Goal: Book appointment/travel/reservation

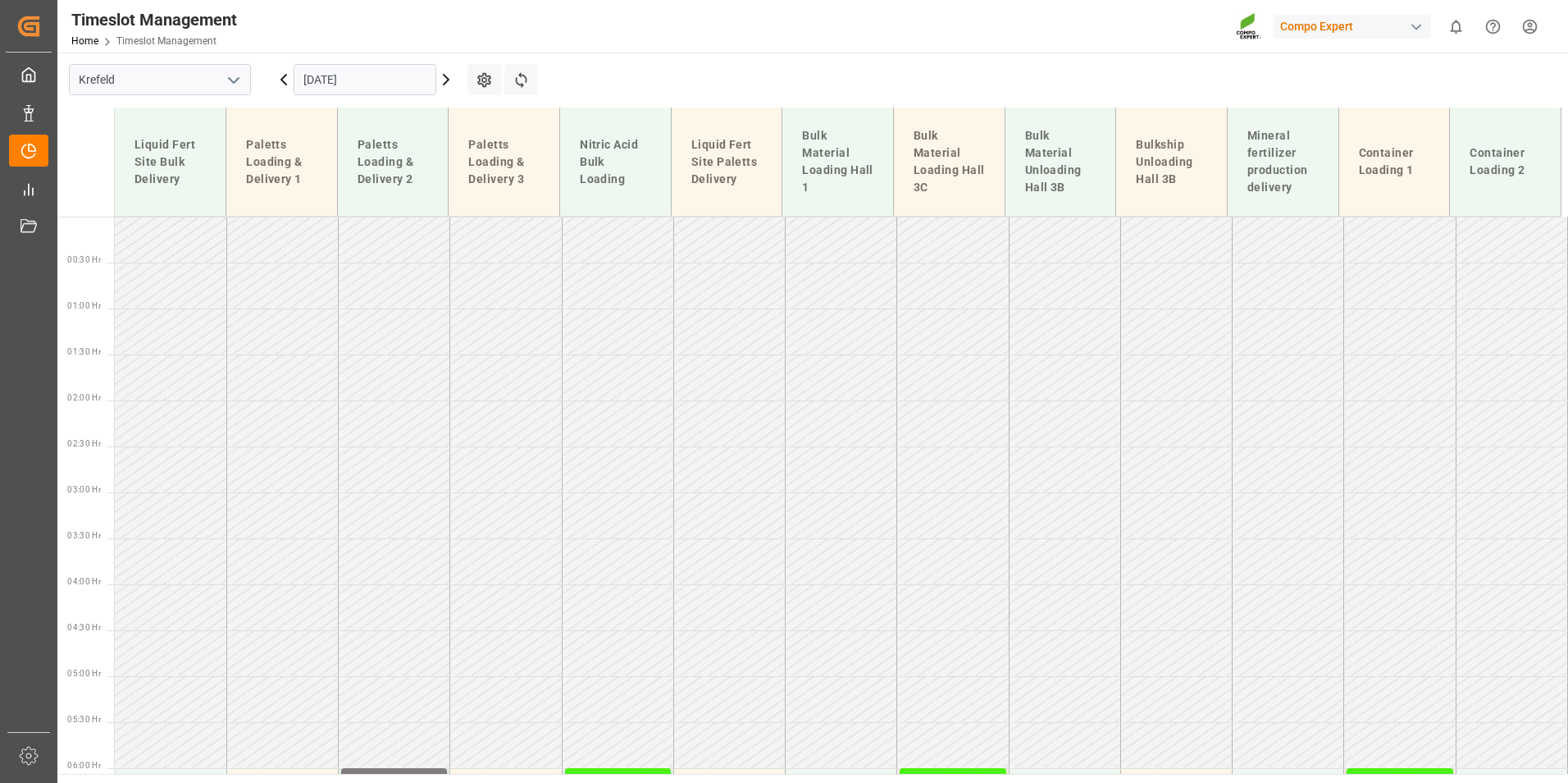
scroll to position [825, 0]
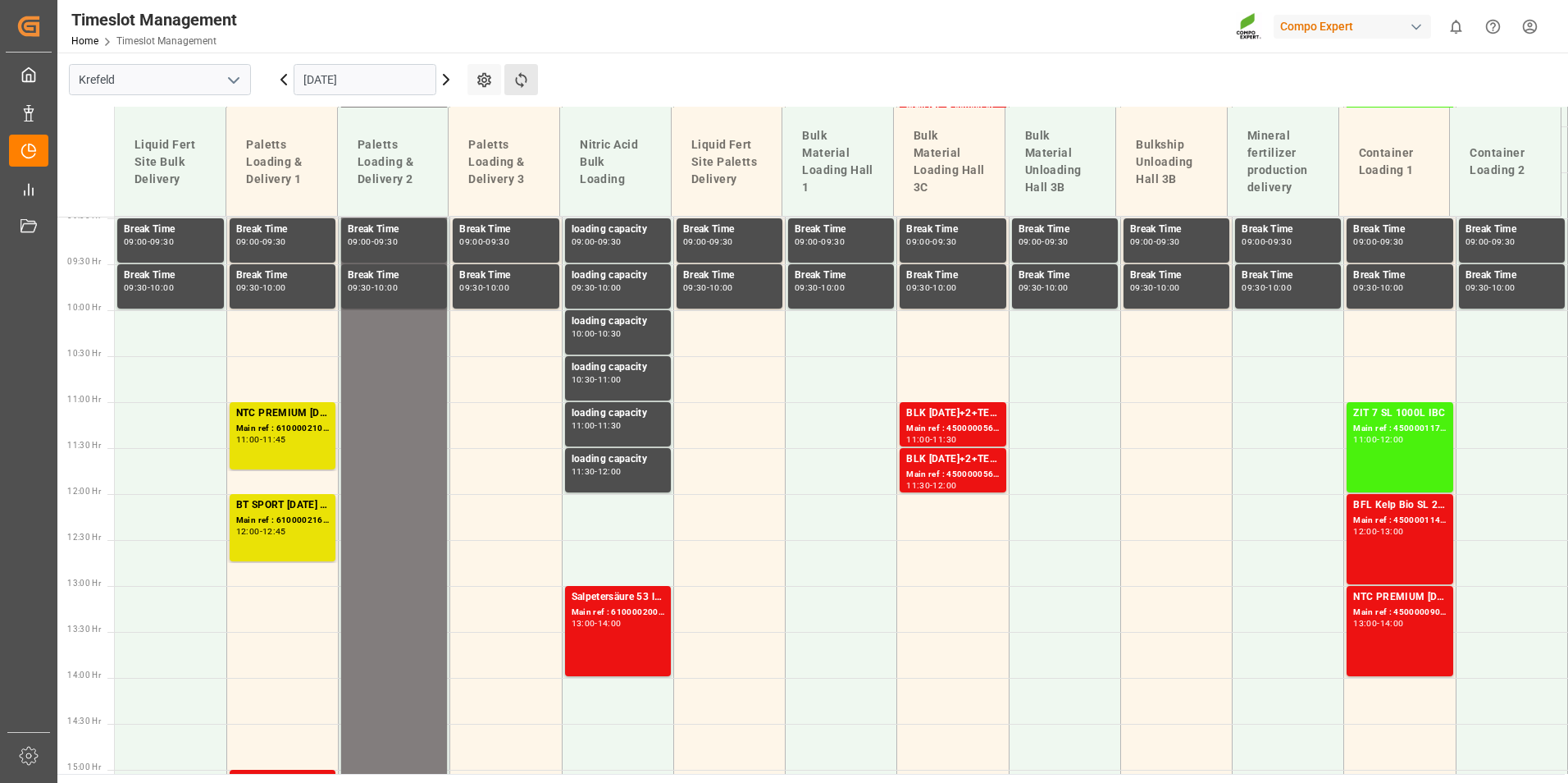
click at [527, 90] on button "Refresh Time Slots" at bounding box center [521, 79] width 34 height 31
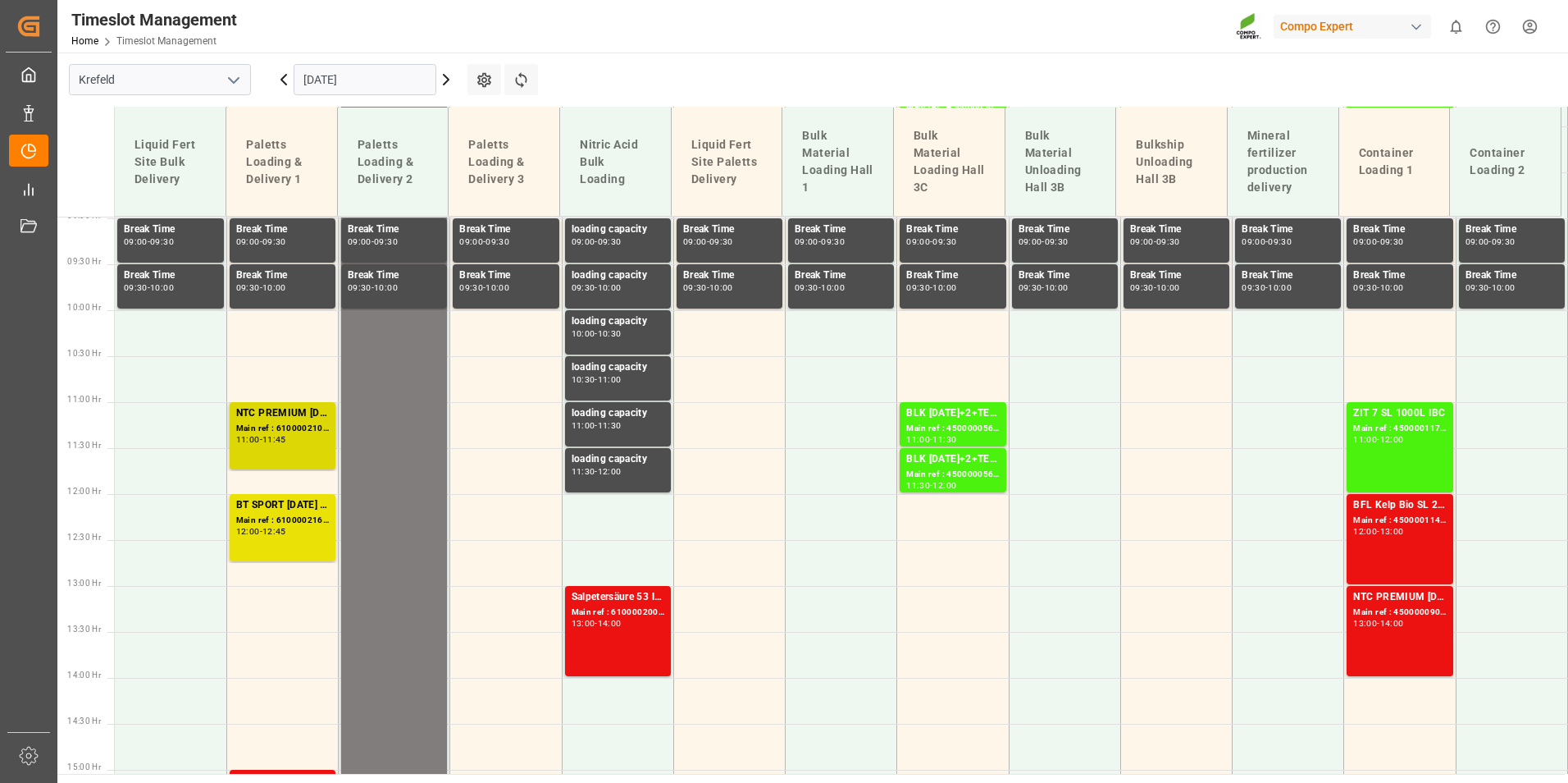
click at [299, 451] on div "NTC PREMIUM [DATE] FOL 50 INT (MSE)FLO T EAGLE K 12-0-24 25kg (x40) INTFLO T TU…" at bounding box center [283, 435] width 93 height 61
click at [283, 568] on td at bounding box center [282, 563] width 111 height 46
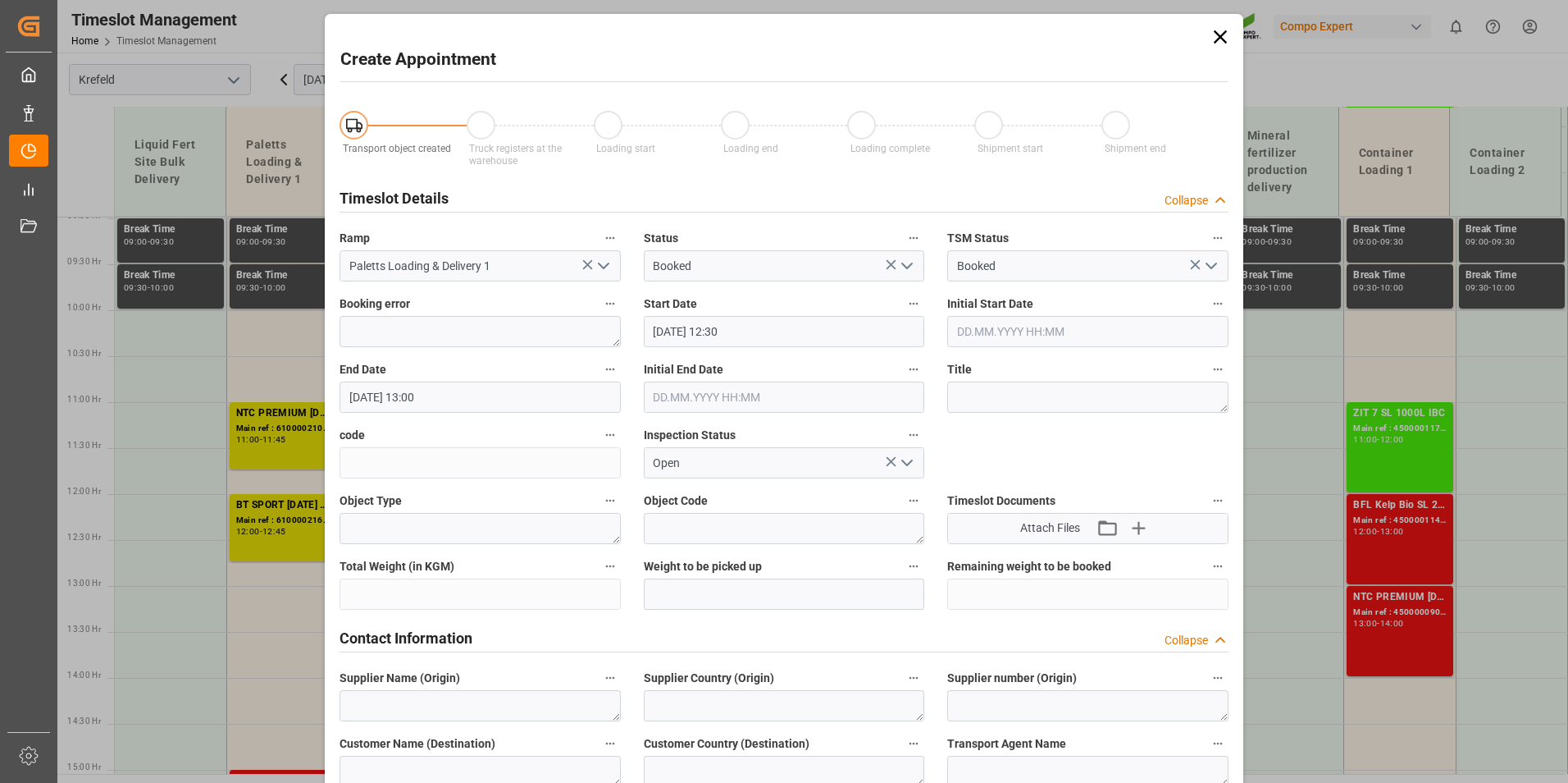
type input "[DATE] 12:30"
type input "[DATE] 13:00"
click at [1217, 35] on icon at bounding box center [1220, 36] width 23 height 23
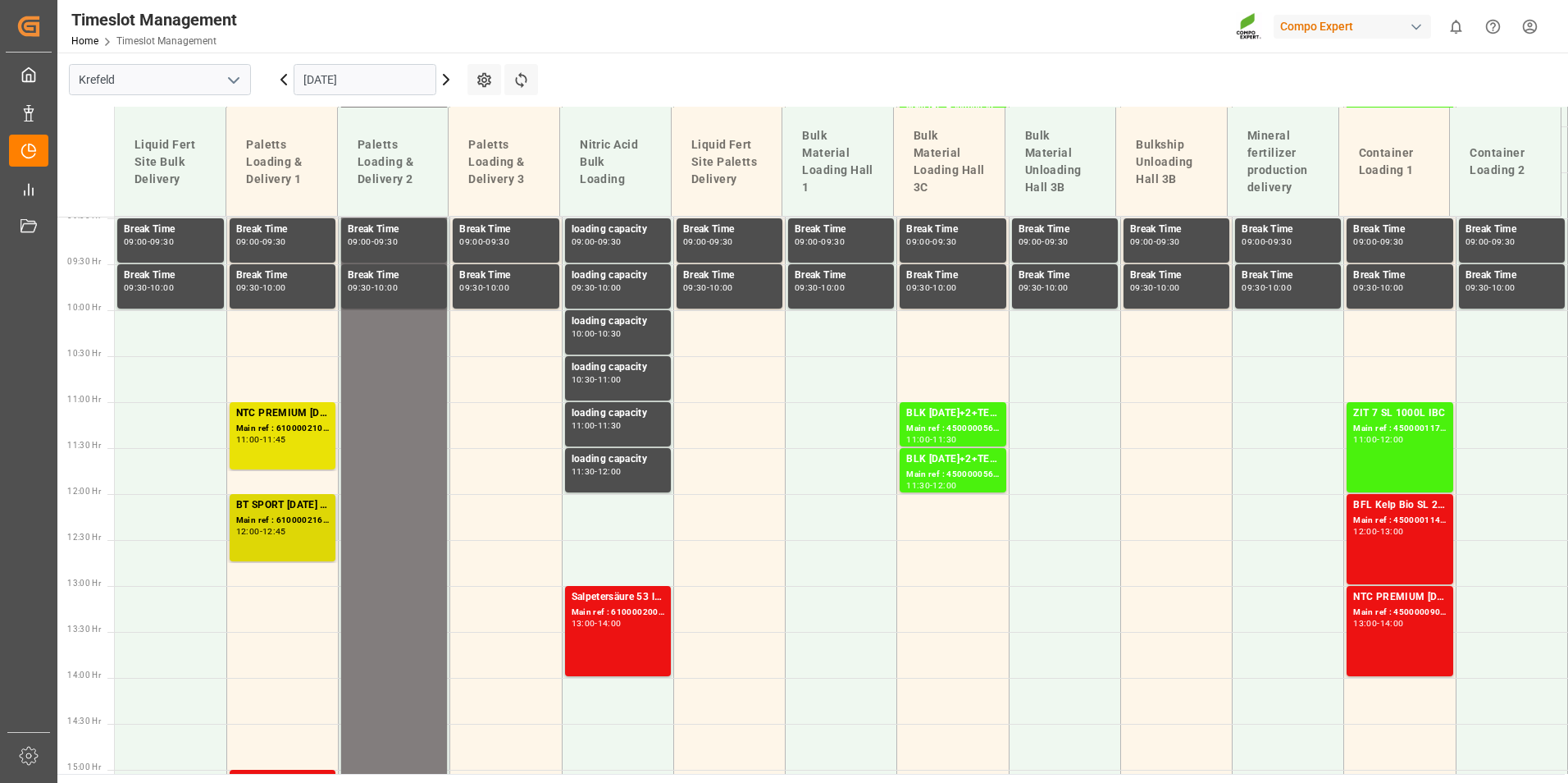
click at [323, 510] on div "BT SPORT [DATE] 25%UH 3M 25kg (x40) INTBT FAIR 25-5-8 35%UH 3M 25kg (x40) INTBT…" at bounding box center [283, 505] width 93 height 16
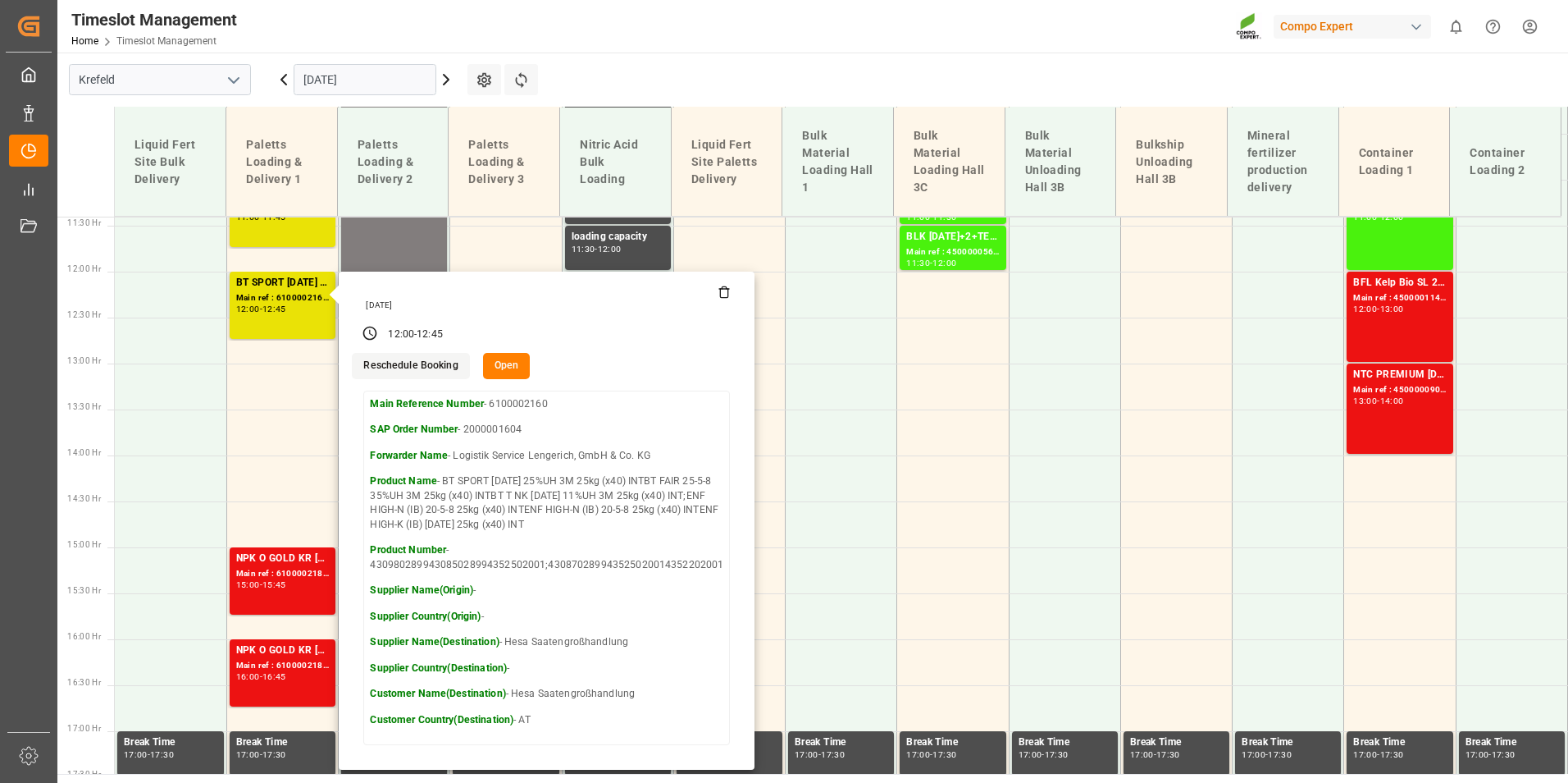
scroll to position [1072, 0]
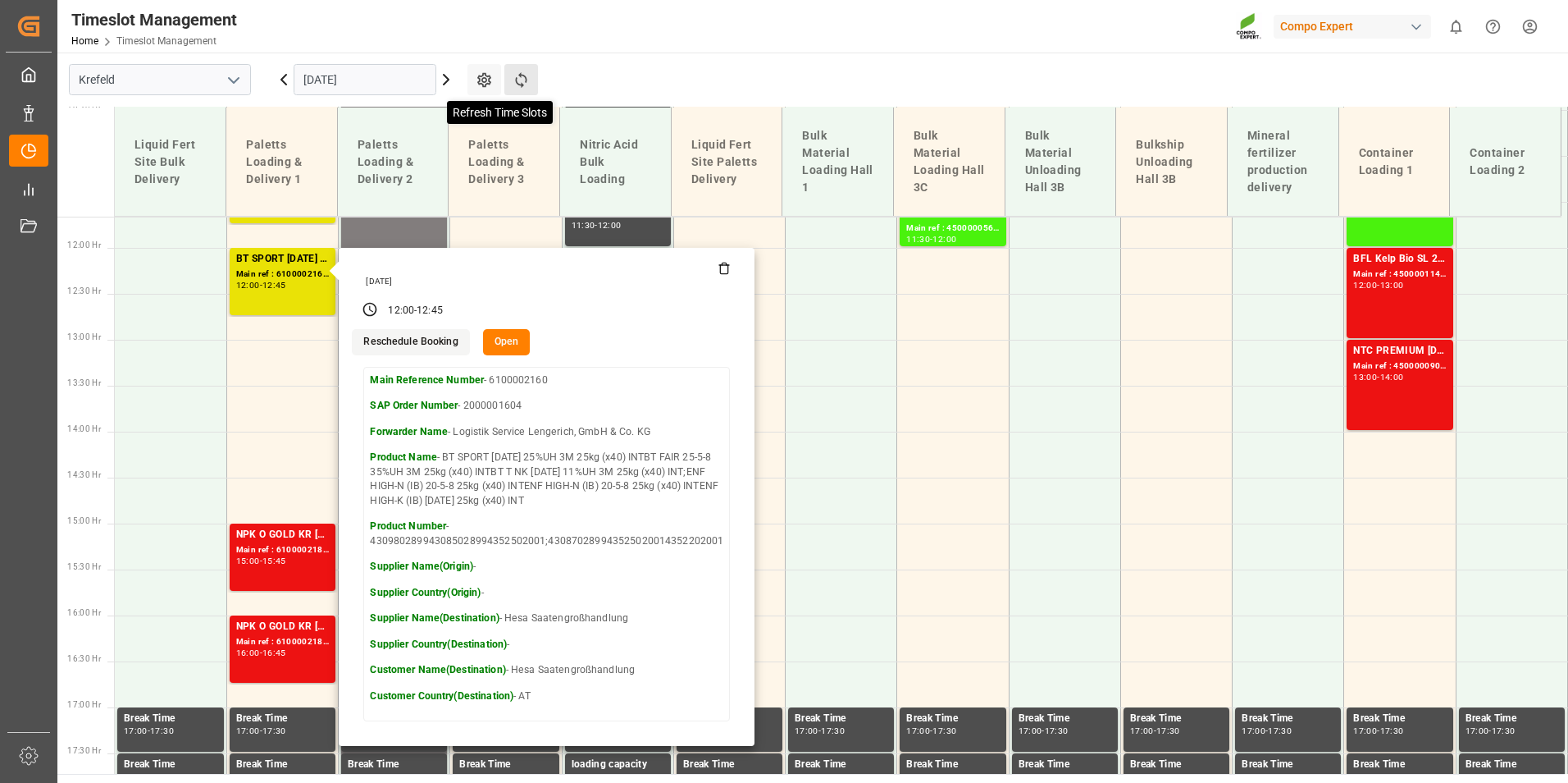
click at [519, 83] on icon at bounding box center [521, 80] width 17 height 17
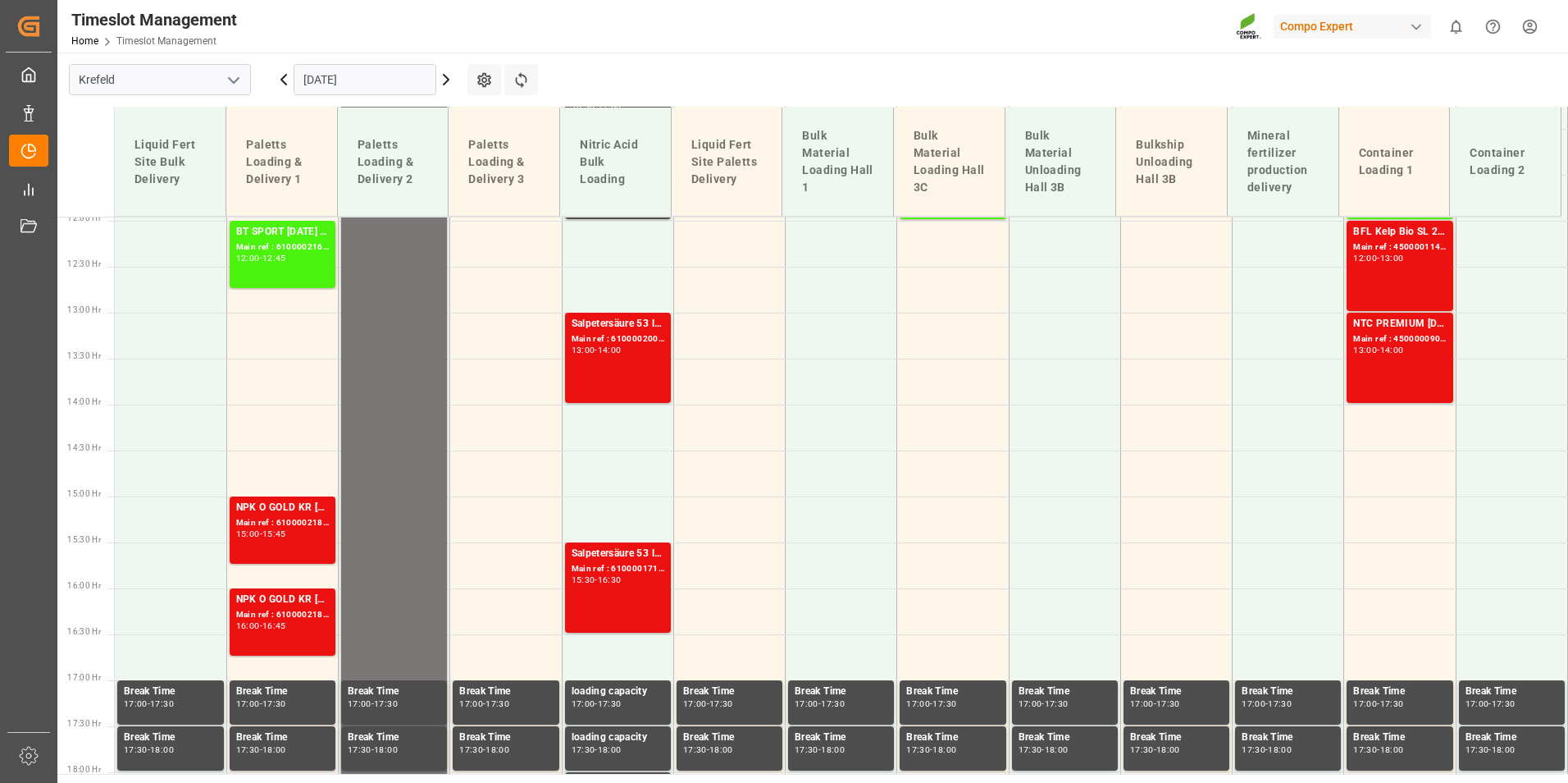
scroll to position [990, 0]
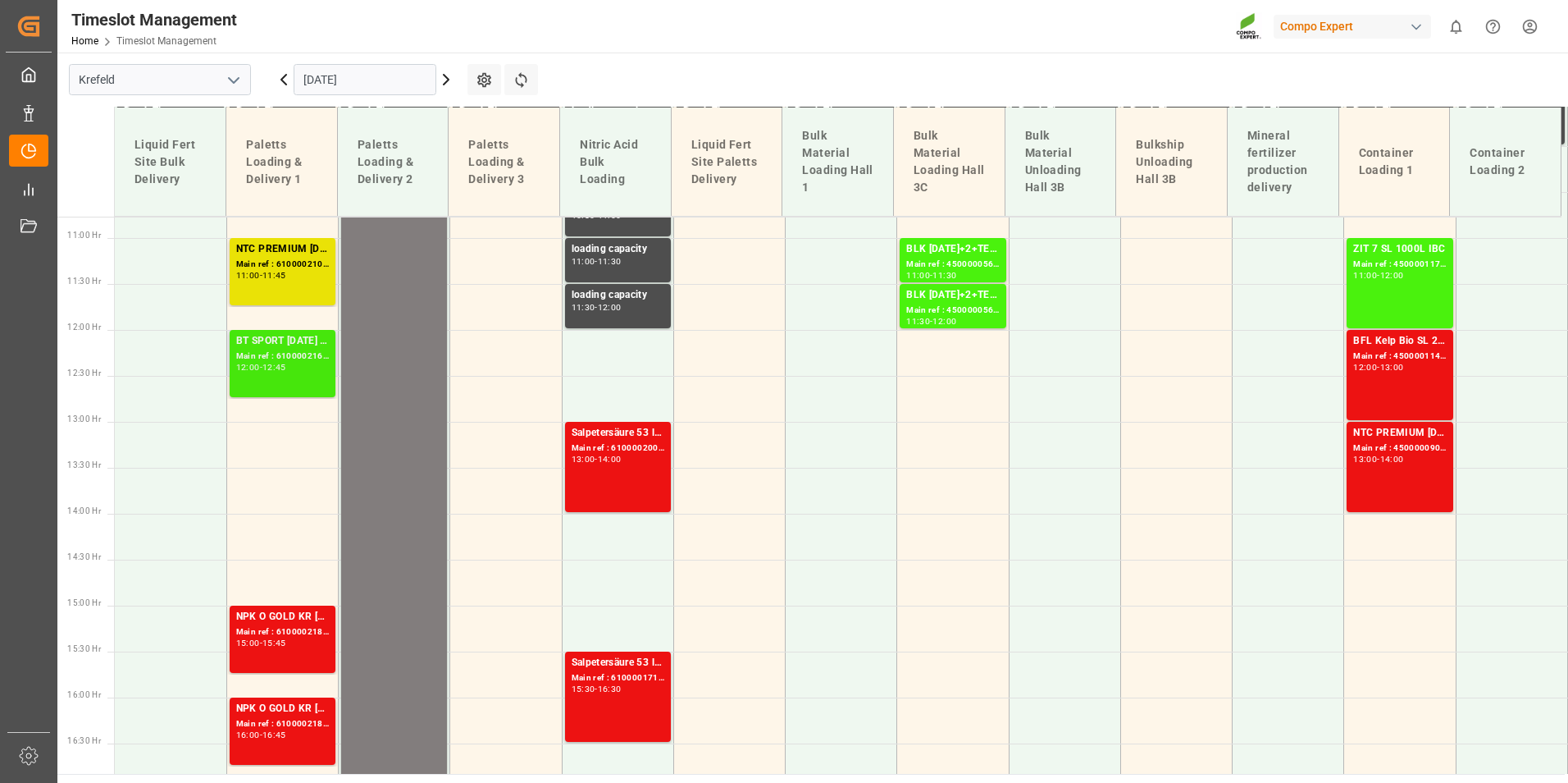
click at [284, 362] on div "Main ref : 6100002160, 2000001604" at bounding box center [283, 356] width 93 height 14
click at [1403, 461] on div "14:00" at bounding box center [1392, 459] width 24 height 8
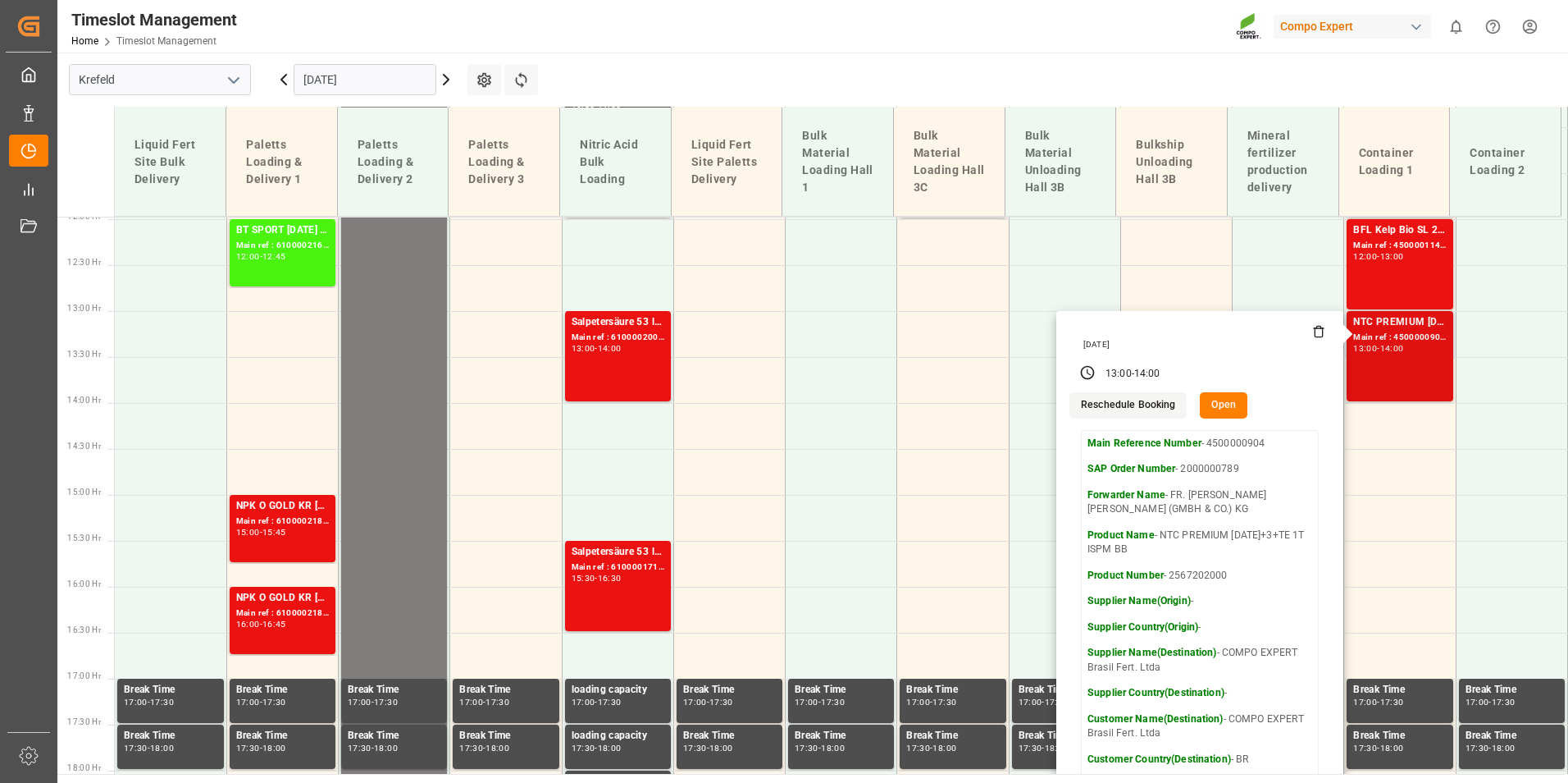
scroll to position [1072, 0]
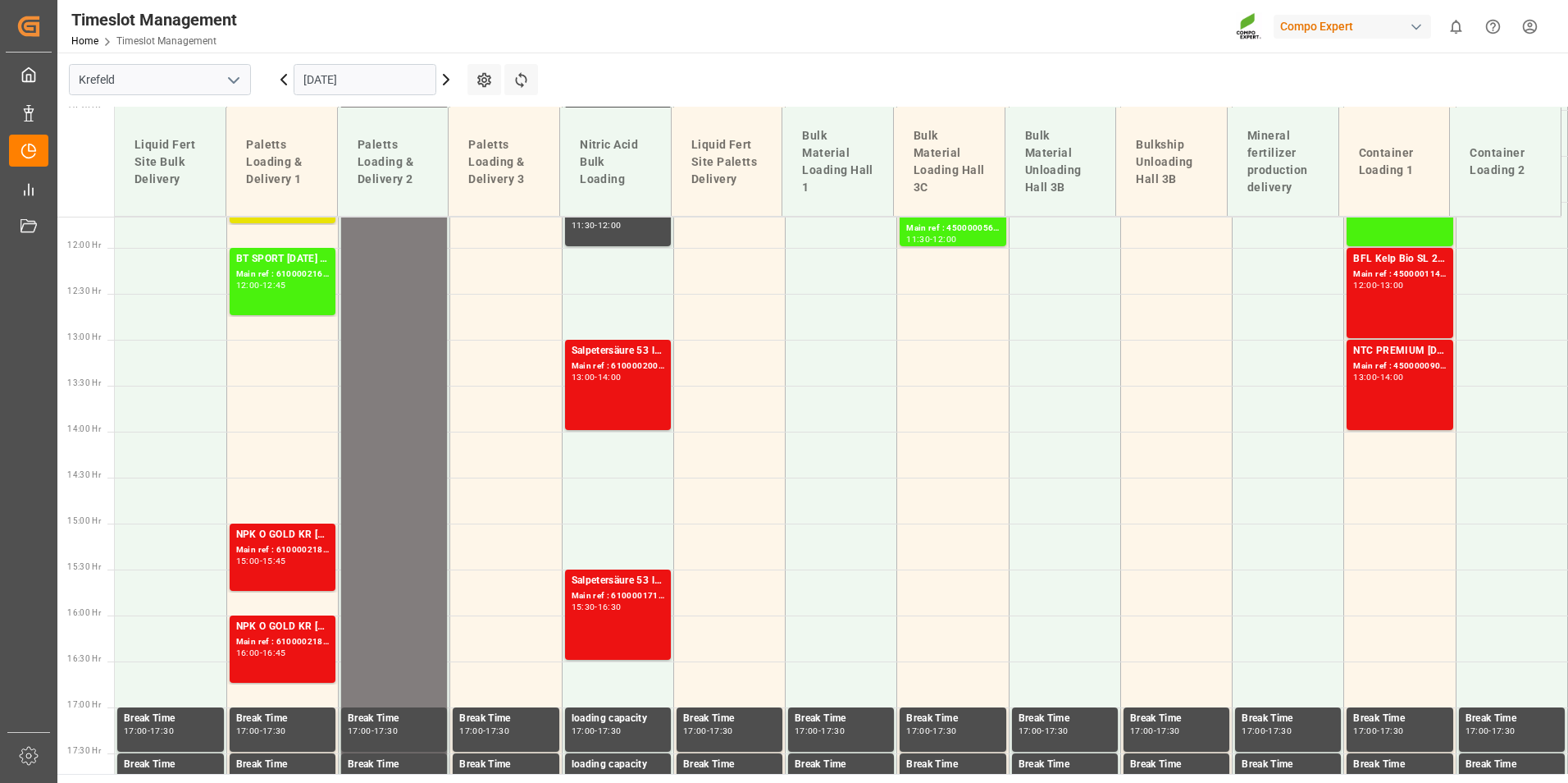
click at [1398, 302] on div "BFL Kelp Bio SL 20L(with B)(x48) EGY MTOBFL KELP BIO SL (with B) 12x1L (x60) EG…" at bounding box center [1399, 293] width 93 height 84
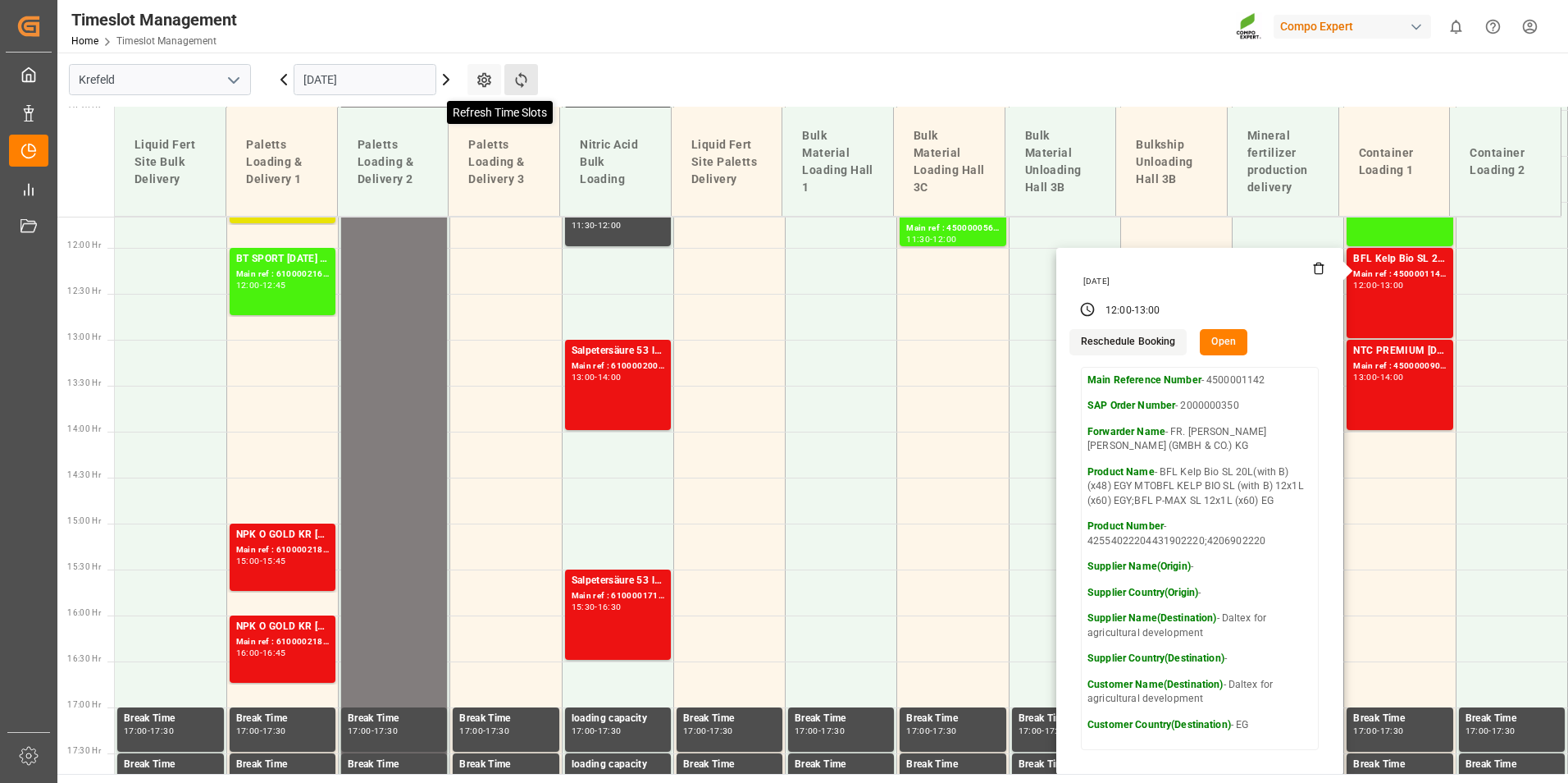
click at [526, 72] on icon at bounding box center [521, 80] width 17 height 17
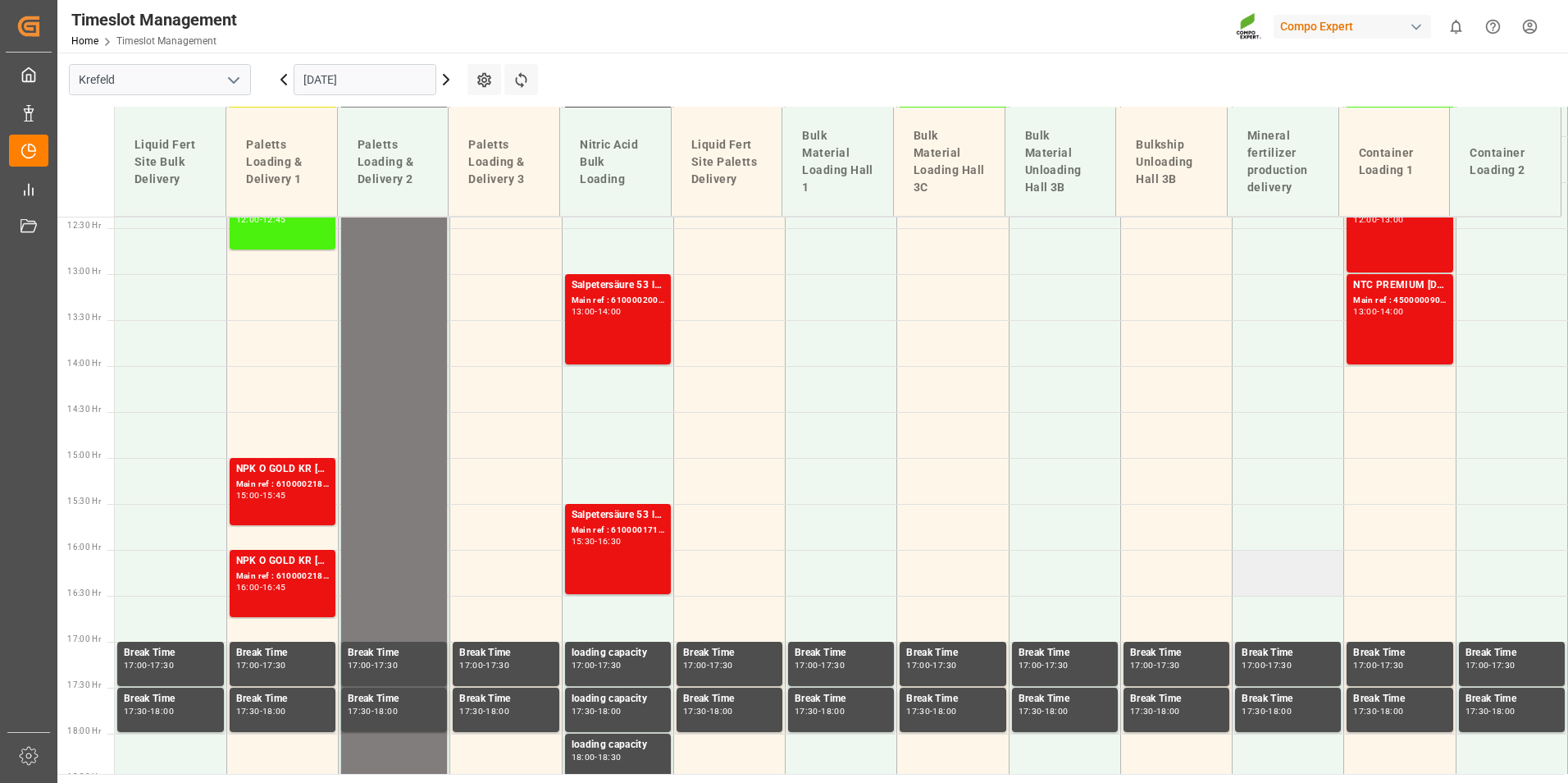
scroll to position [990, 0]
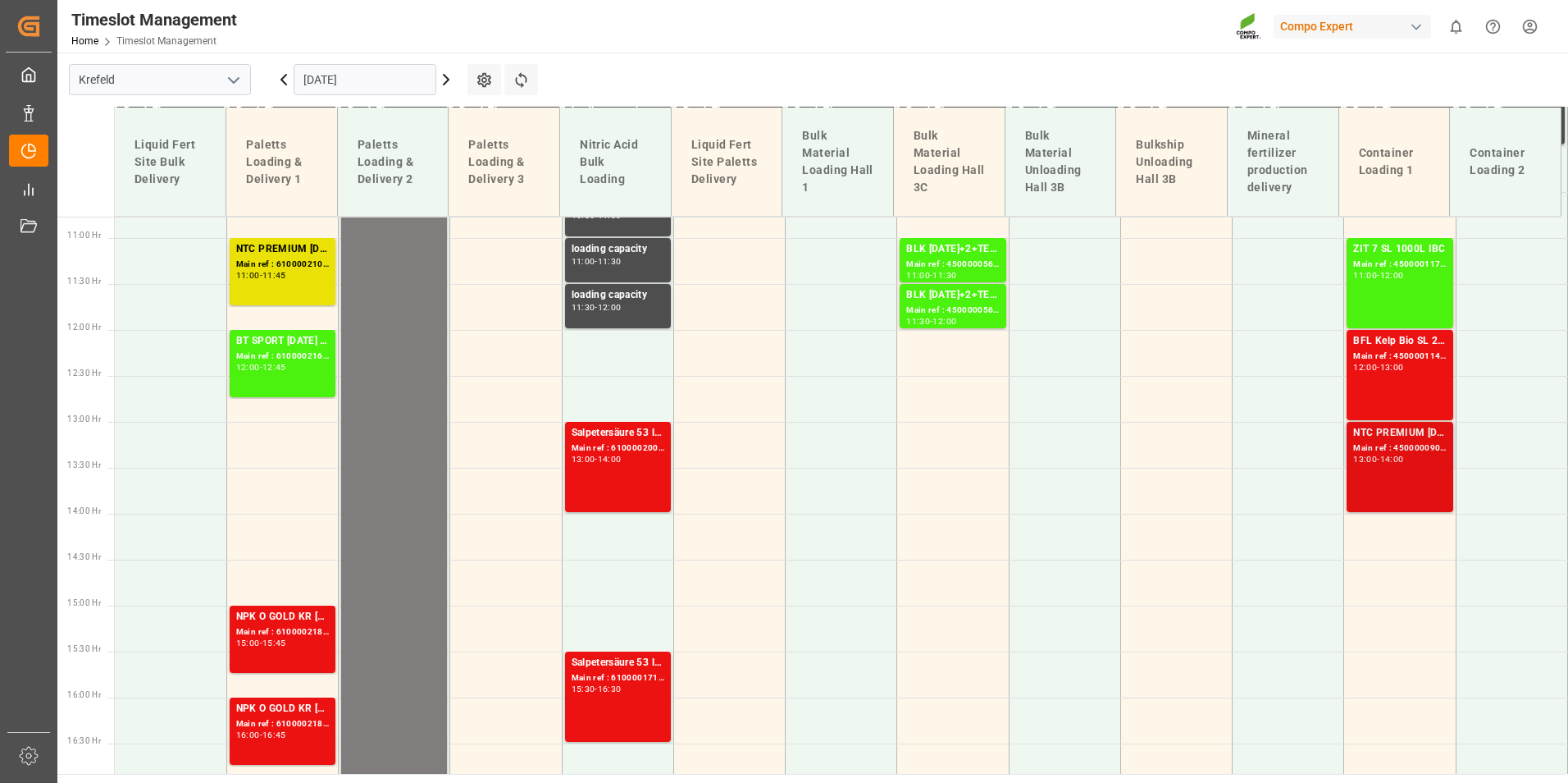
click at [1402, 440] on div "NTC PREMIUM [DATE]+3+TE 1T ISPM BB" at bounding box center [1399, 433] width 93 height 16
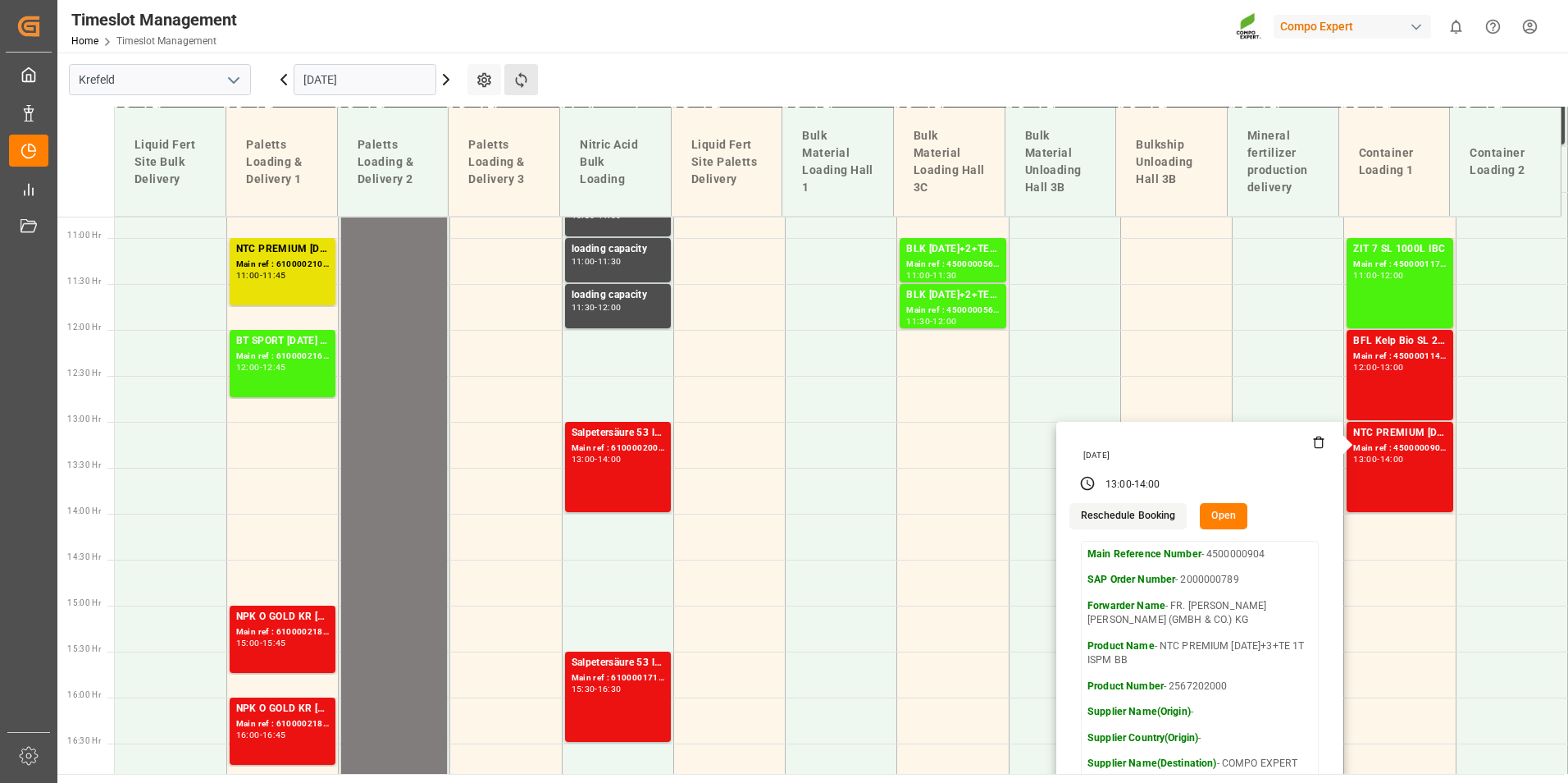
click at [536, 81] on button "Refresh Time Slots" at bounding box center [521, 79] width 34 height 31
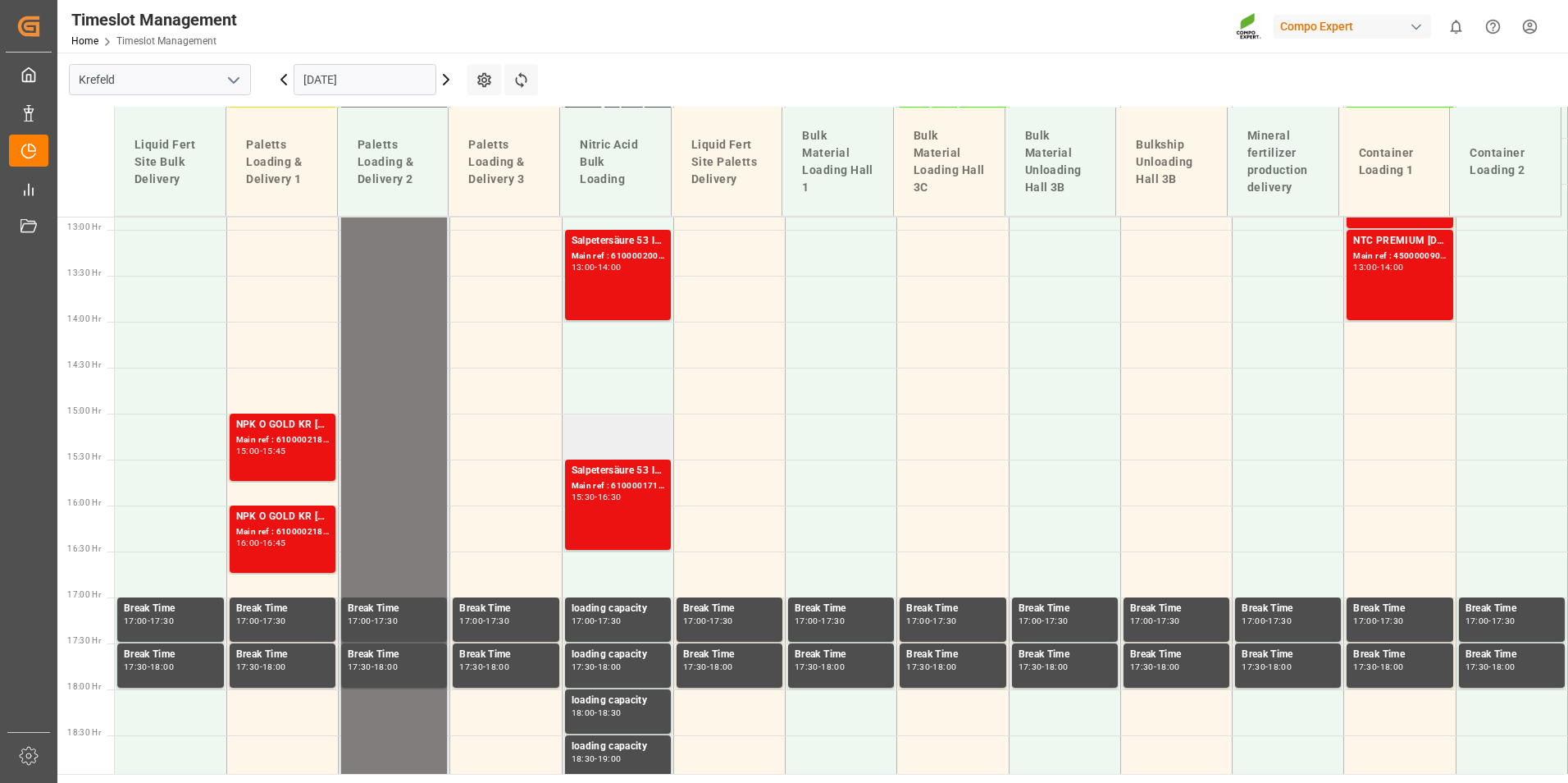
scroll to position [1153, 0]
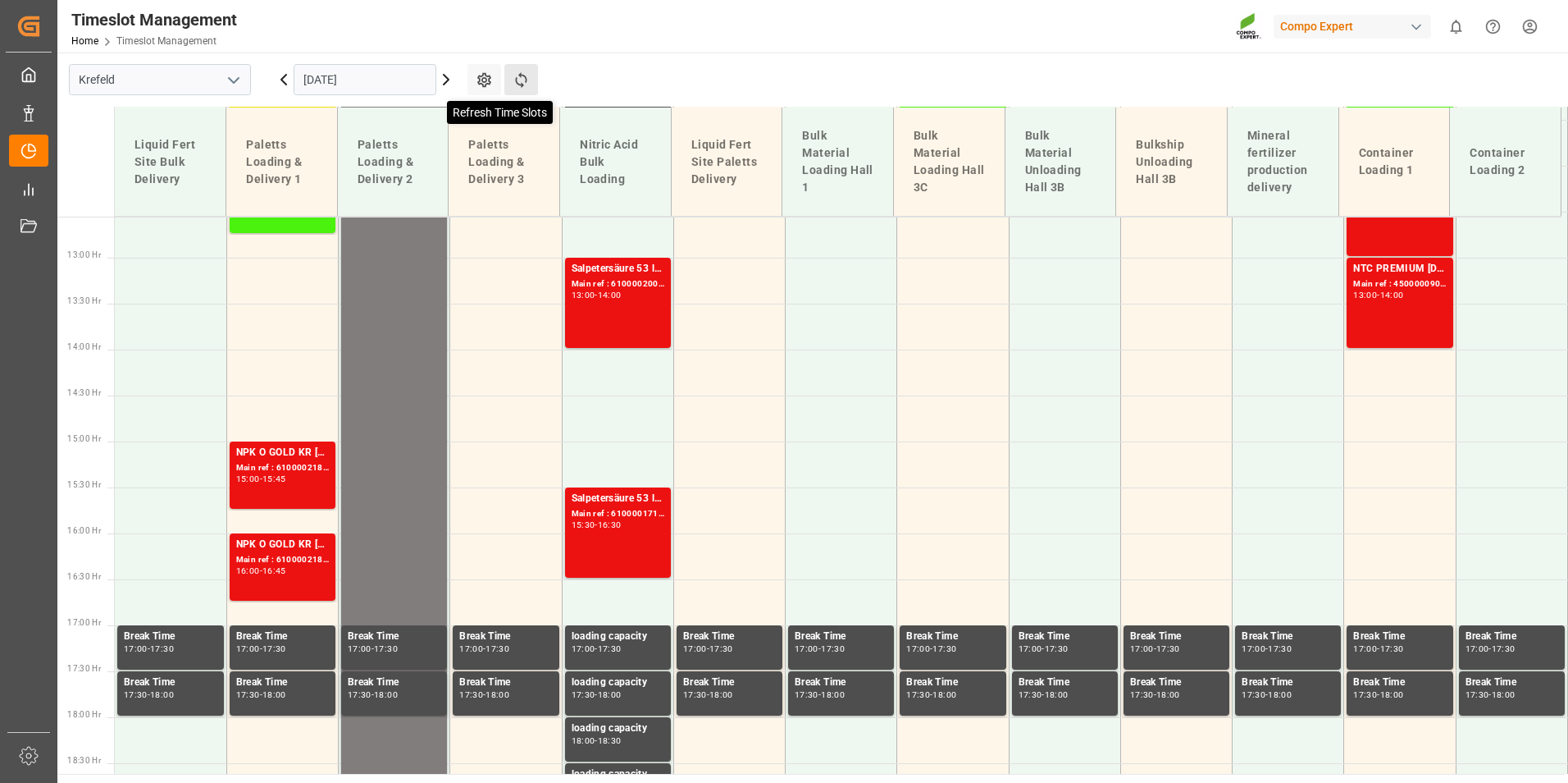
click at [515, 79] on icon at bounding box center [521, 80] width 17 height 17
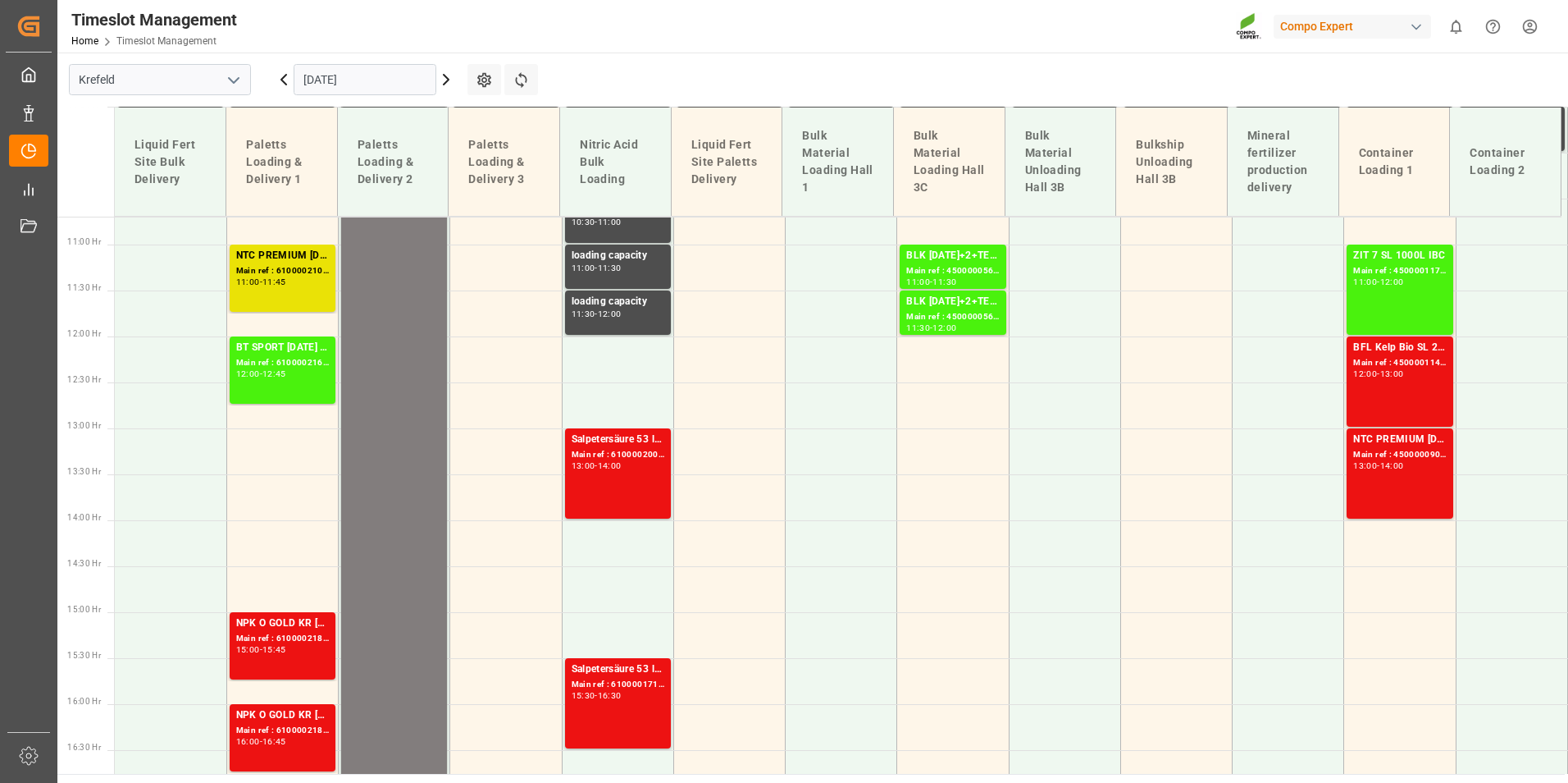
scroll to position [1327, 0]
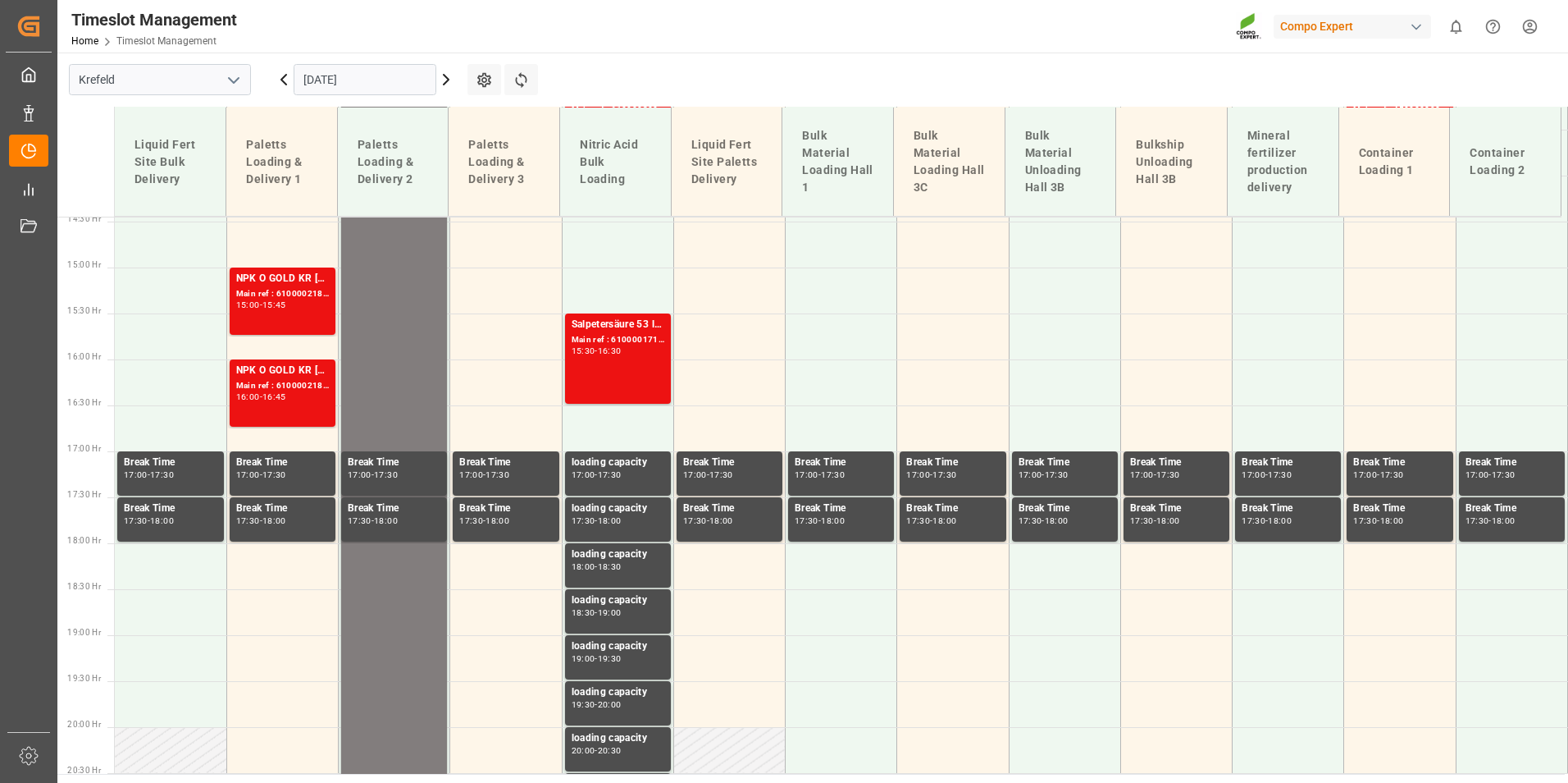
click at [445, 88] on icon at bounding box center [445, 79] width 19 height 19
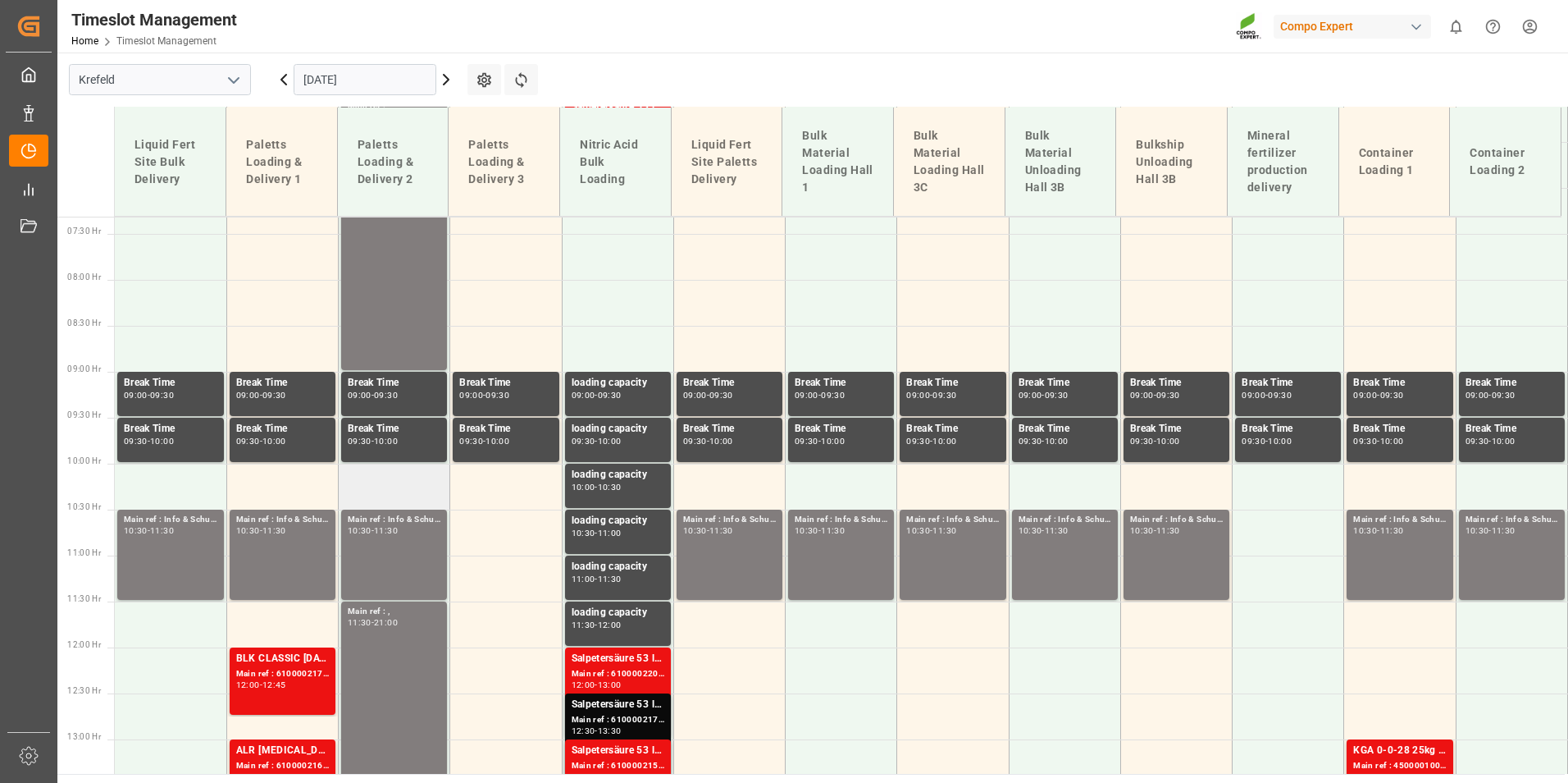
scroll to position [671, 0]
click at [355, 78] on input "[DATE]" at bounding box center [364, 79] width 143 height 31
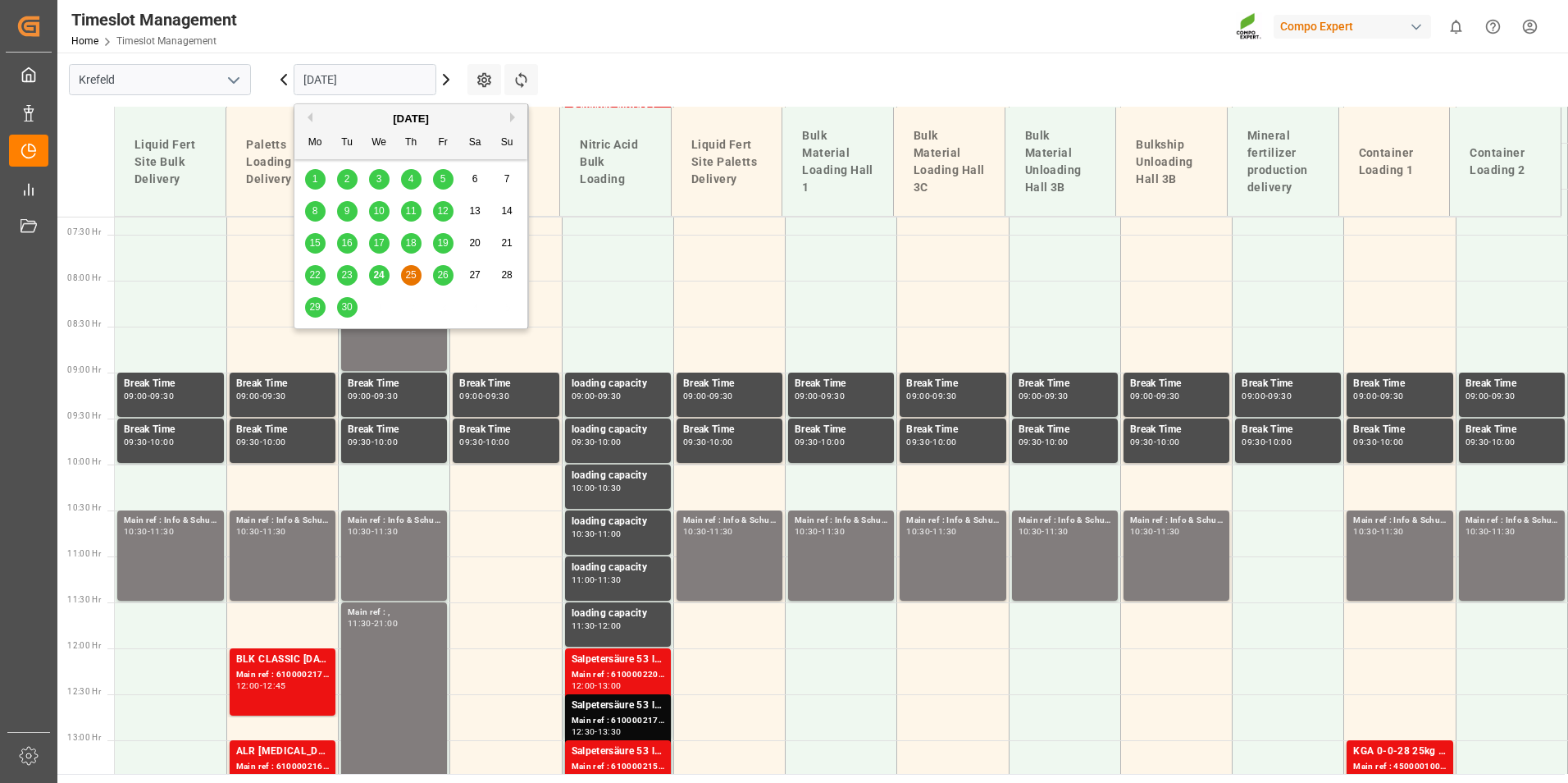
click at [315, 305] on span "29" at bounding box center [315, 307] width 11 height 12
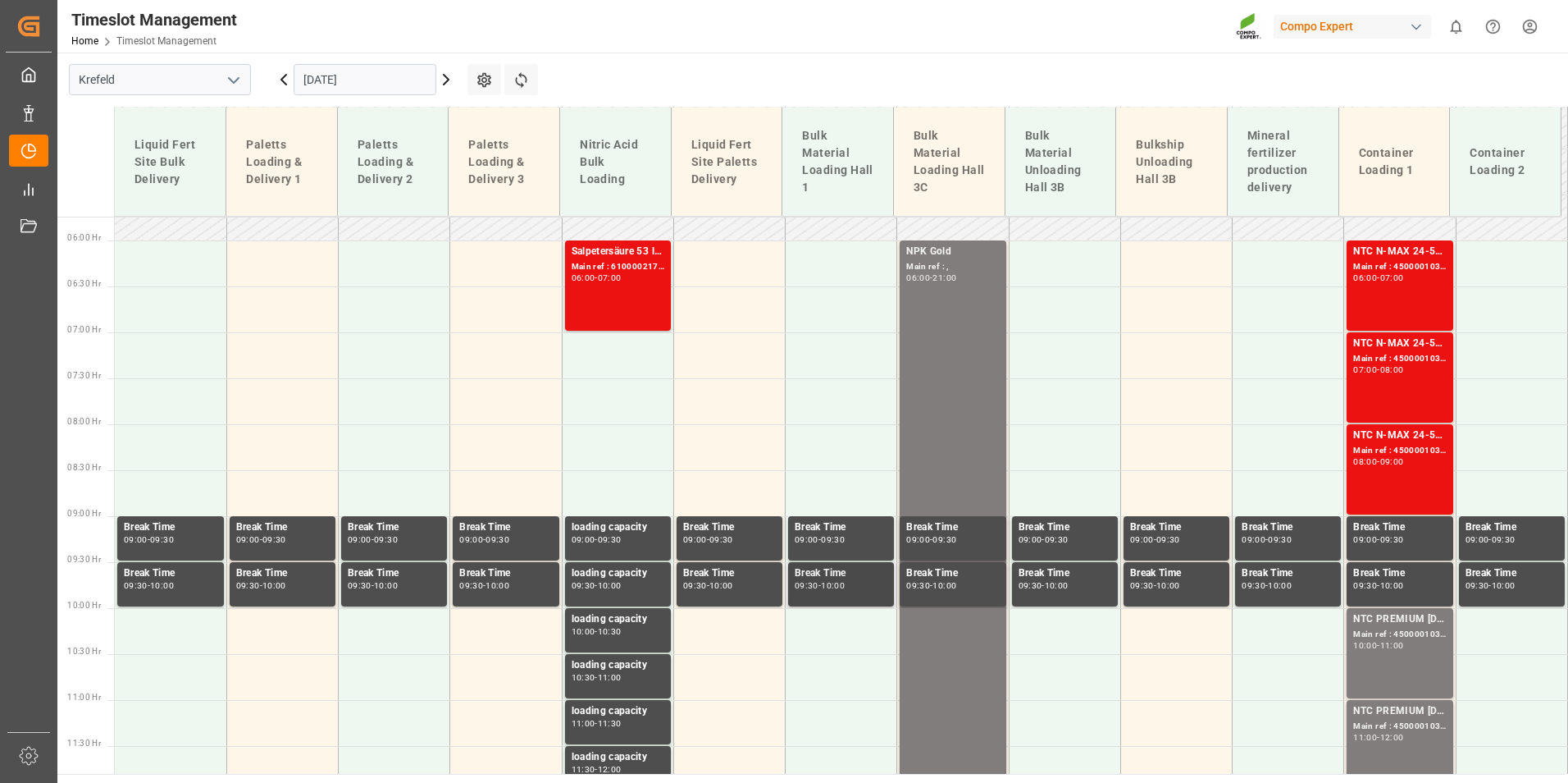
scroll to position [425, 0]
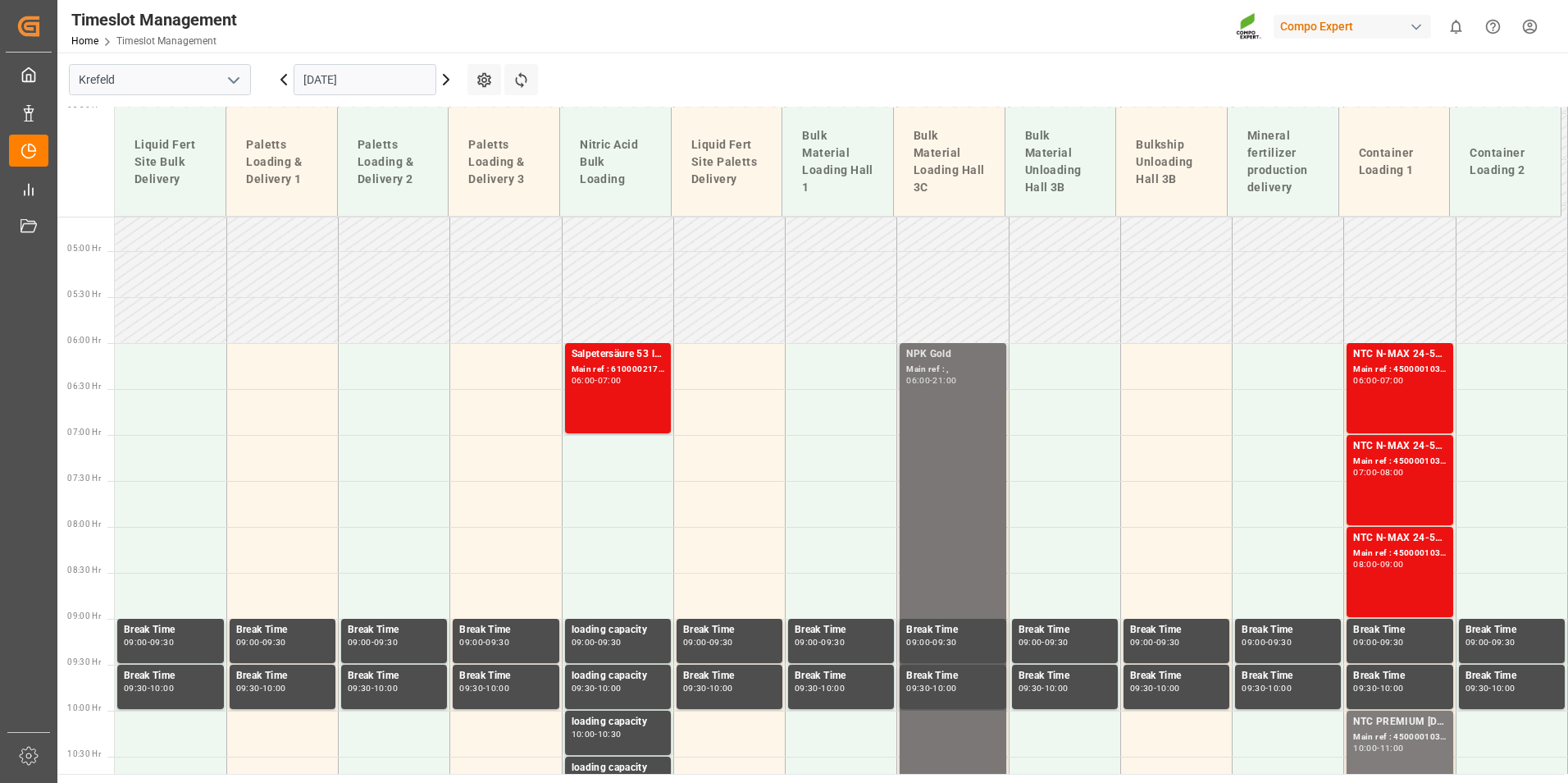
click at [966, 379] on div "06:00 - 21:00" at bounding box center [952, 381] width 93 height 9
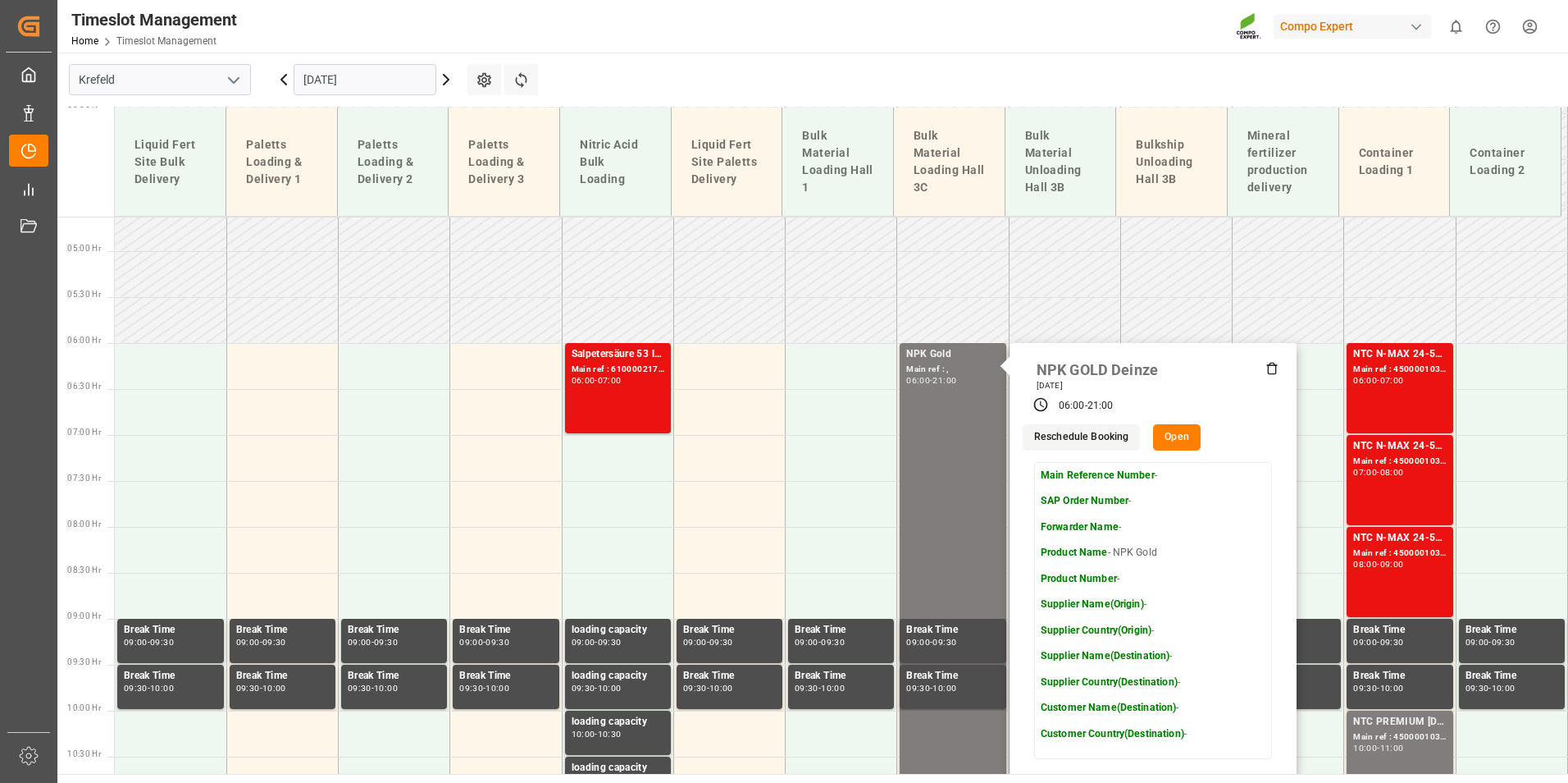
click at [381, 71] on input "[DATE]" at bounding box center [364, 79] width 143 height 31
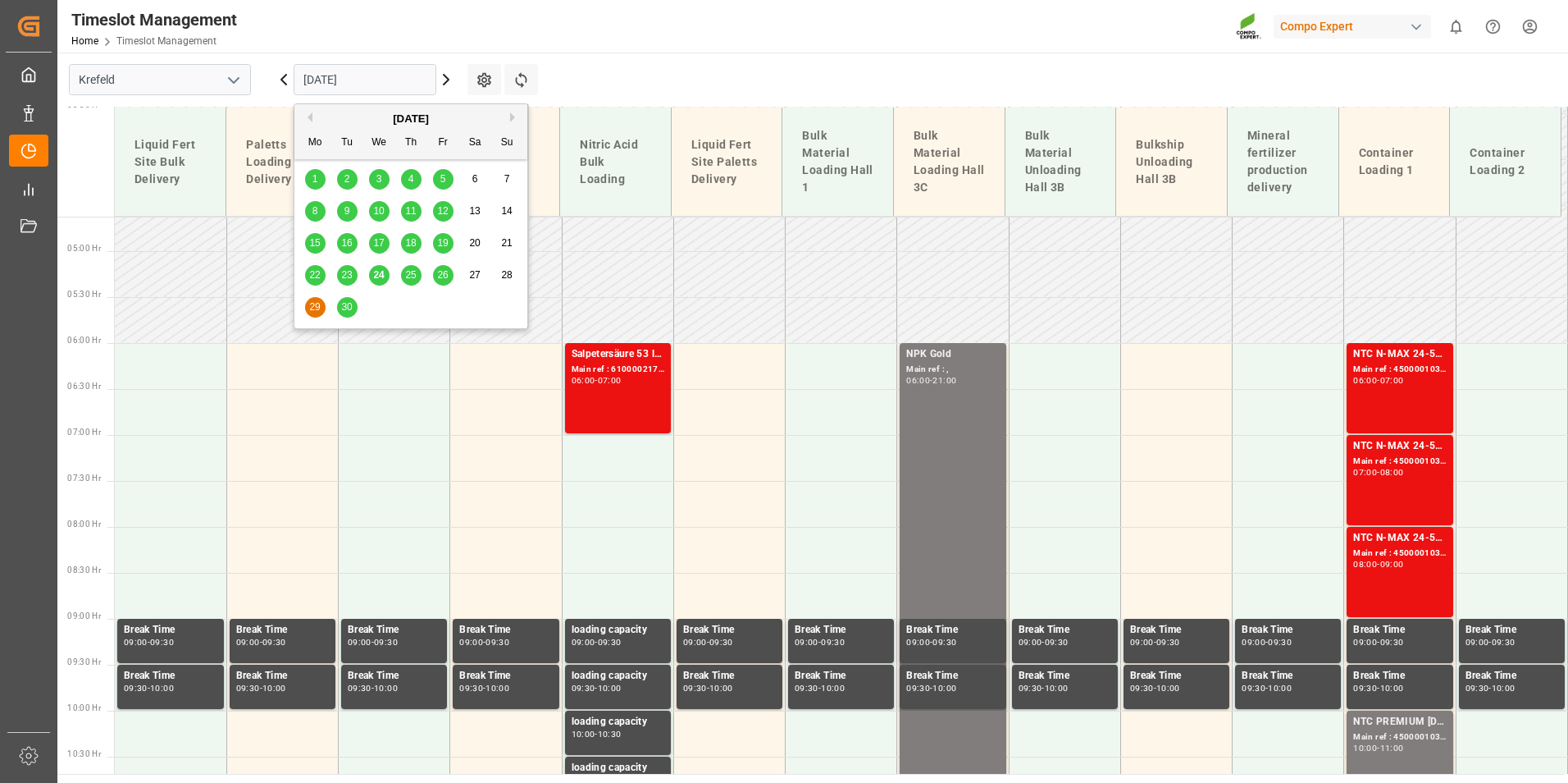
click at [342, 306] on span "30" at bounding box center [346, 307] width 11 height 12
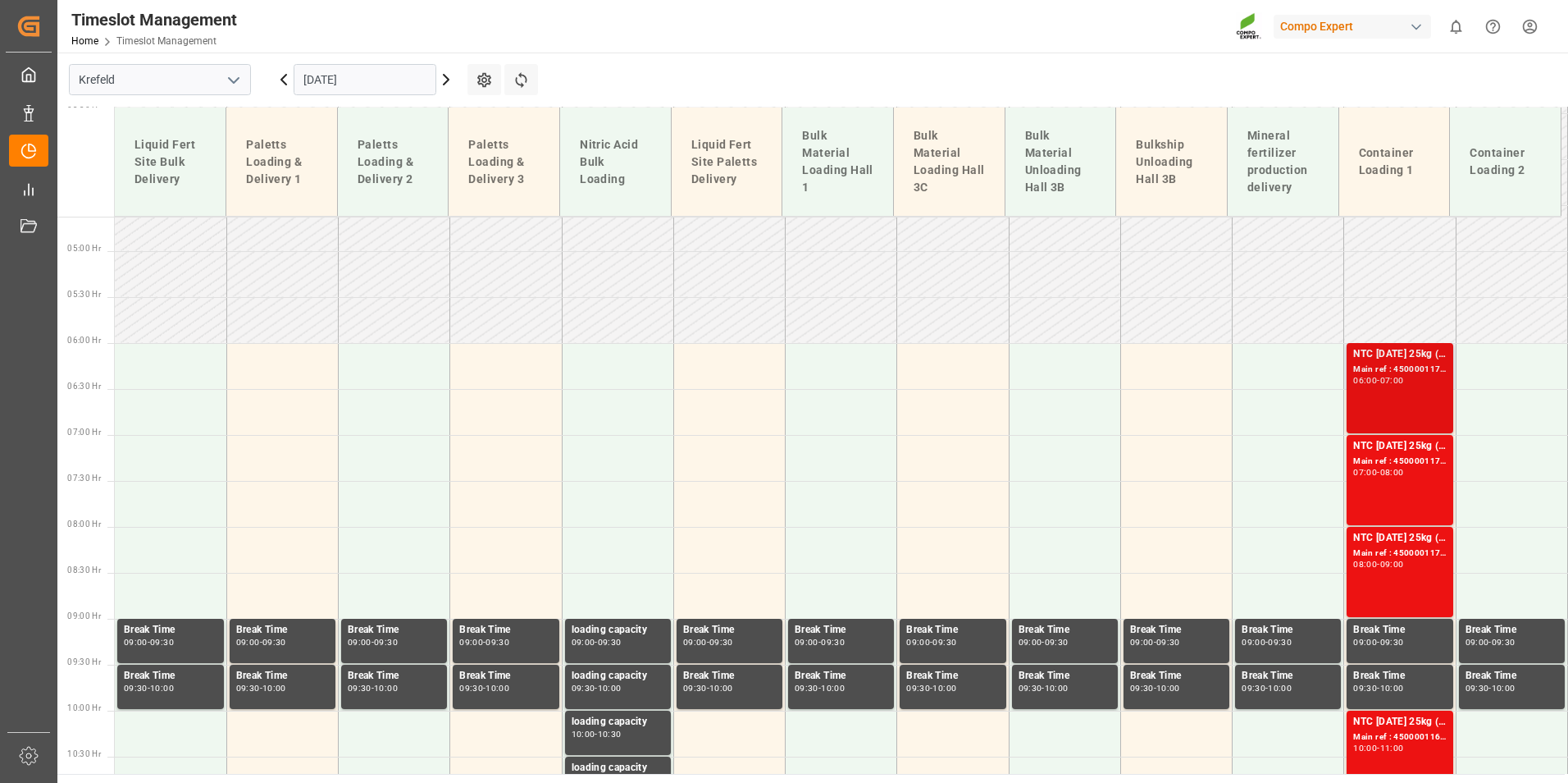
click at [1408, 353] on div "NTC [DATE] 25kg (x42) INT MTO" at bounding box center [1399, 354] width 93 height 16
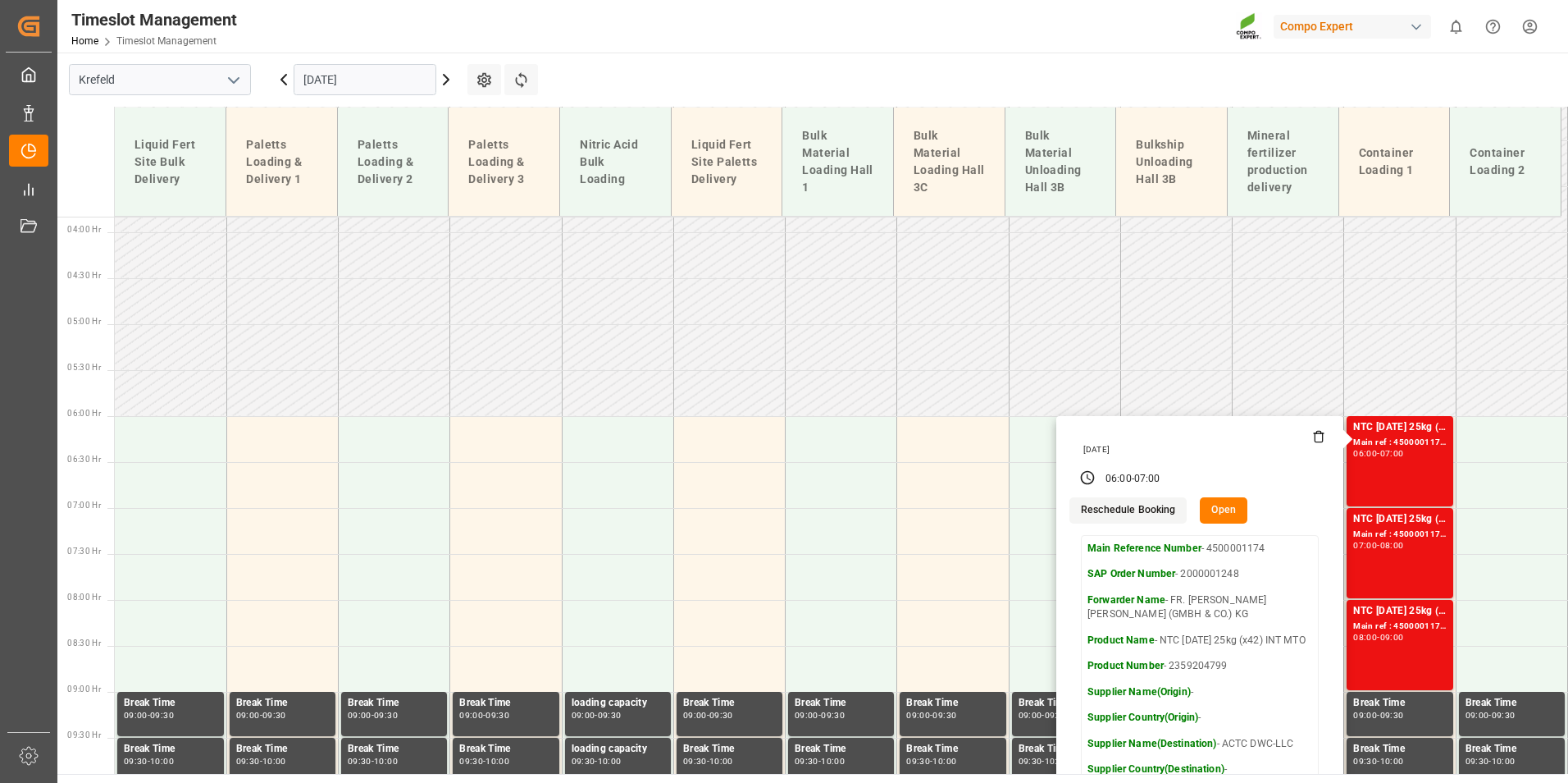
scroll to position [343, 0]
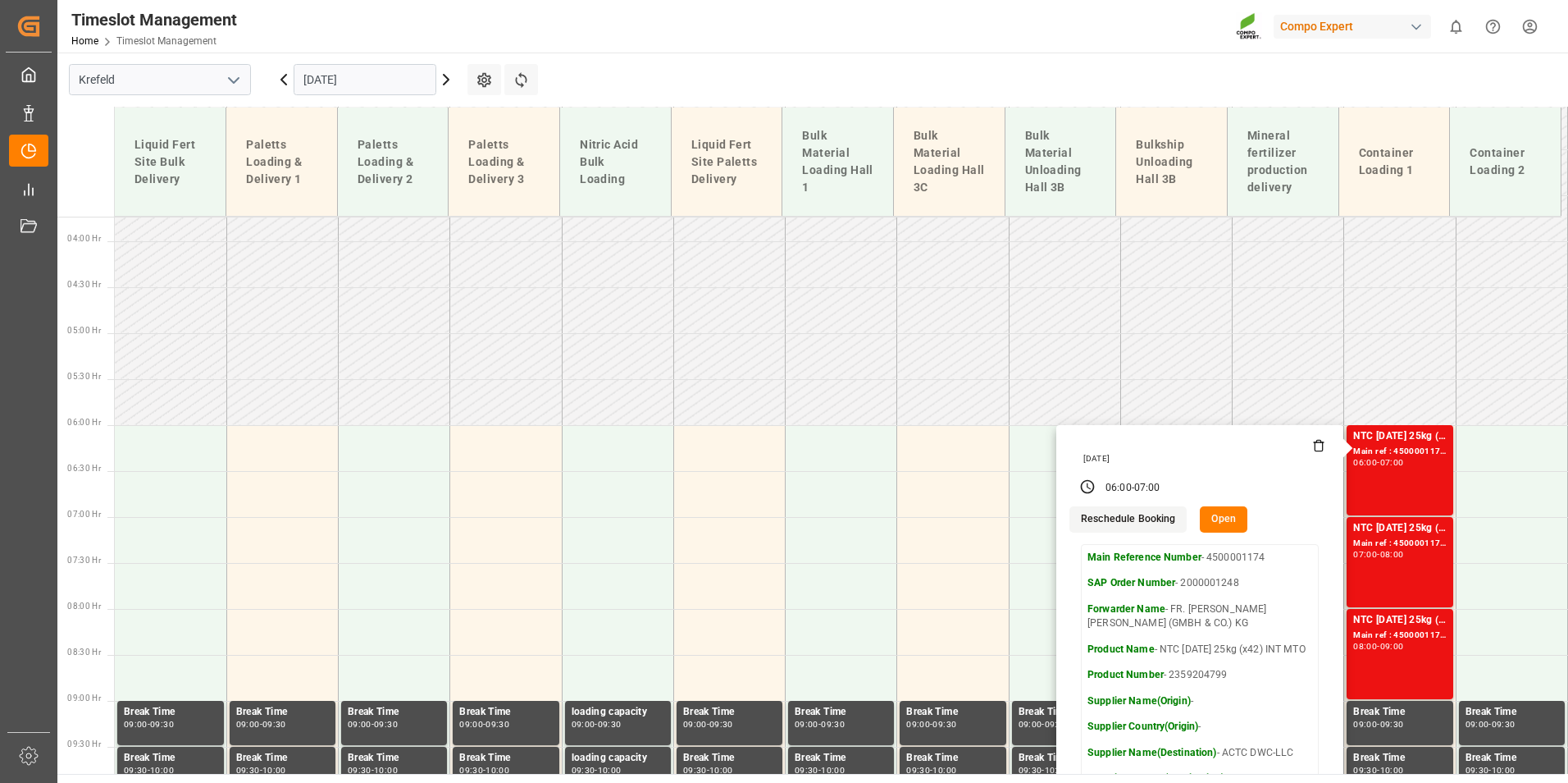
click at [285, 87] on icon at bounding box center [283, 79] width 19 height 19
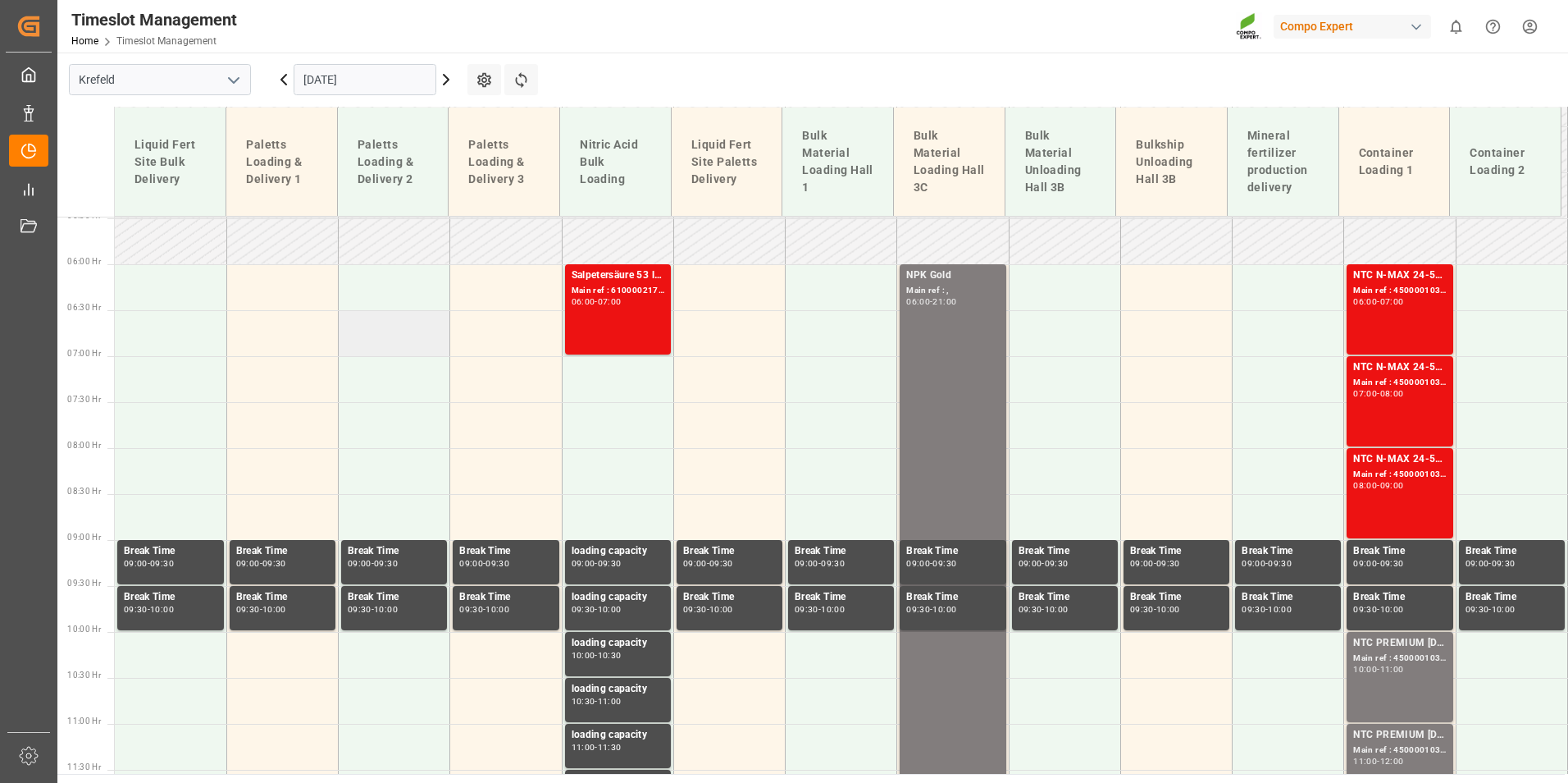
scroll to position [425, 0]
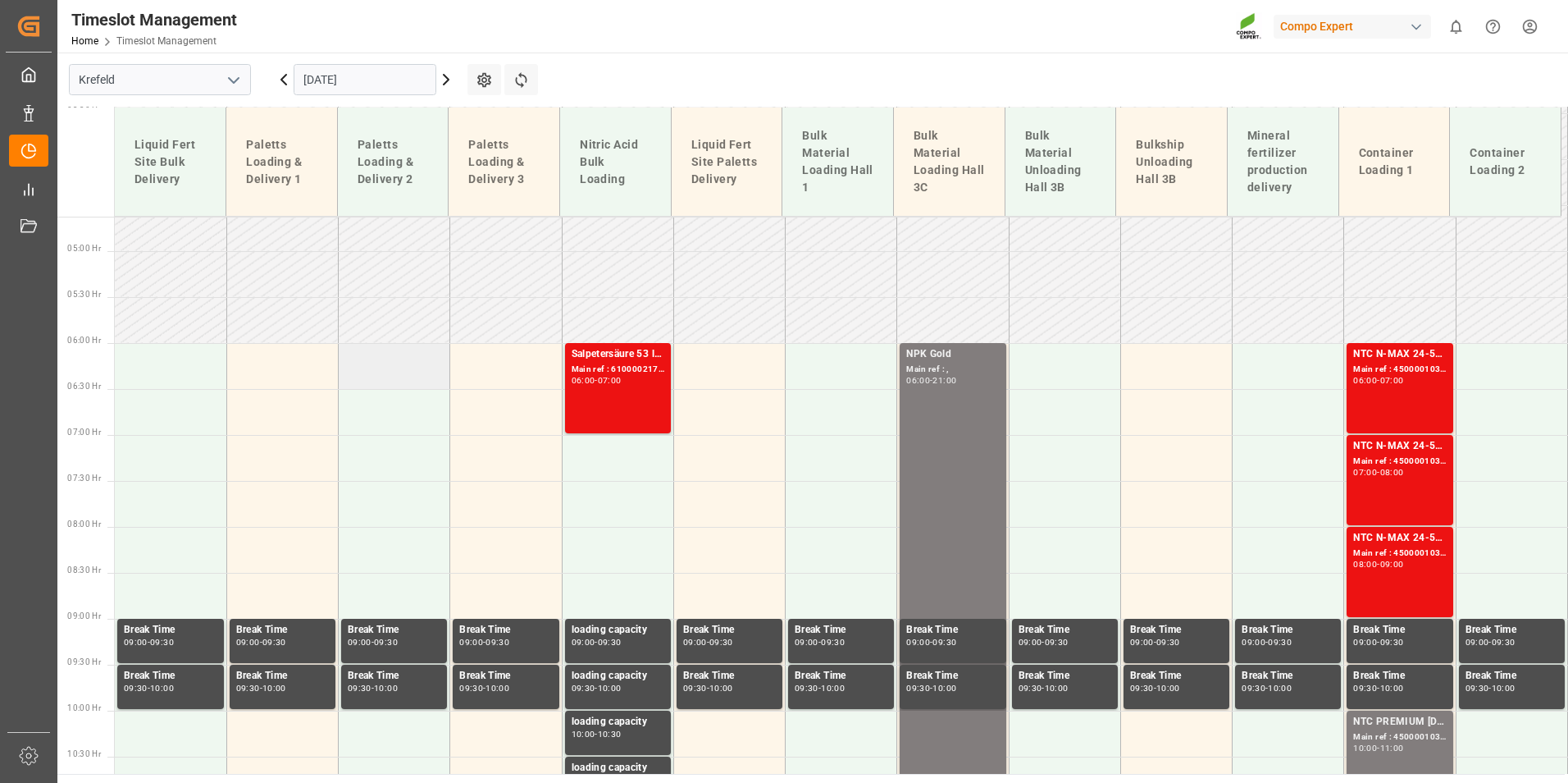
click at [397, 362] on td at bounding box center [395, 365] width 111 height 46
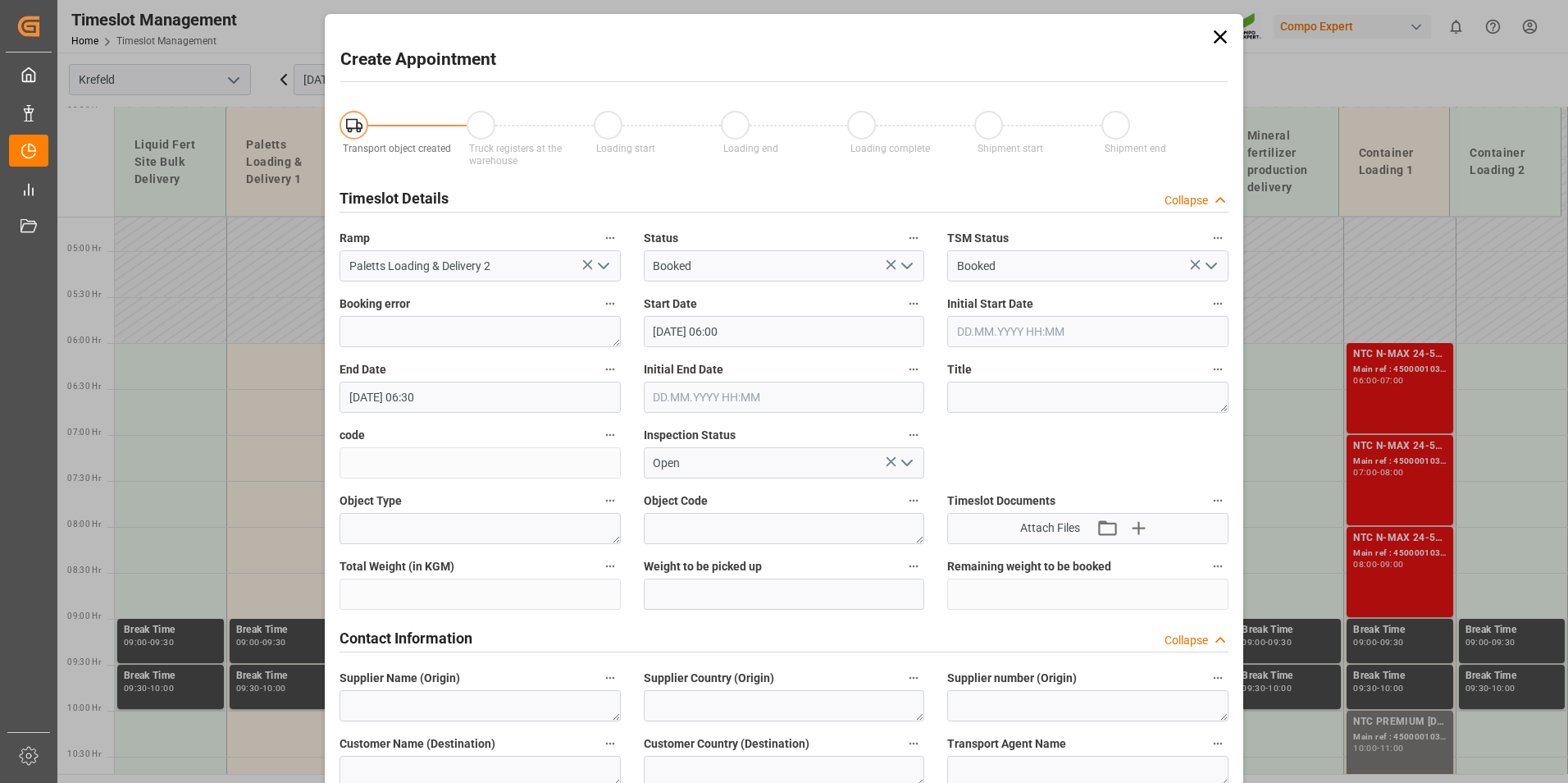
type input "[DATE] 06:00"
click at [490, 401] on input "[DATE] 06:30" at bounding box center [481, 397] width 282 height 31
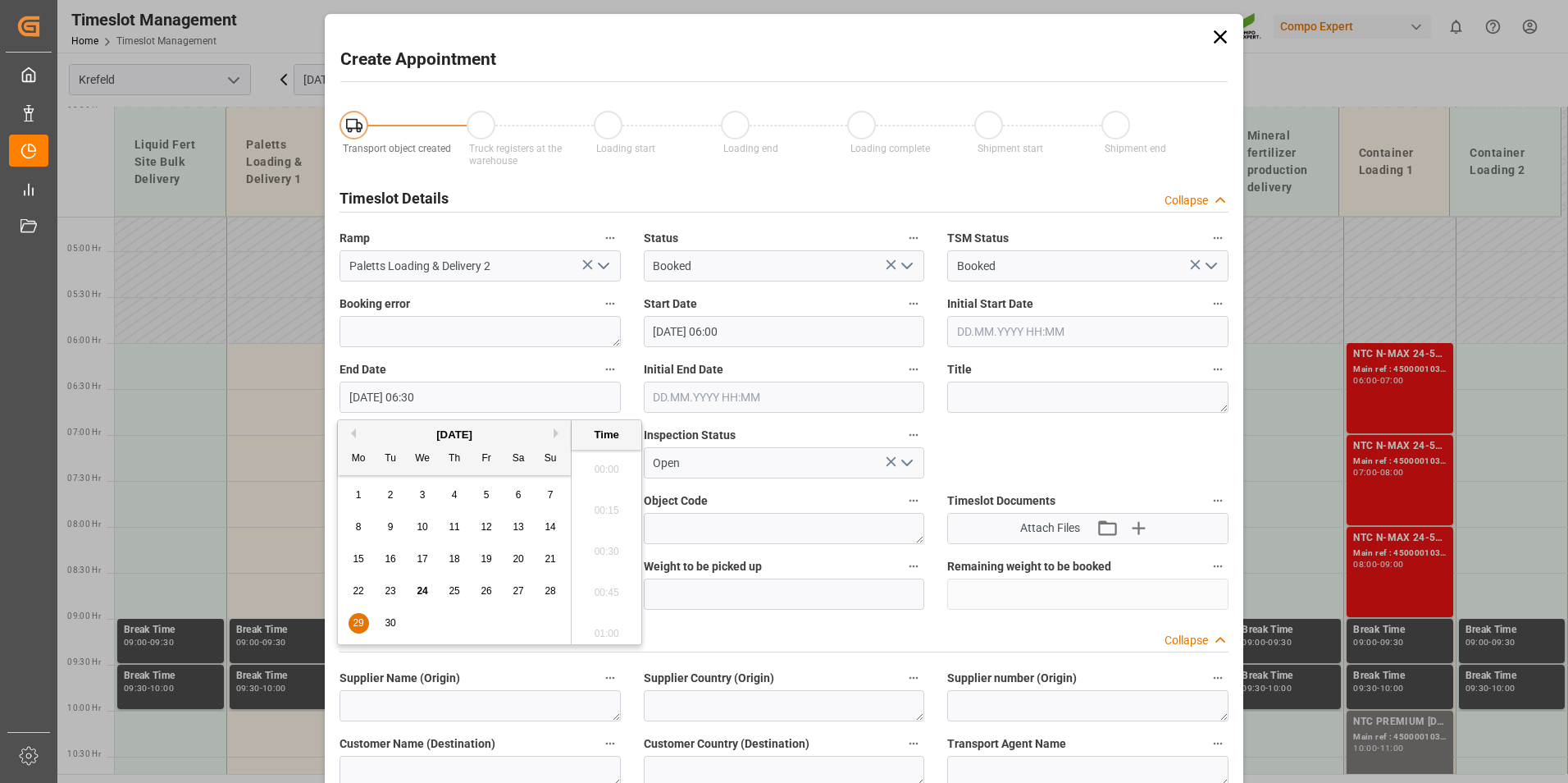
scroll to position [991, 0]
click at [361, 623] on span "29" at bounding box center [358, 623] width 11 height 12
click at [612, 535] on li "21:00" at bounding box center [606, 546] width 70 height 41
type input "[DATE] 21:00"
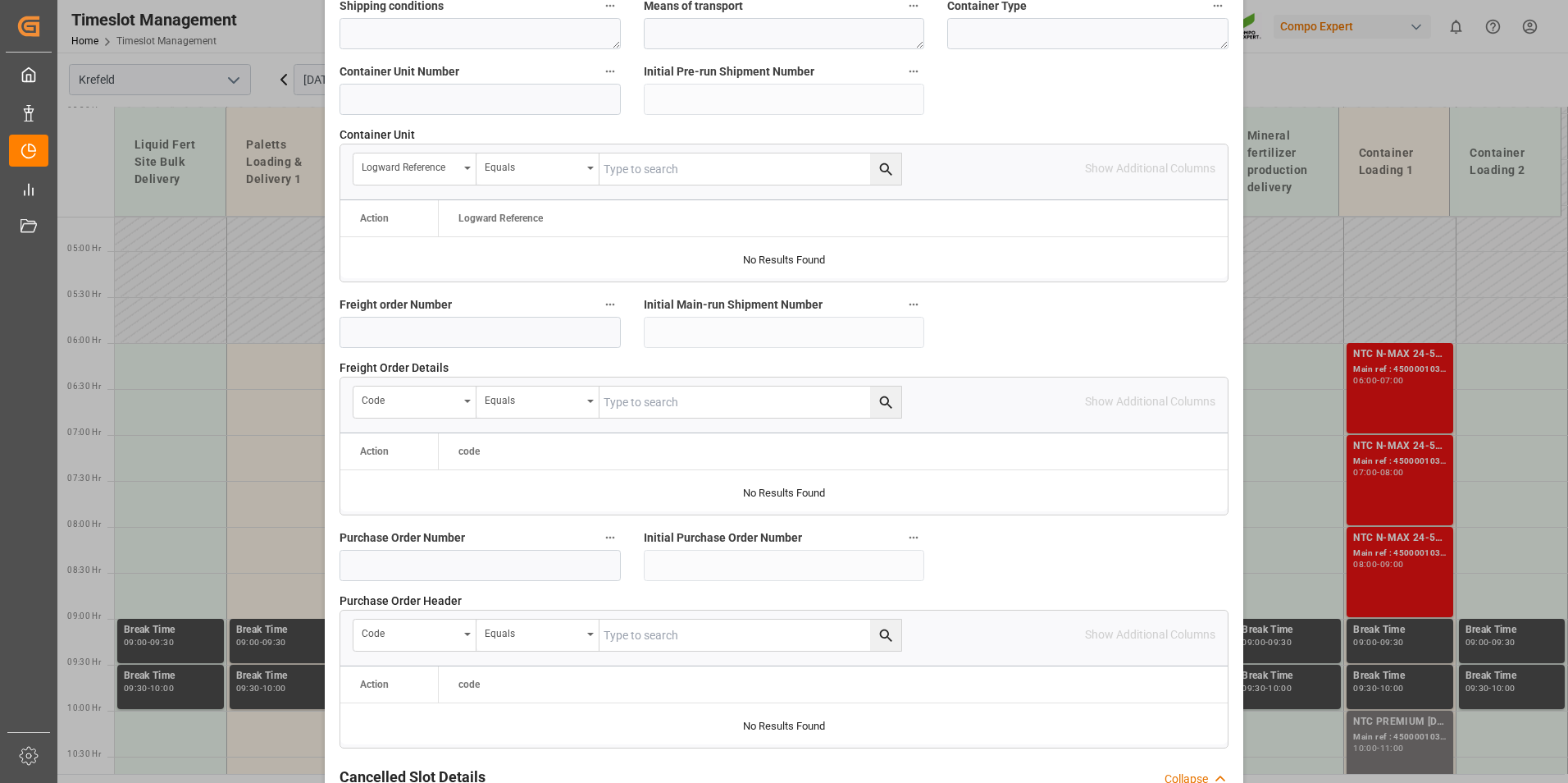
scroll to position [1494, 0]
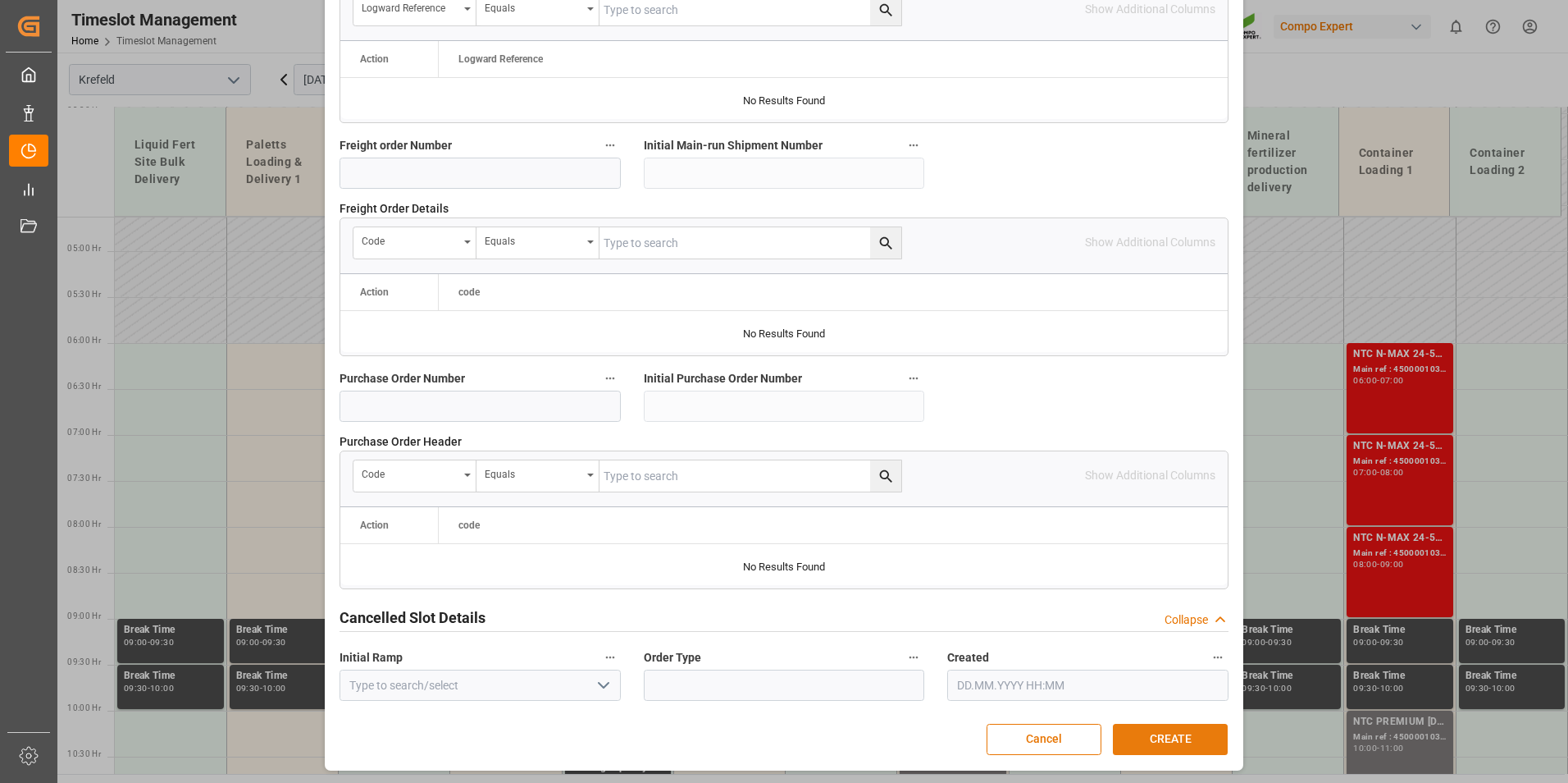
click at [1145, 746] on button "CREATE" at bounding box center [1170, 739] width 115 height 31
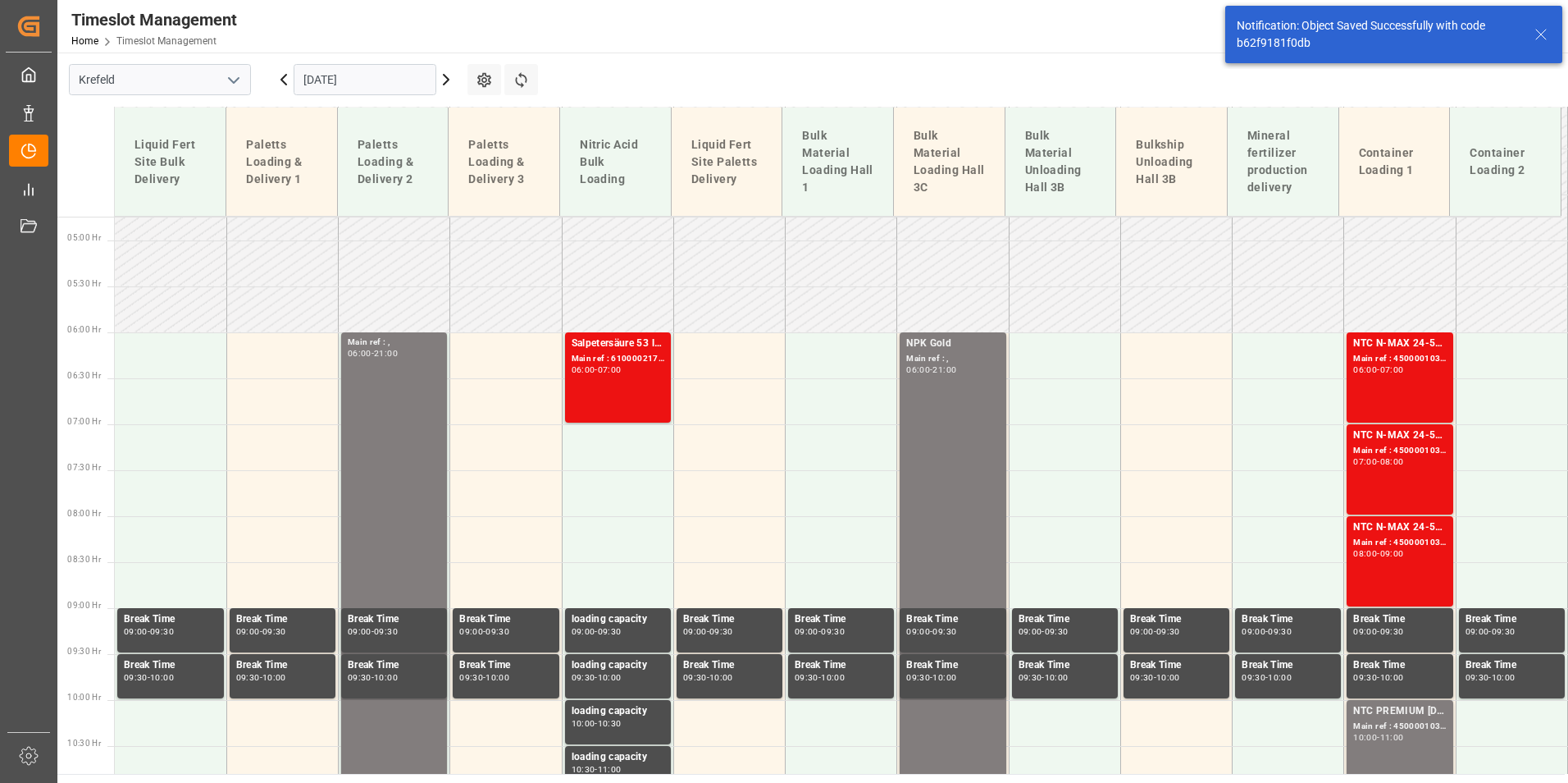
scroll to position [337, 0]
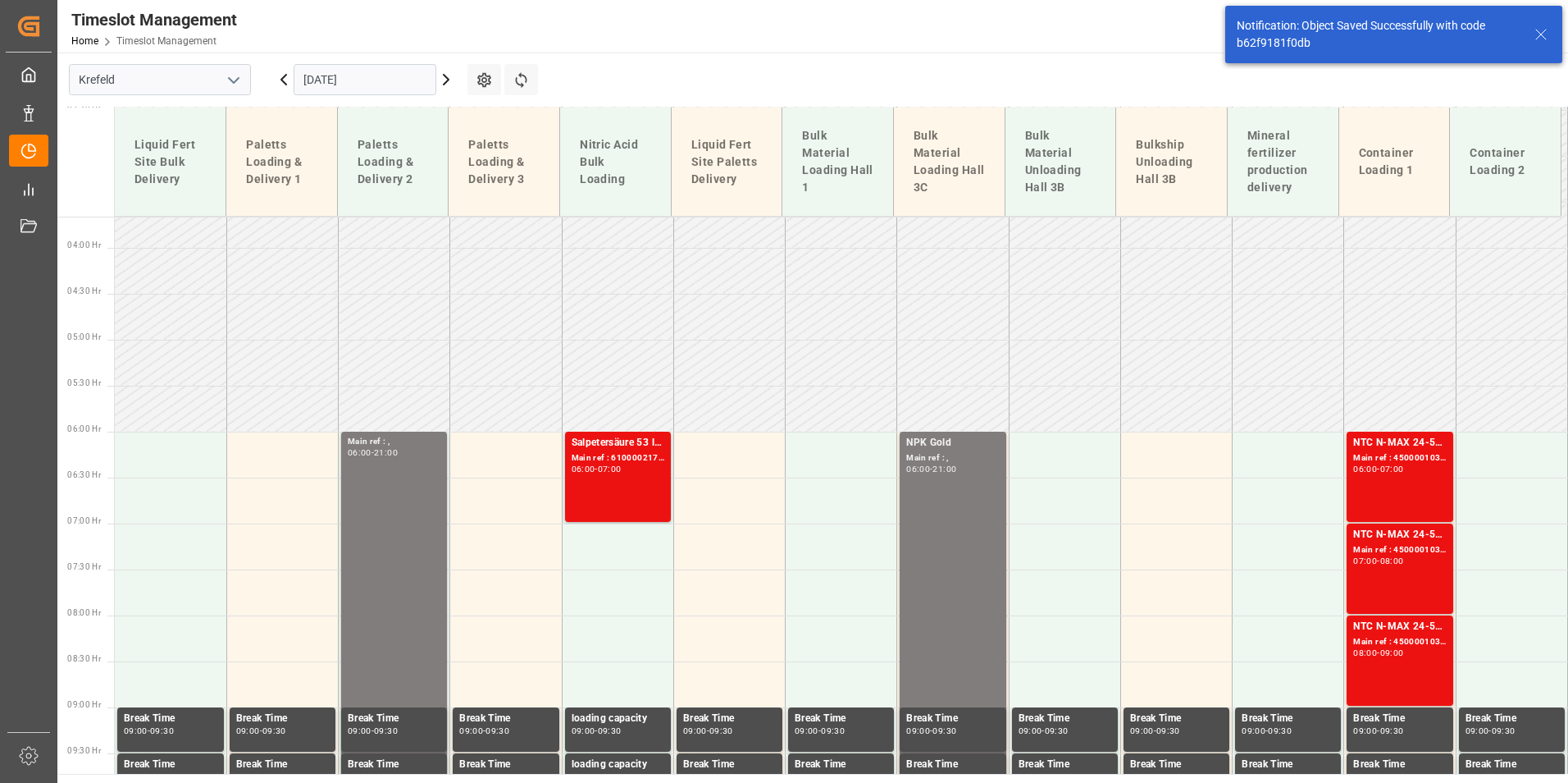
click at [411, 79] on input "[DATE]" at bounding box center [364, 79] width 143 height 31
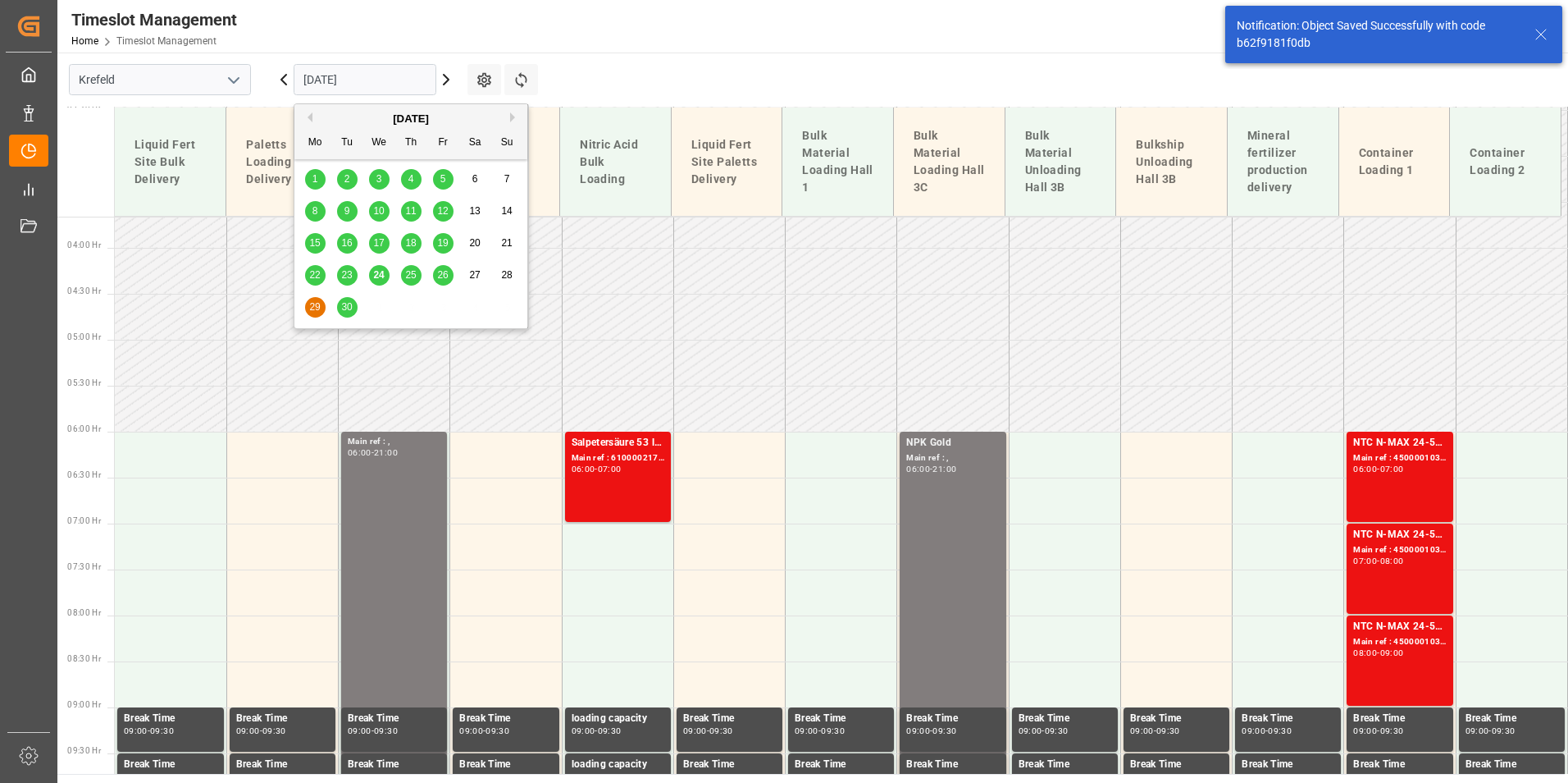
click at [356, 305] on div "30" at bounding box center [348, 307] width 20 height 19
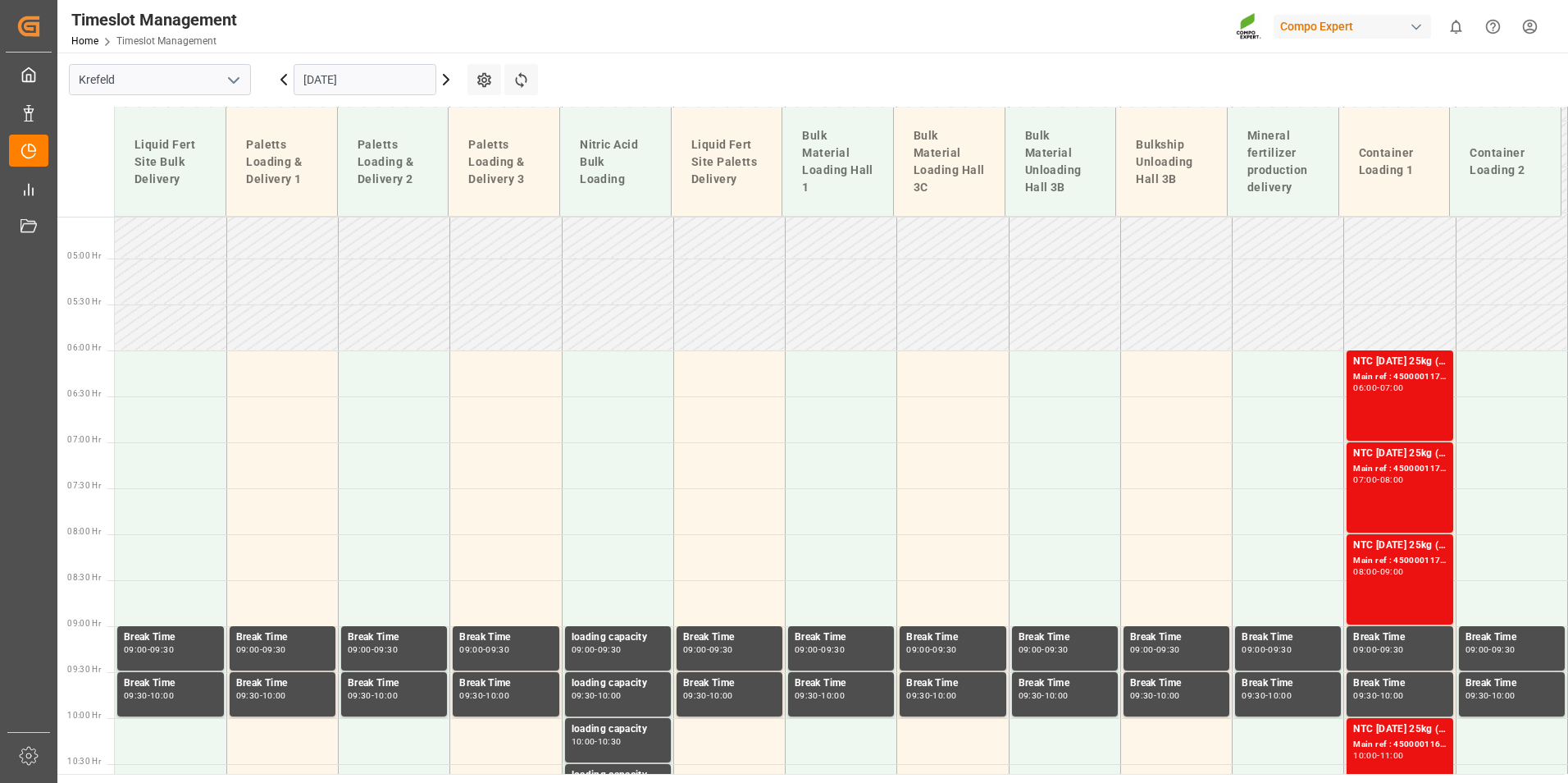
scroll to position [343, 0]
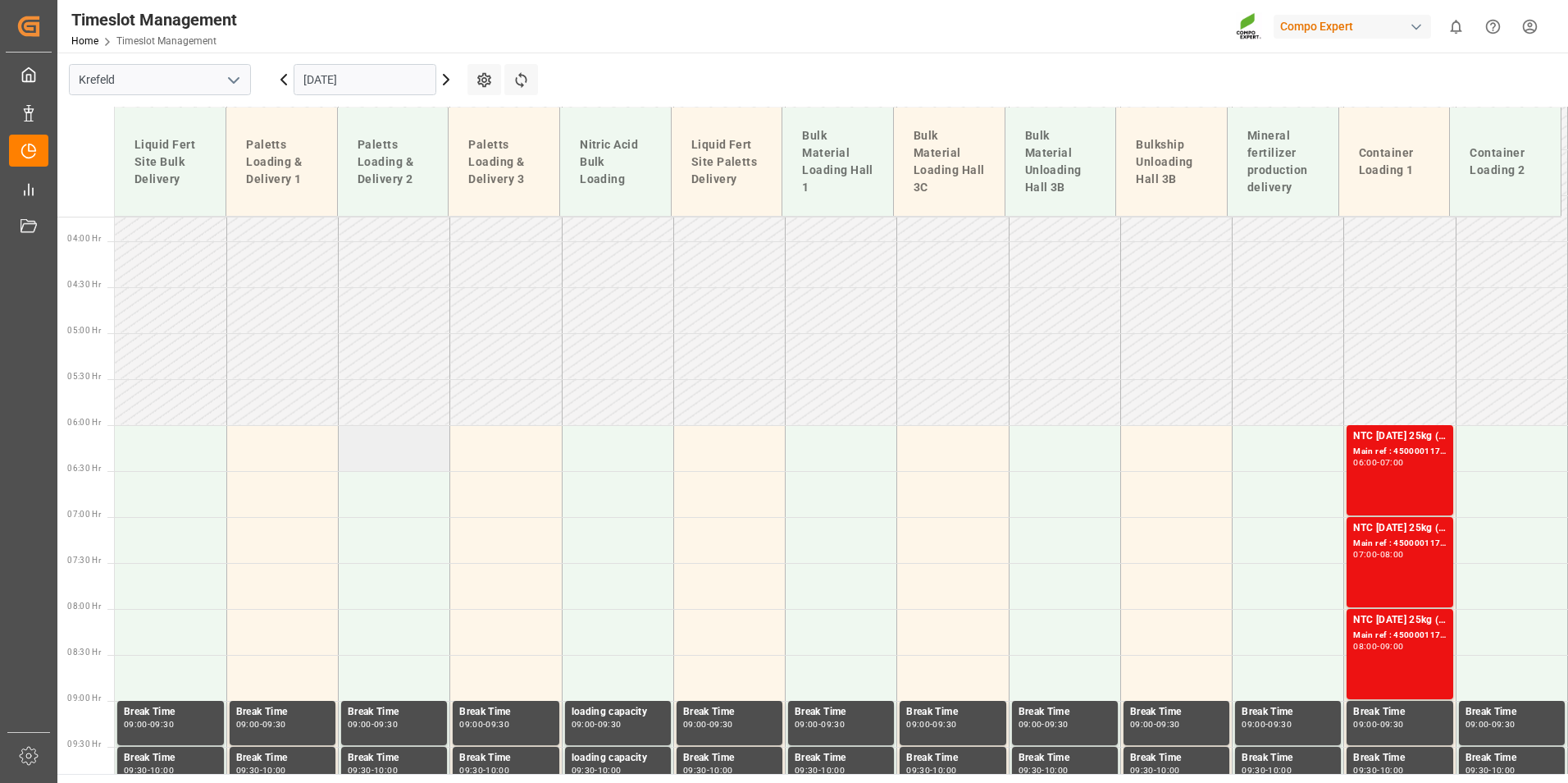
click at [360, 452] on td at bounding box center [395, 448] width 111 height 46
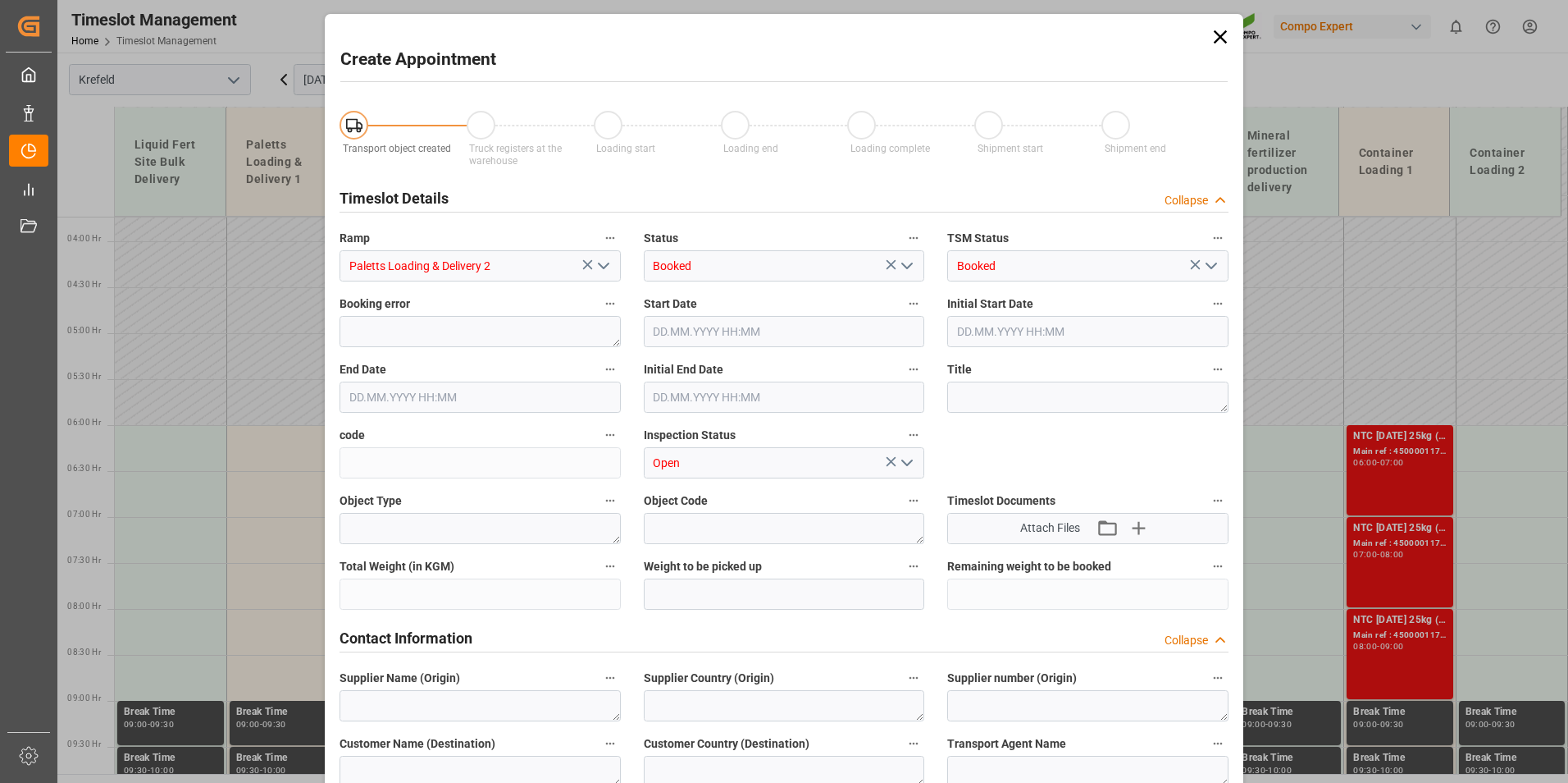
type input "[DATE] 06:00"
click at [459, 395] on input "[DATE] 06:30" at bounding box center [481, 397] width 282 height 31
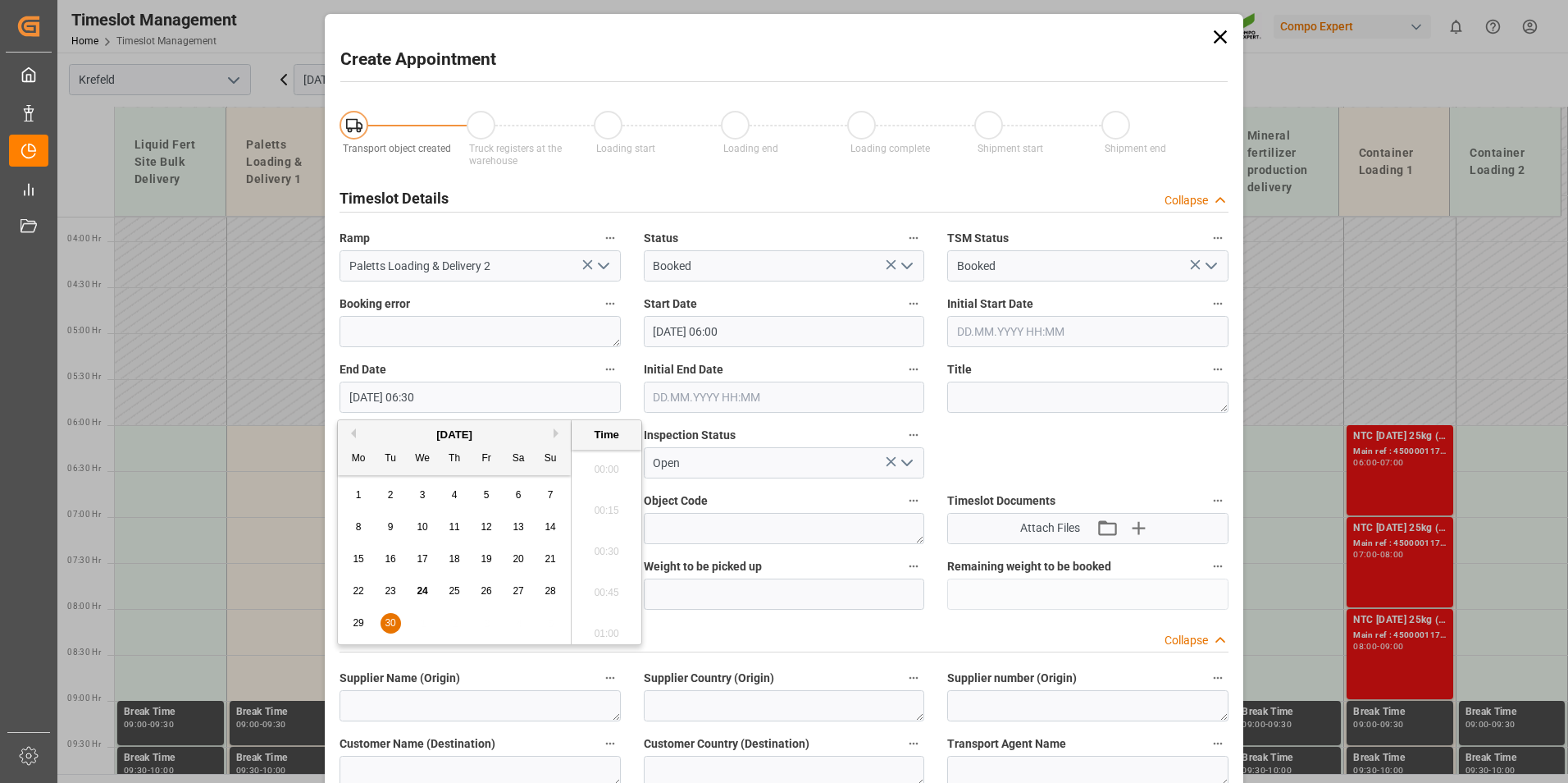
scroll to position [991, 0]
click at [390, 620] on span "30" at bounding box center [390, 623] width 11 height 12
click at [606, 531] on li "21:00" at bounding box center [606, 546] width 70 height 41
type input "[DATE] 21:00"
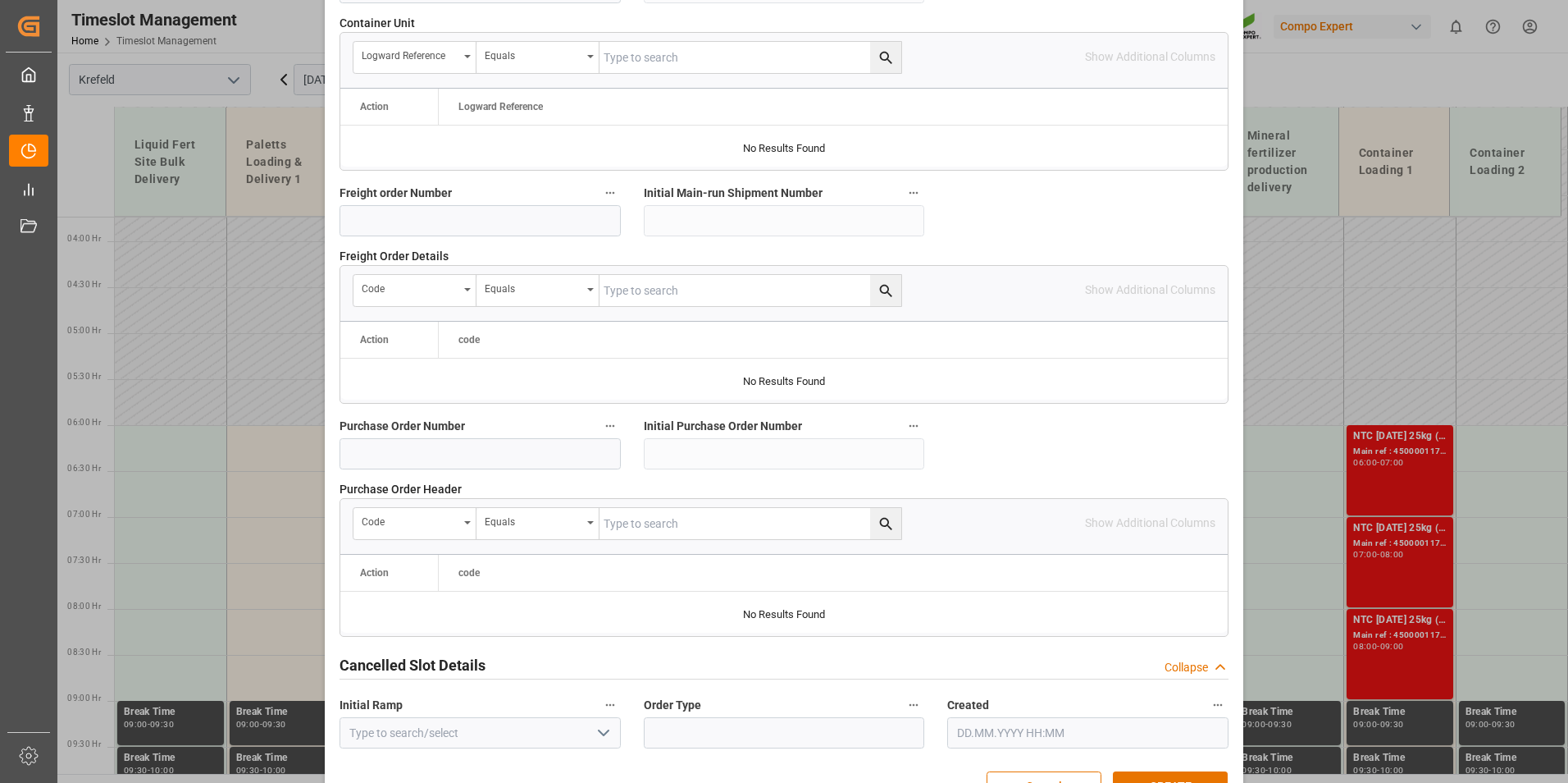
scroll to position [1494, 0]
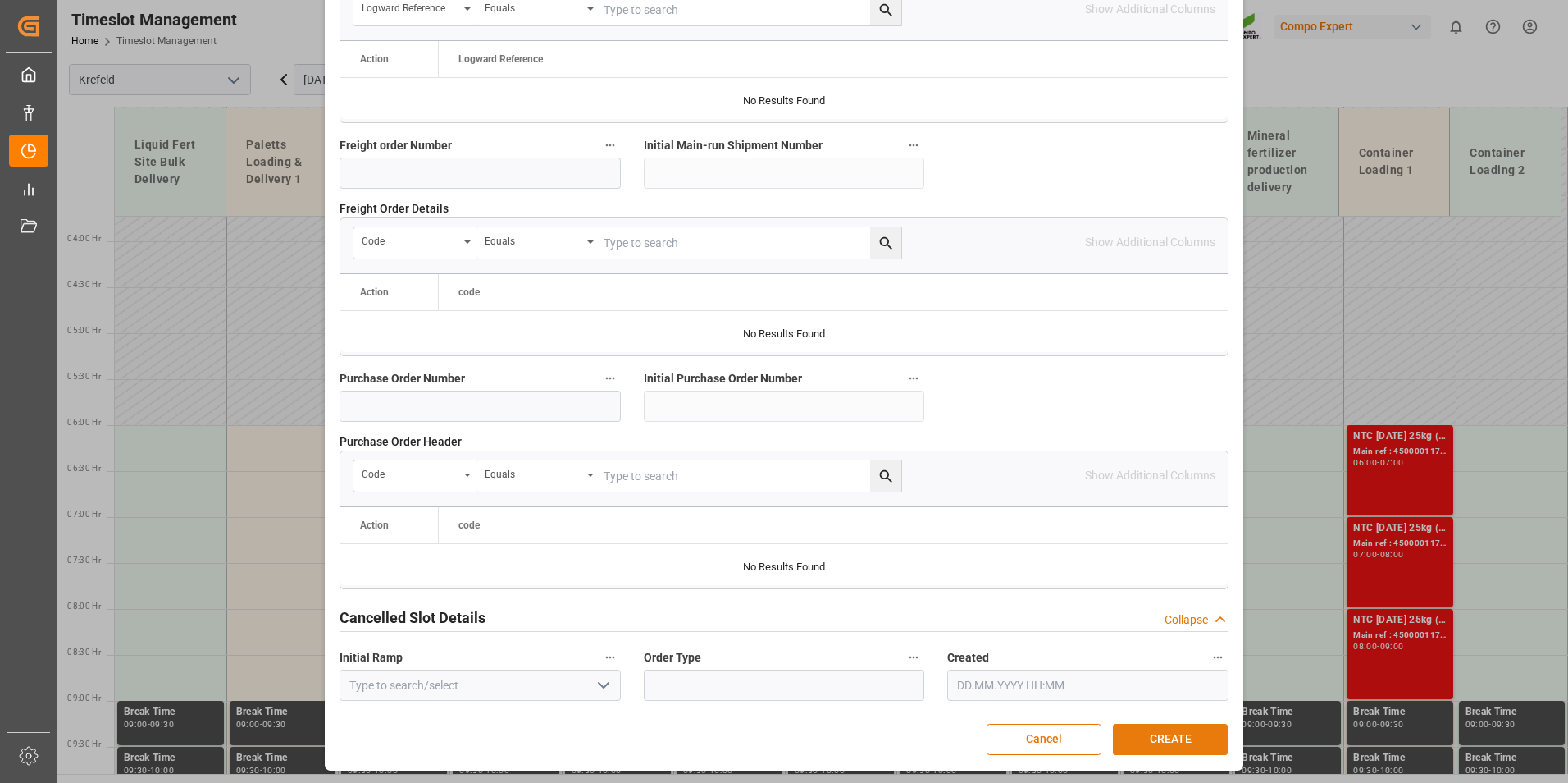
click at [1167, 729] on button "CREATE" at bounding box center [1170, 739] width 115 height 31
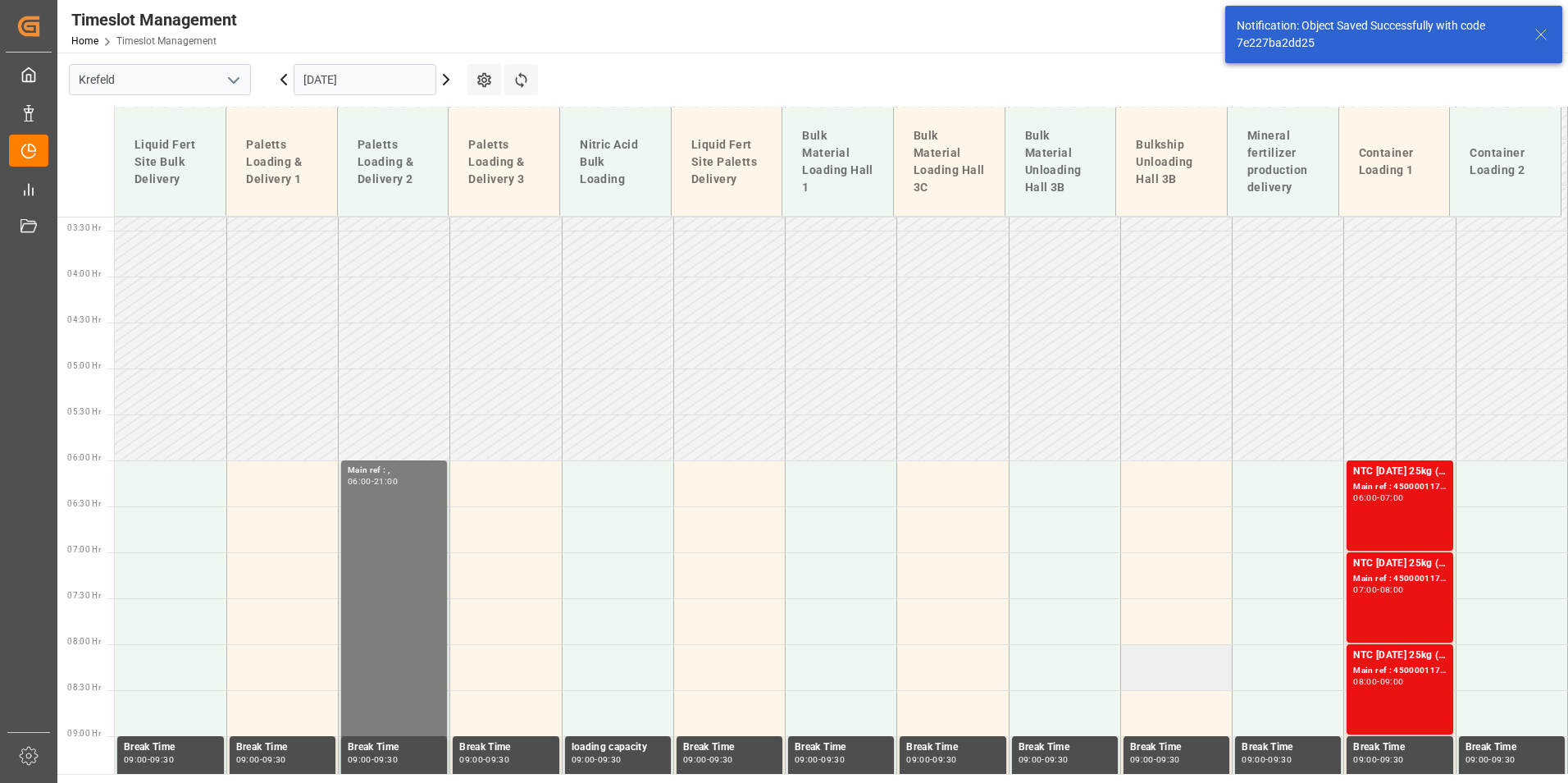
scroll to position [500, 0]
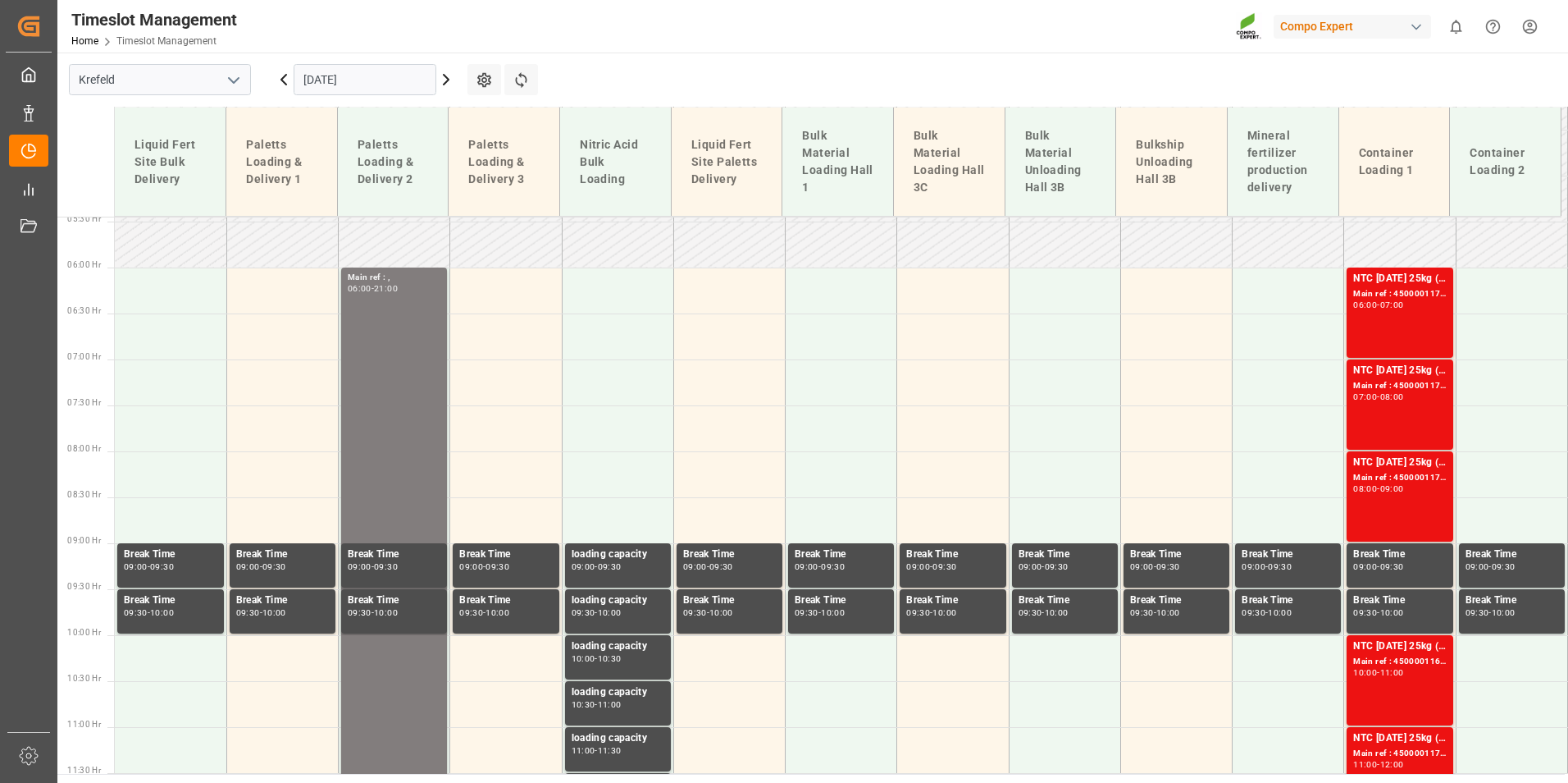
click at [372, 78] on input "[DATE]" at bounding box center [364, 79] width 143 height 31
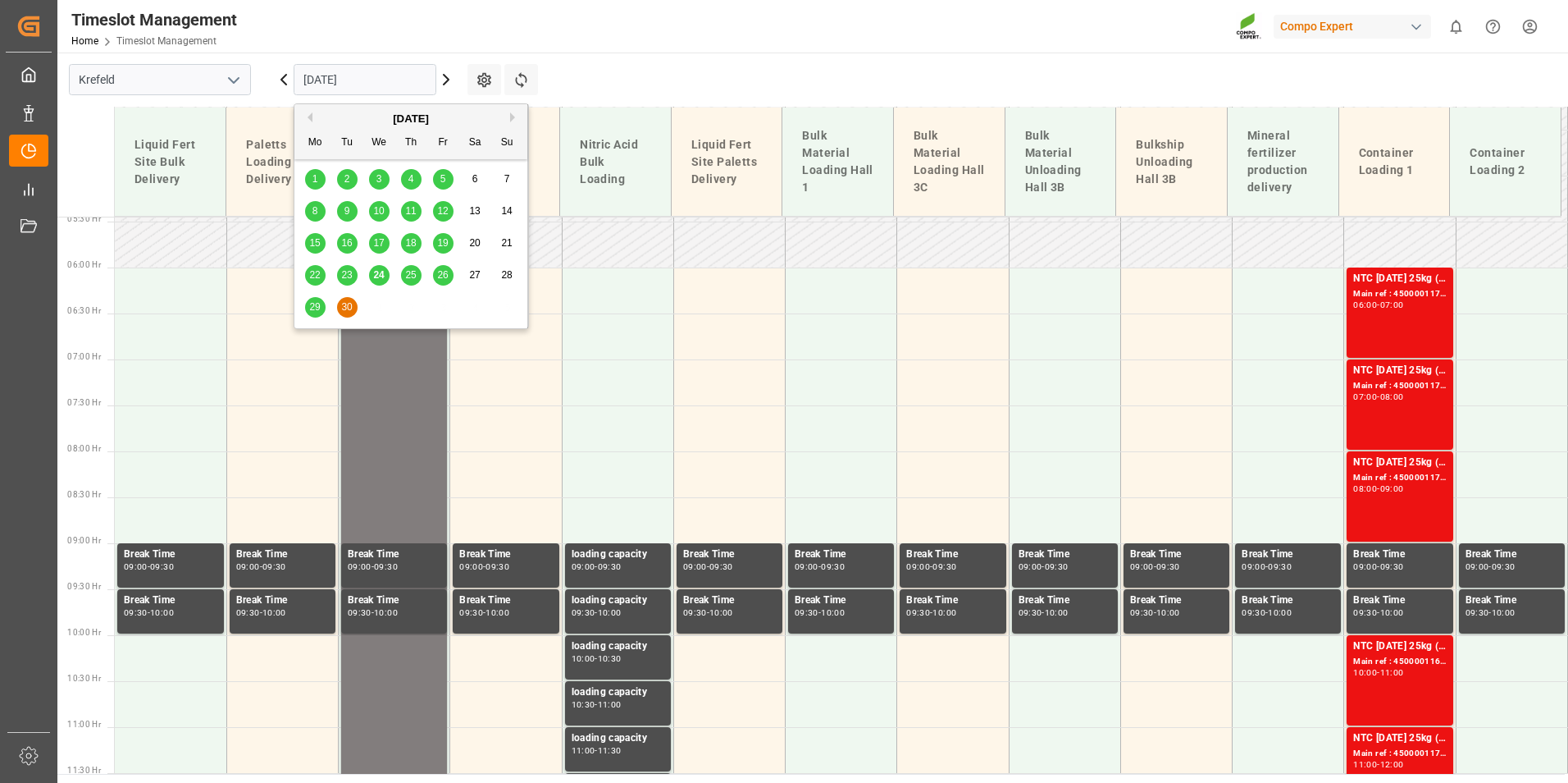
click at [415, 273] on span "25" at bounding box center [410, 275] width 11 height 12
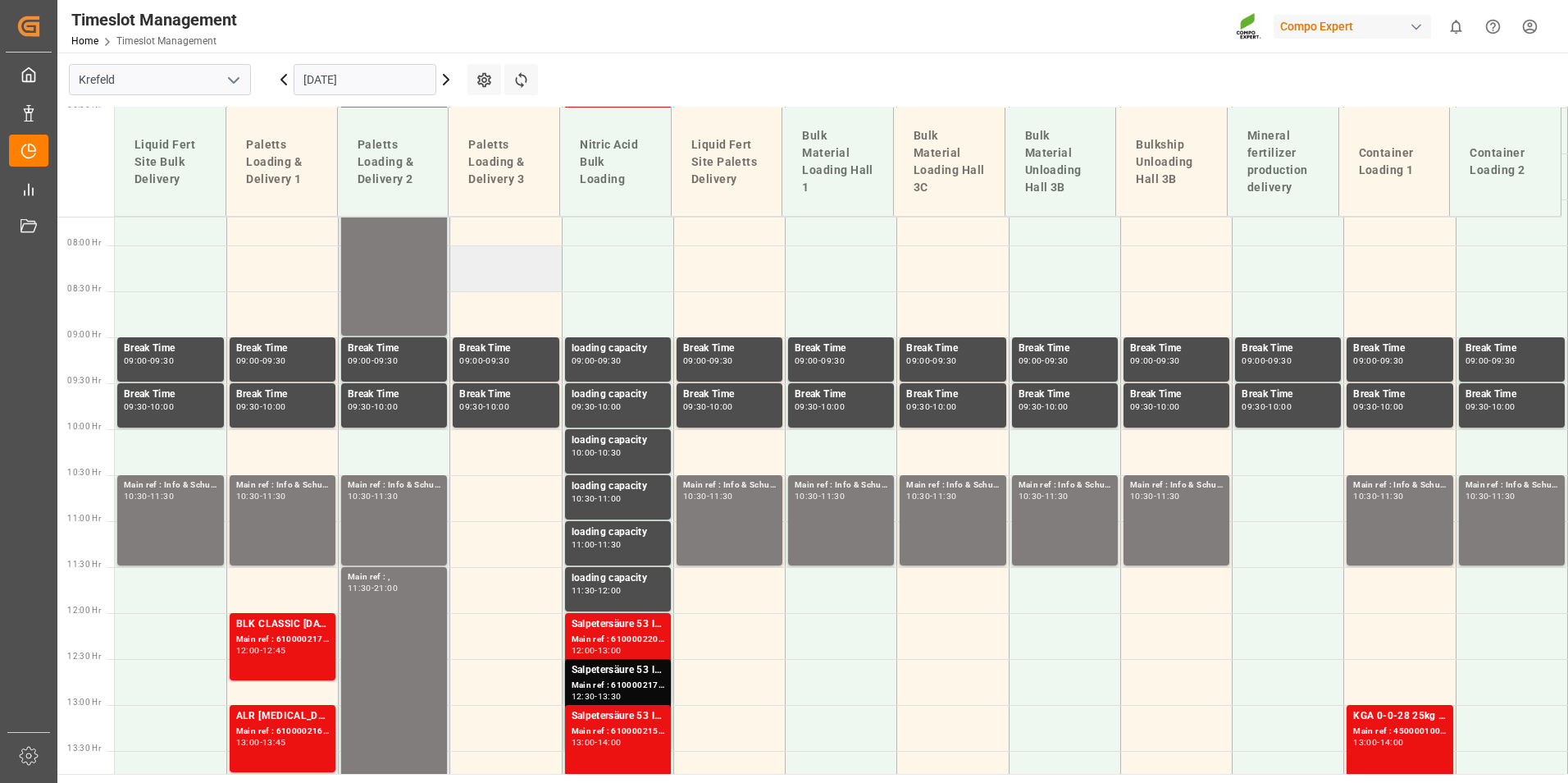
scroll to position [999, 0]
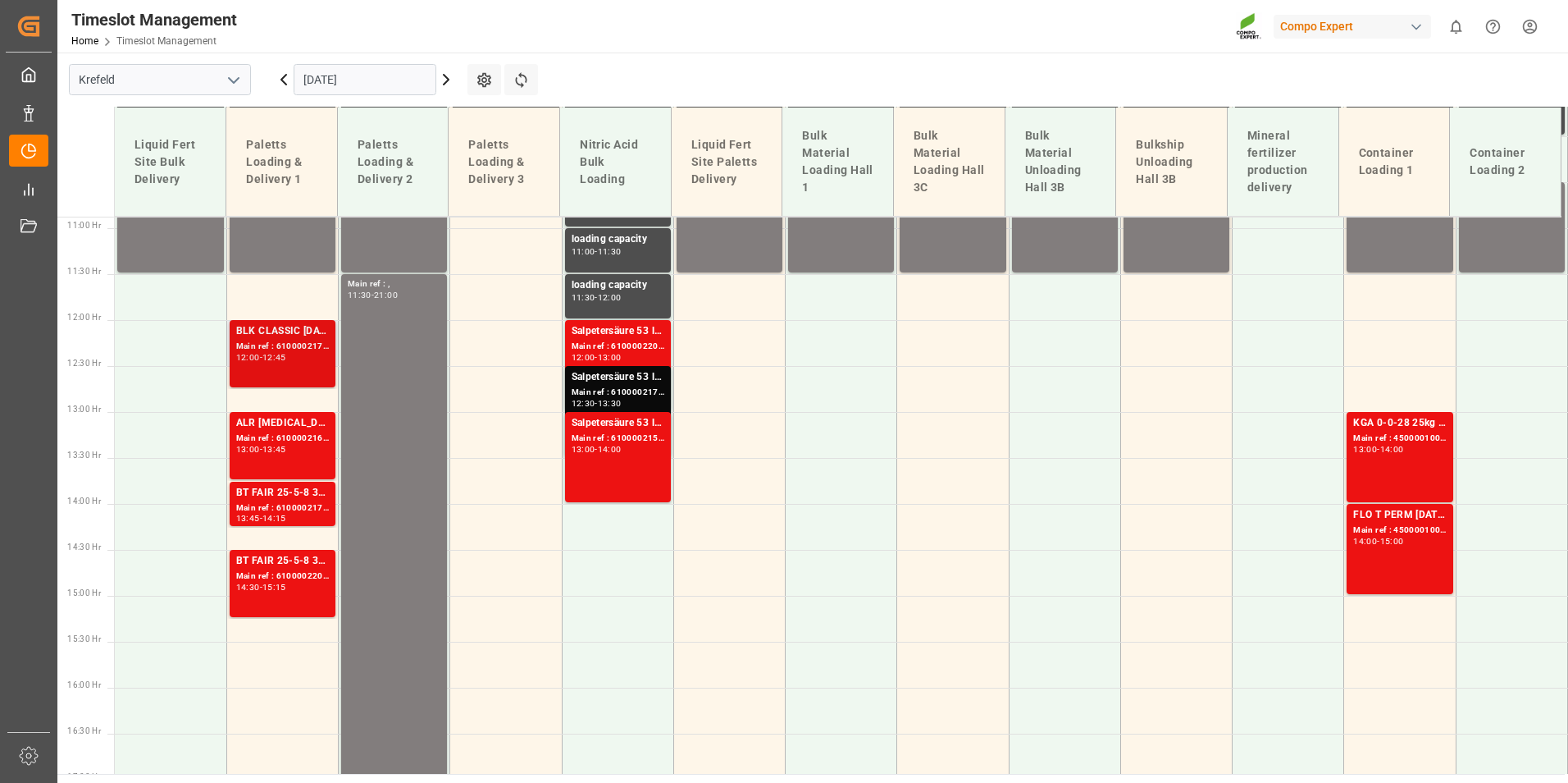
click at [297, 350] on div "Main ref : 6100002173, 2000000794;2000001288 2000000794" at bounding box center [283, 347] width 93 height 14
click at [311, 510] on div "Main ref : 6100002174, 2000000899" at bounding box center [283, 508] width 93 height 14
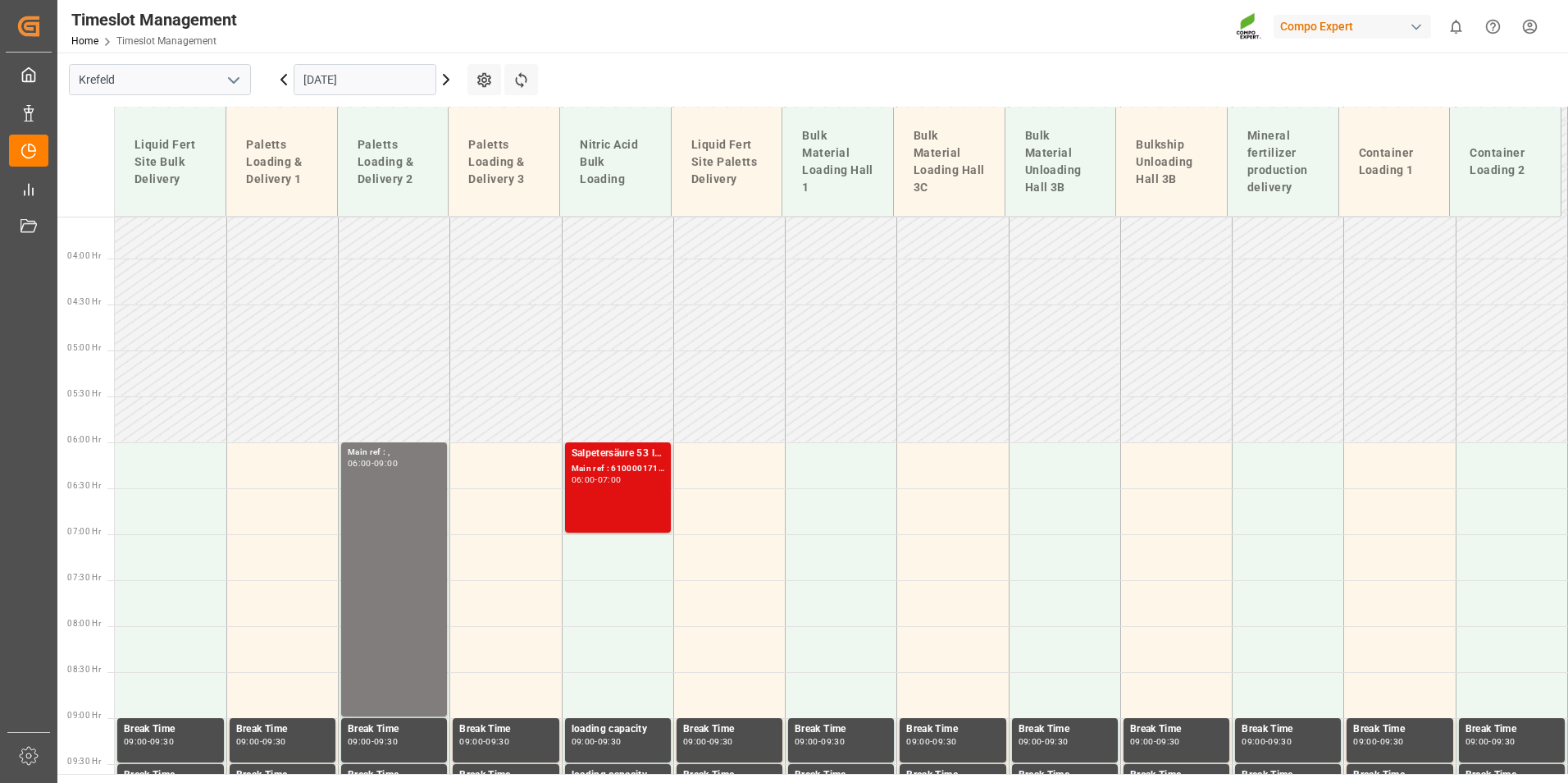
scroll to position [425, 0]
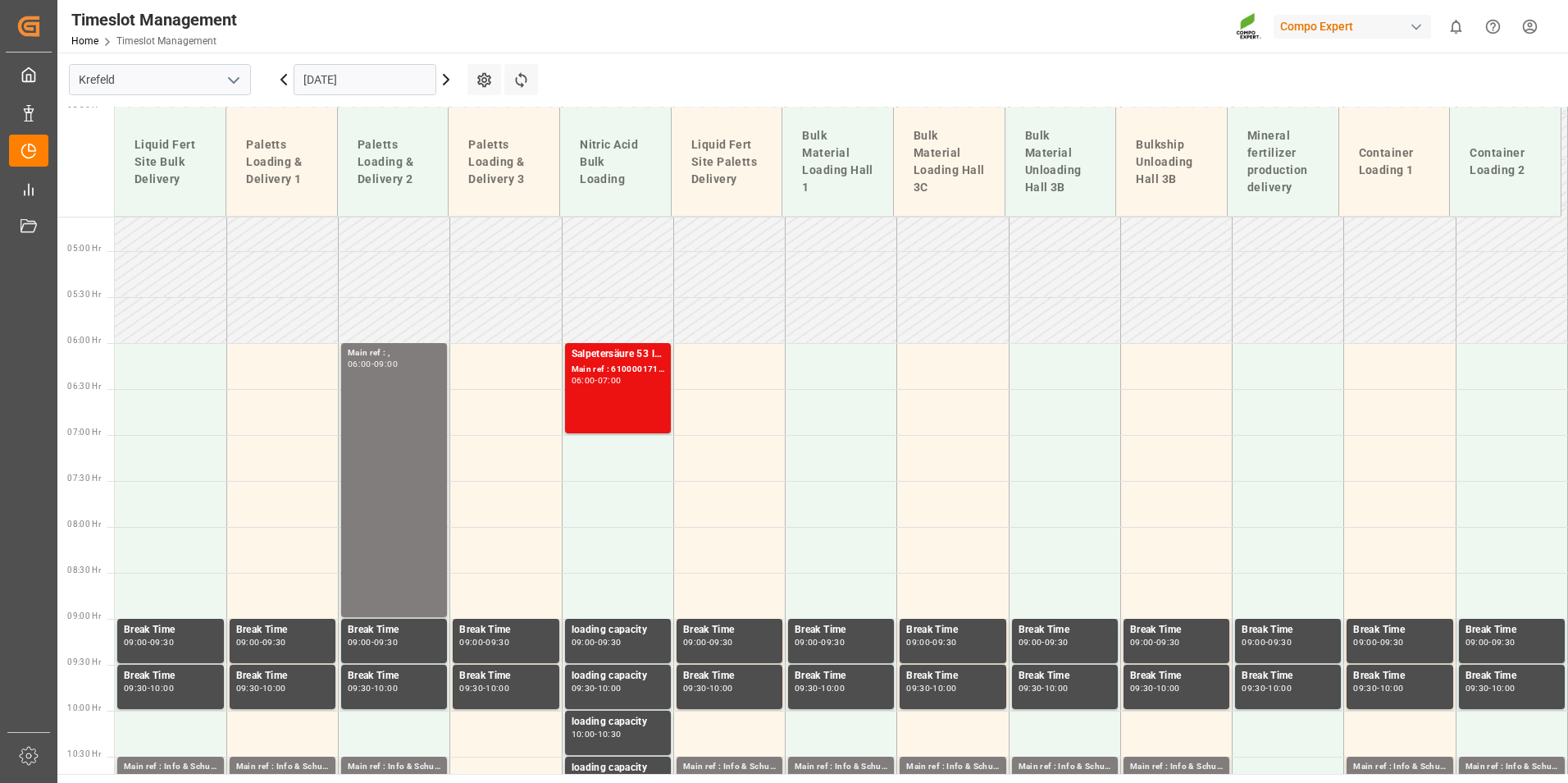
click at [597, 381] on div "-" at bounding box center [595, 380] width 3 height 8
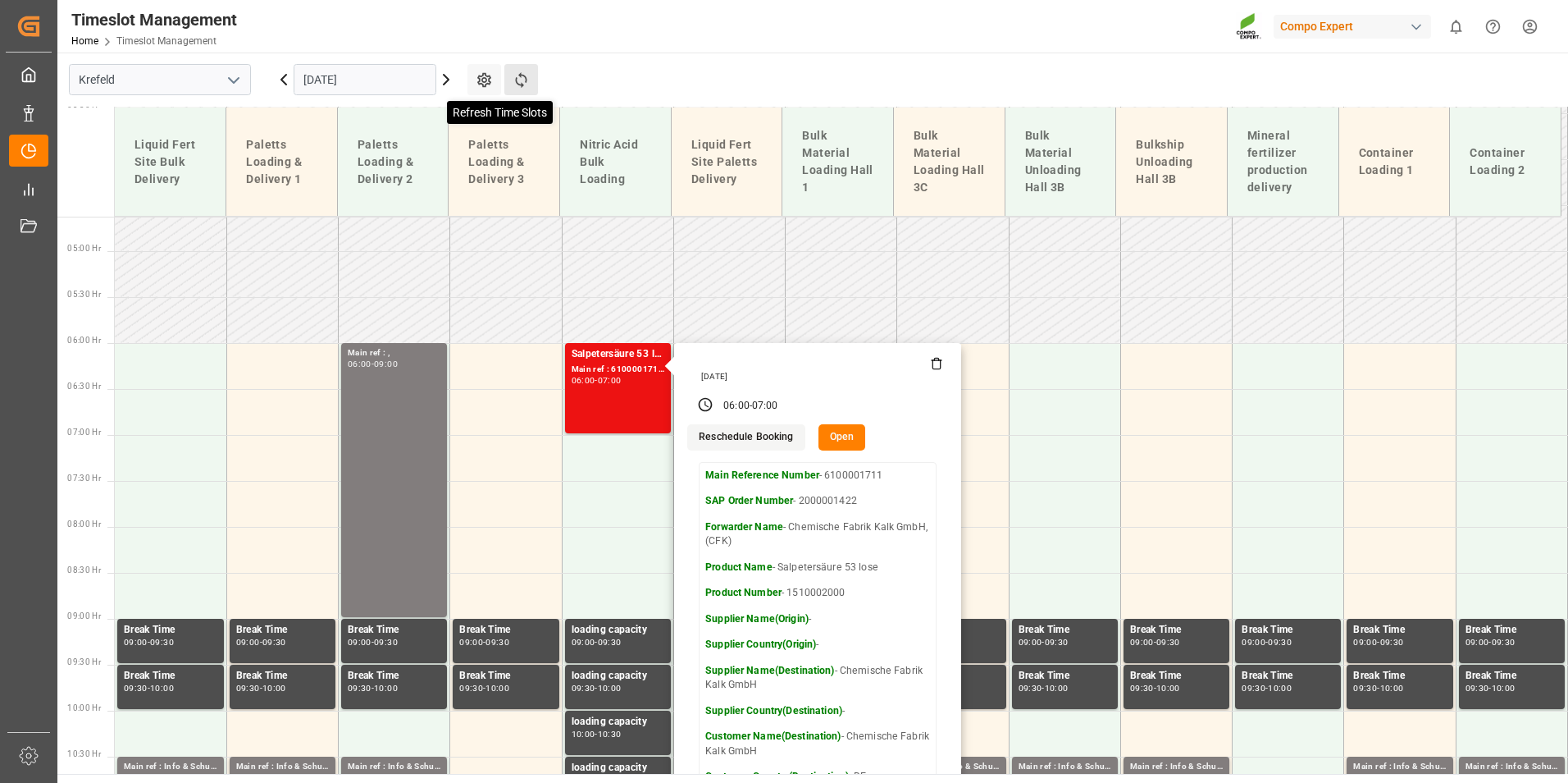
click at [523, 84] on icon at bounding box center [521, 80] width 17 height 17
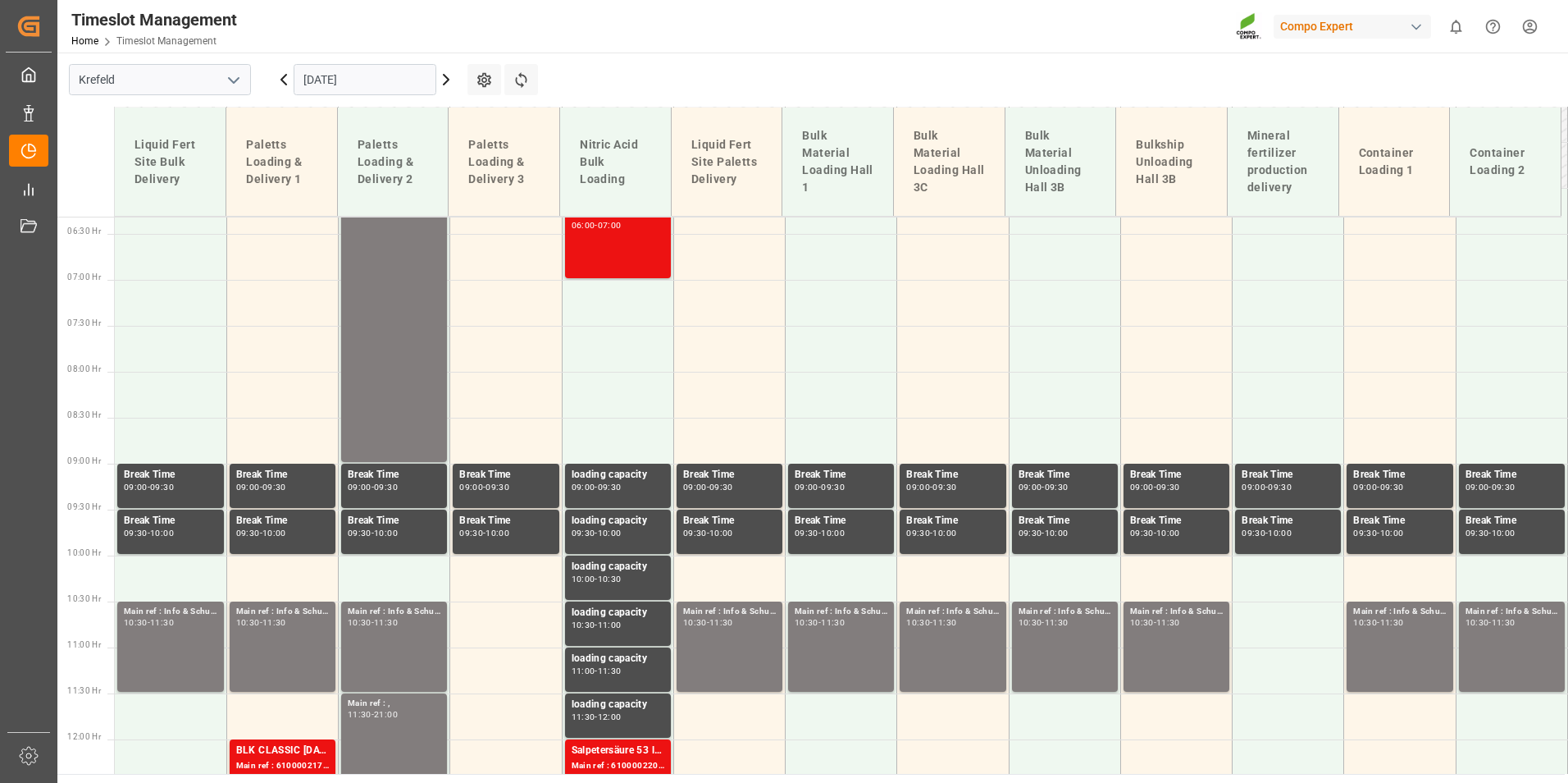
scroll to position [343, 0]
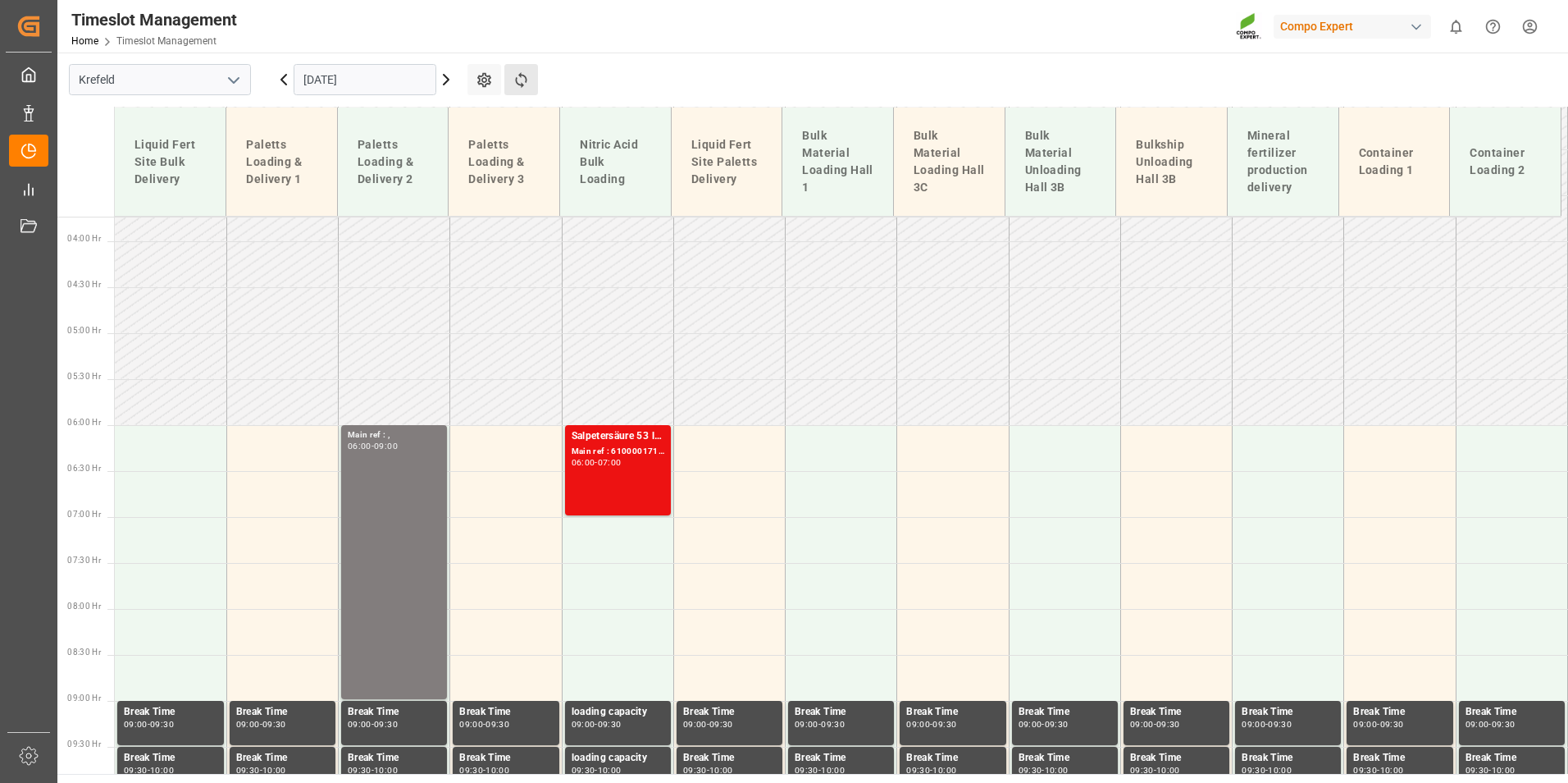
click at [520, 68] on button "Refresh Time Slots" at bounding box center [521, 79] width 34 height 31
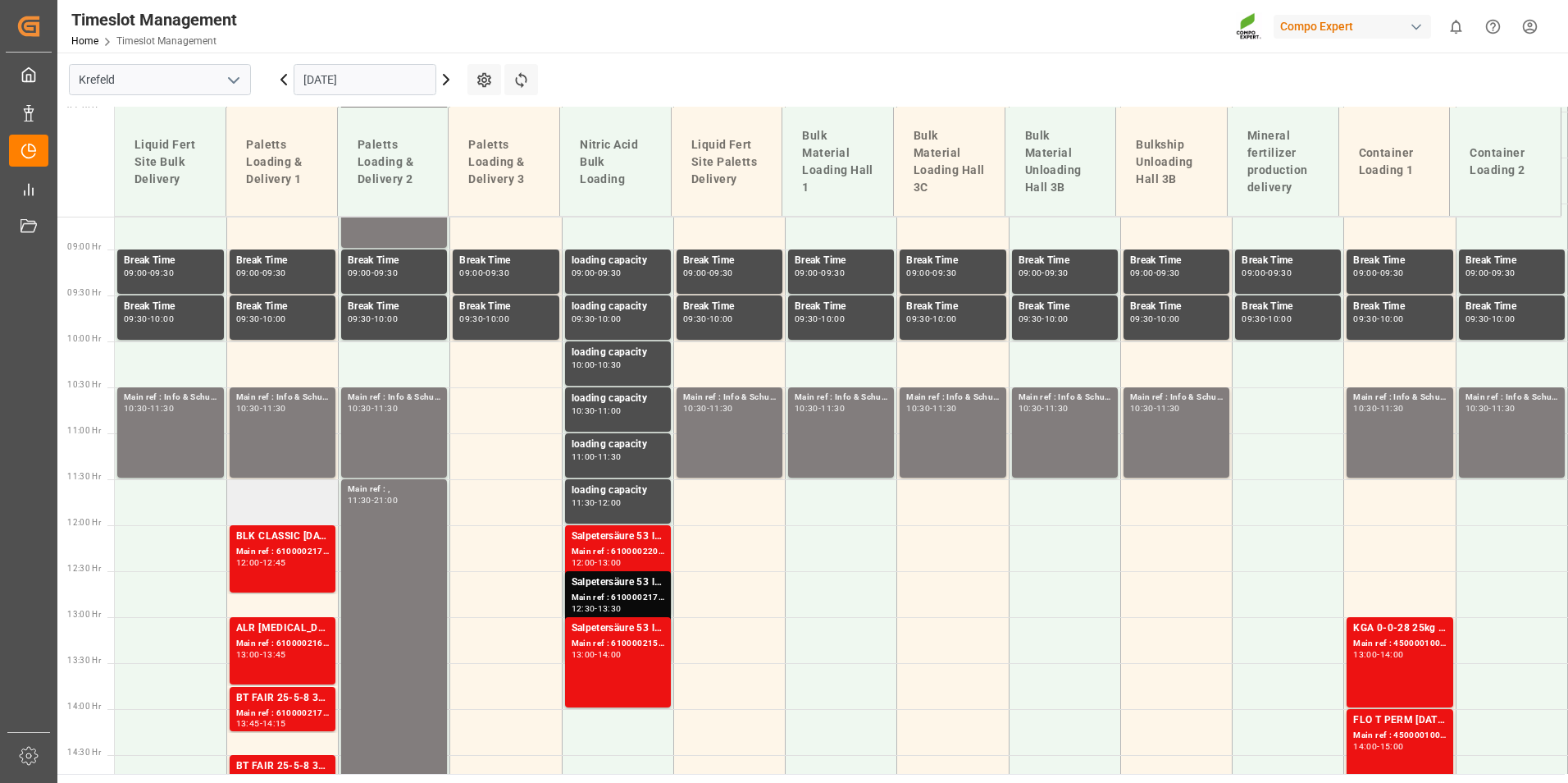
scroll to position [917, 0]
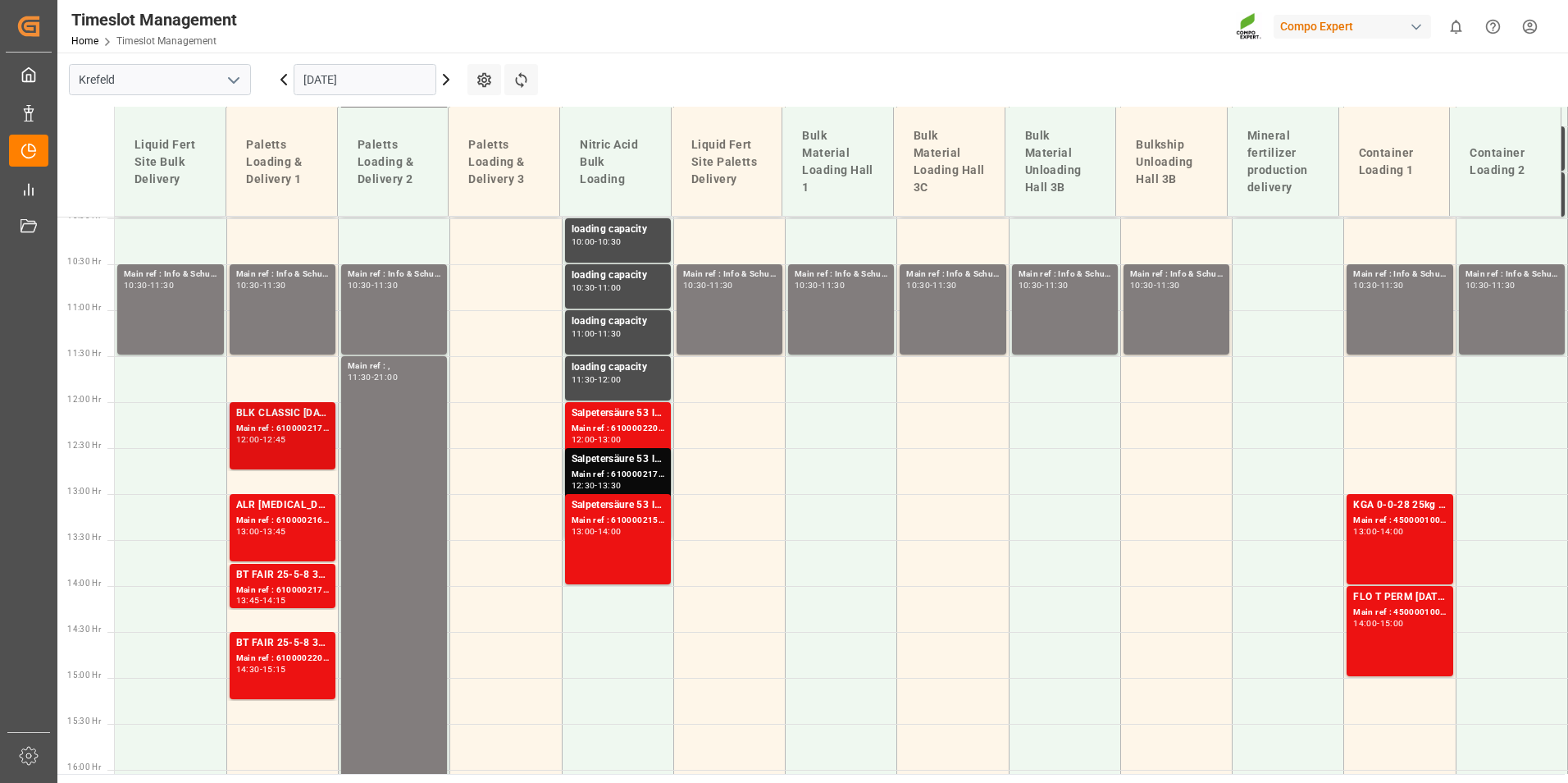
click at [295, 428] on div "Main ref : 6100002173, 2000000794;2000001288 2000000794" at bounding box center [283, 429] width 93 height 14
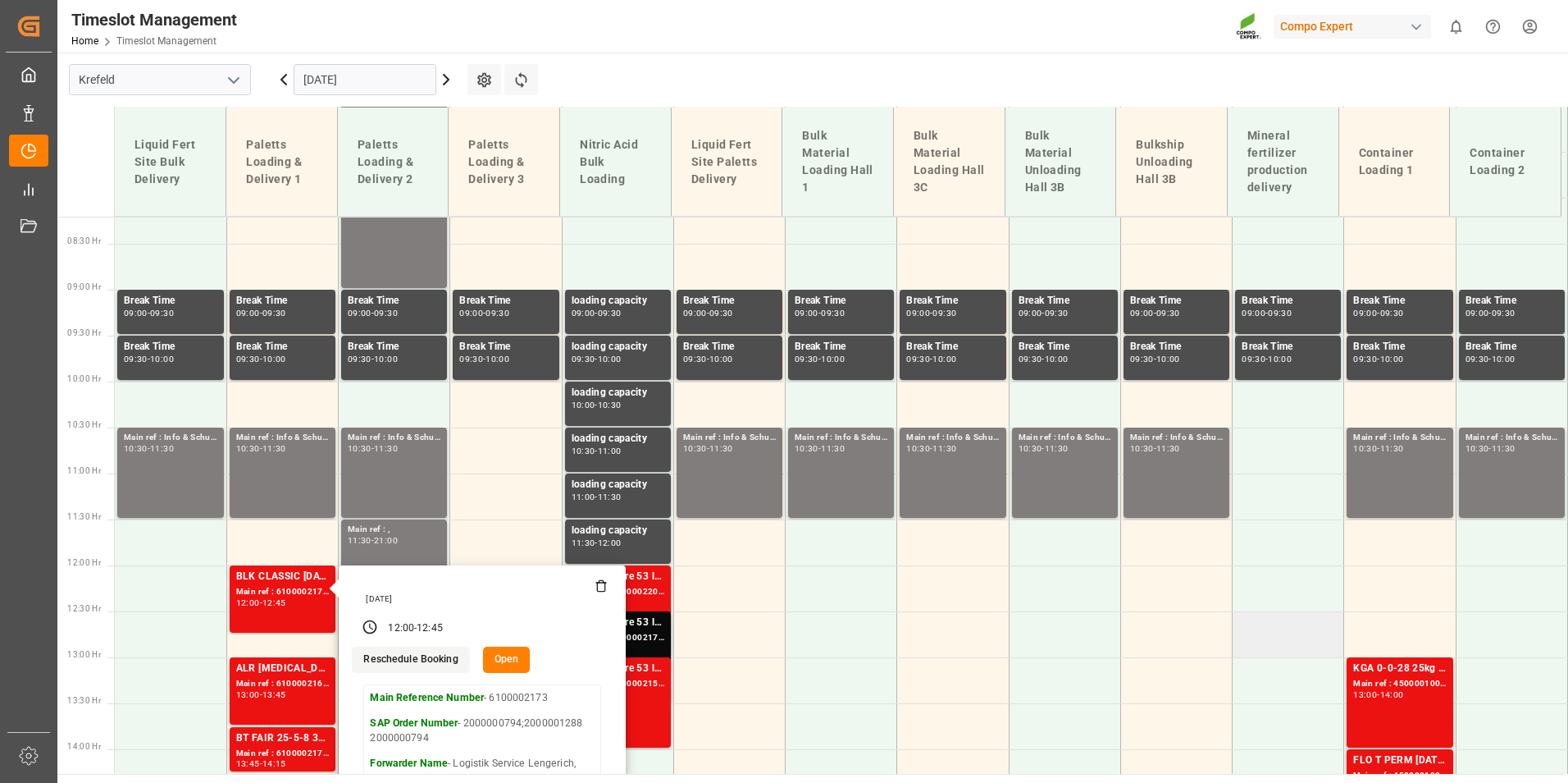
scroll to position [999, 0]
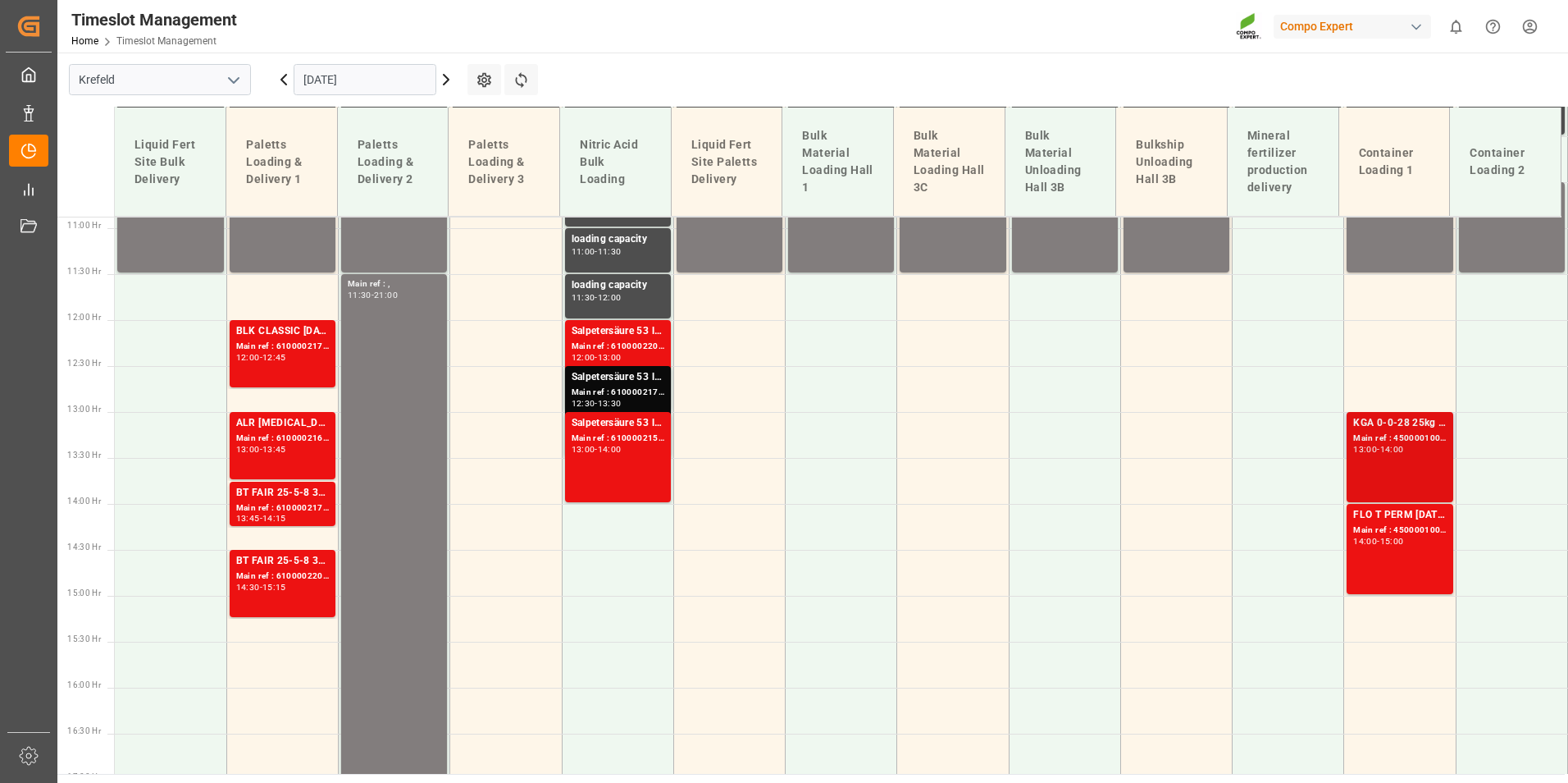
click at [1355, 449] on div "13:00" at bounding box center [1365, 449] width 24 height 8
click at [1414, 543] on div "14:00 - 15:00" at bounding box center [1399, 542] width 93 height 9
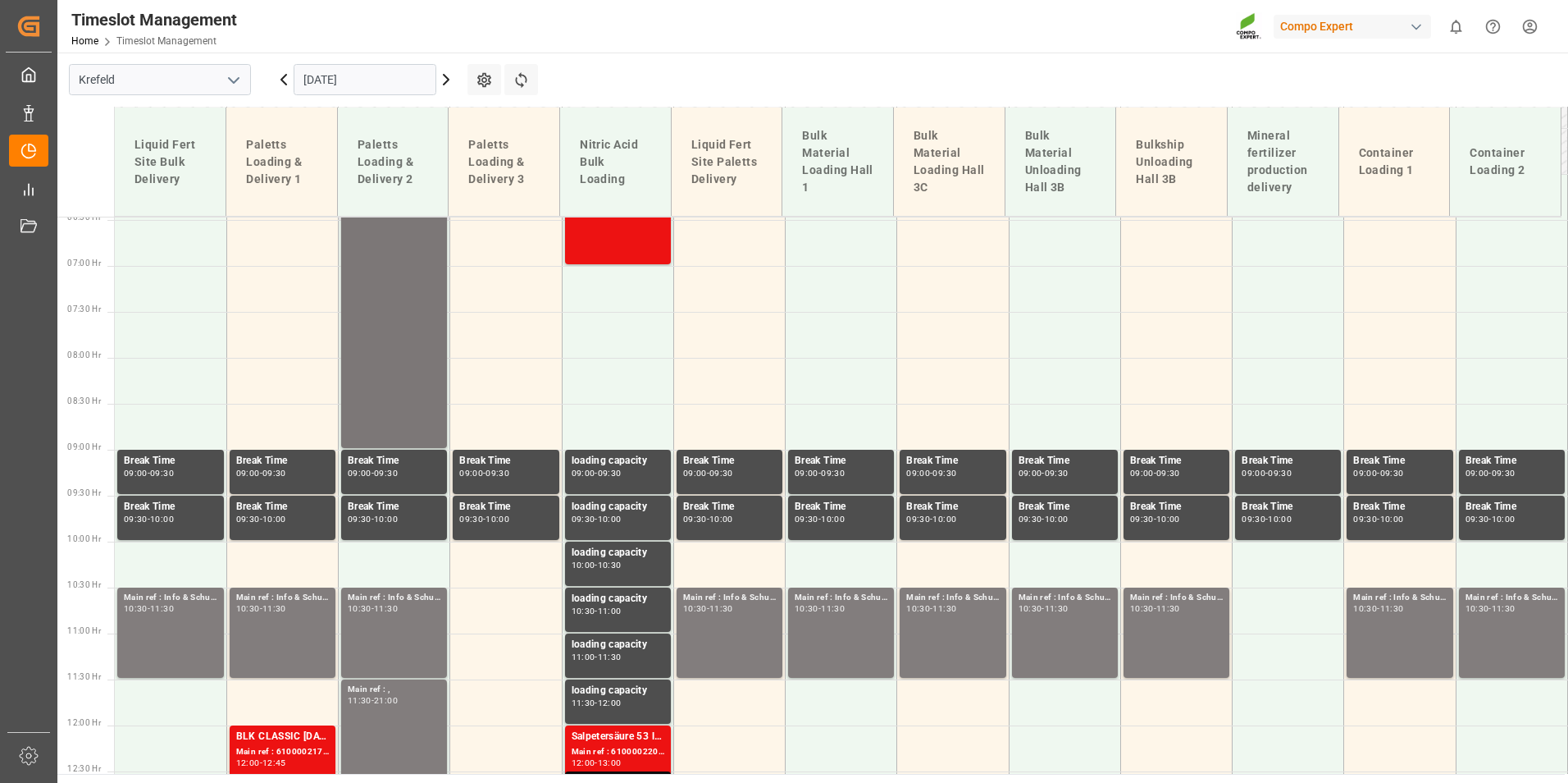
scroll to position [589, 0]
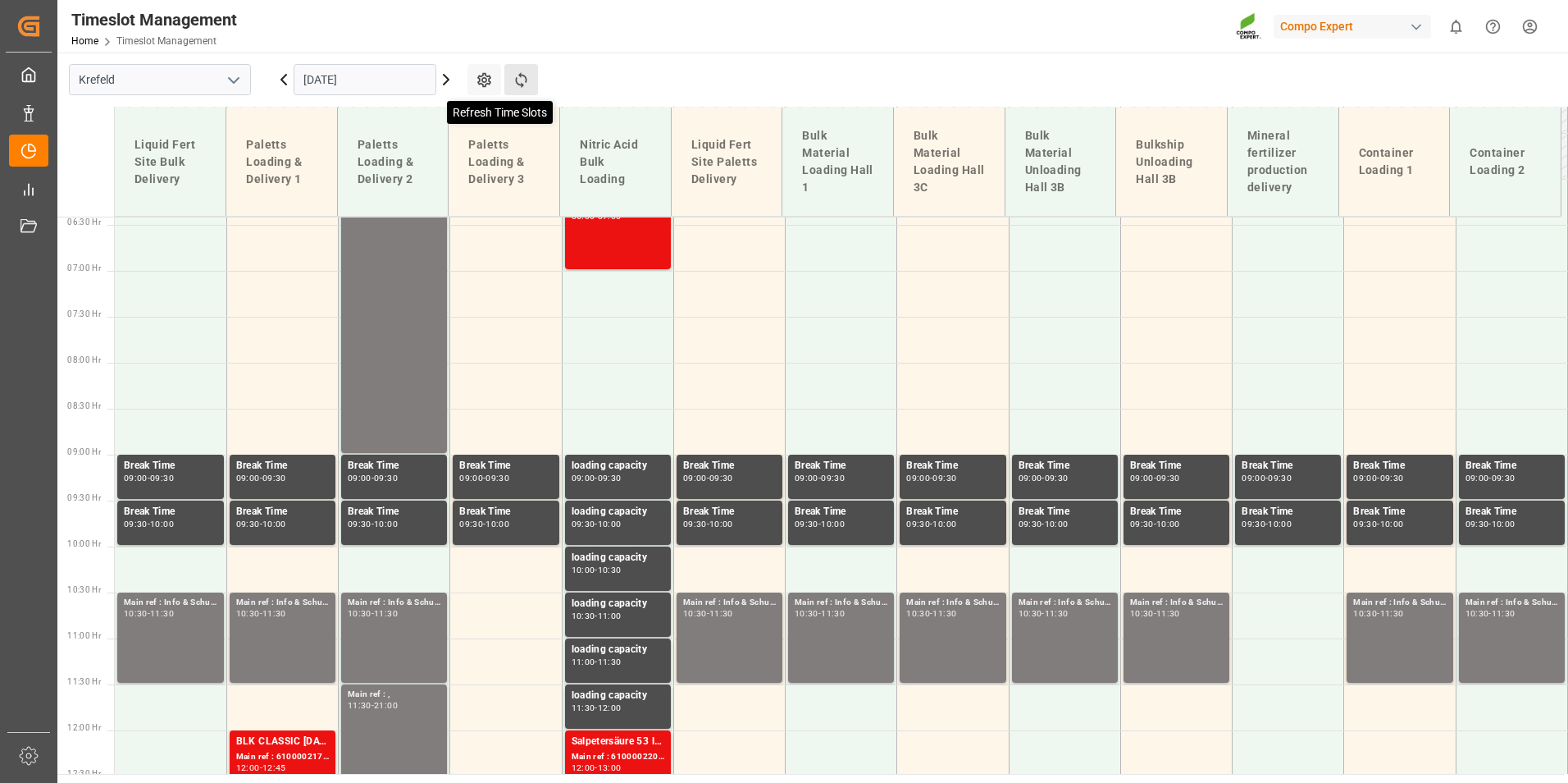
click at [515, 84] on icon at bounding box center [521, 80] width 17 height 17
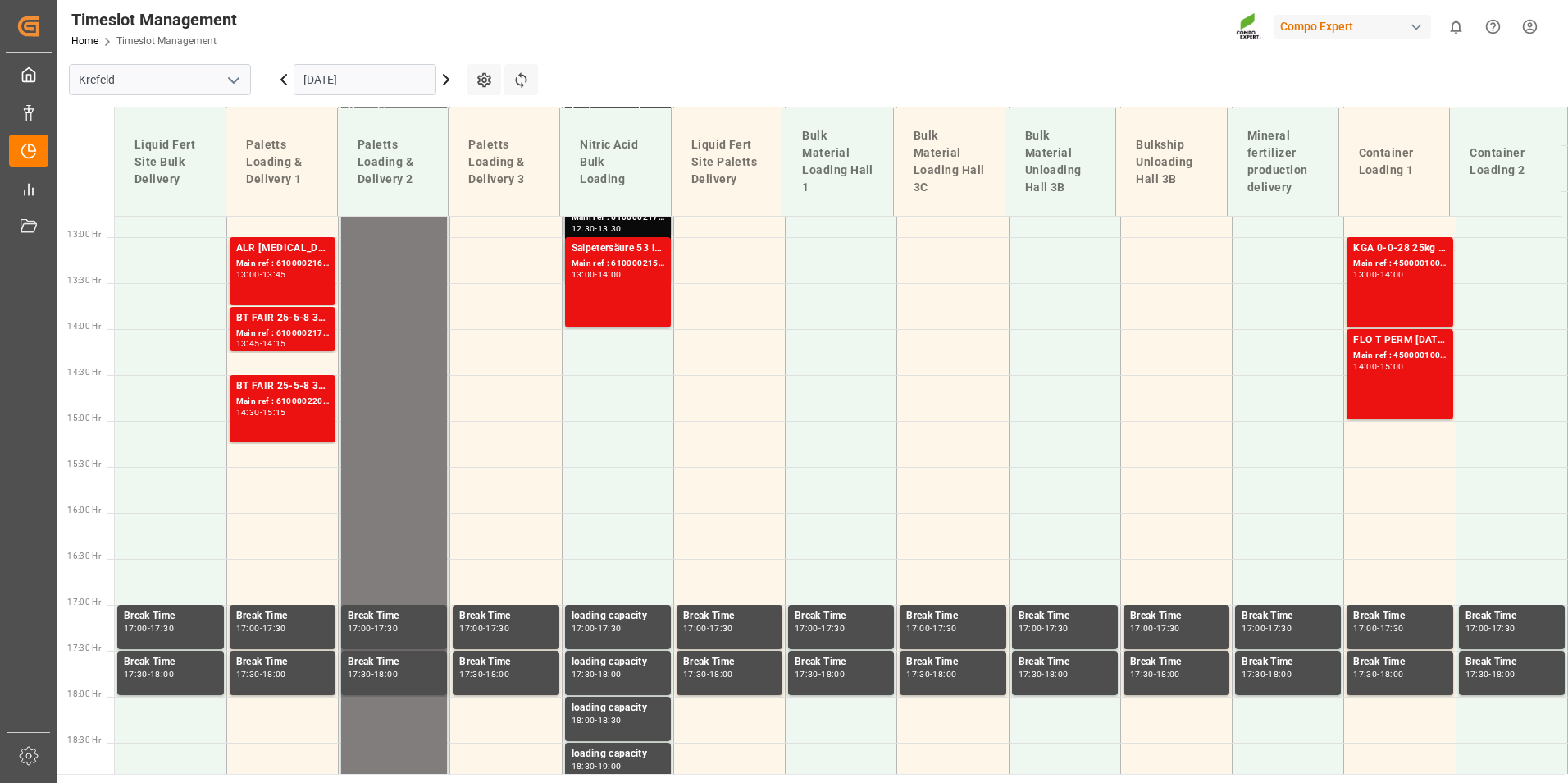
scroll to position [1009, 0]
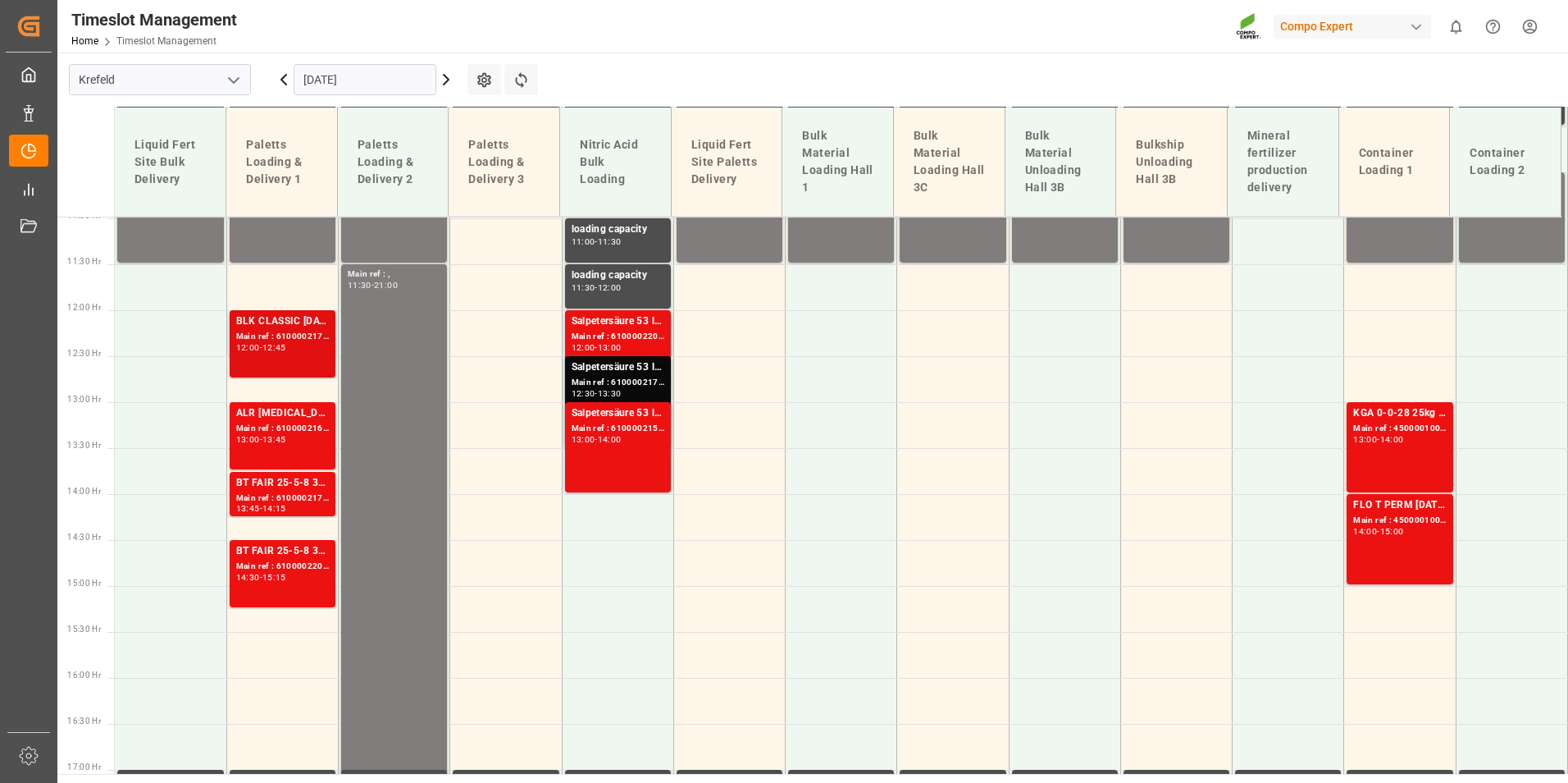
click at [301, 335] on div "Main ref : 6100002173, 2000000794;2000001288 2000000794" at bounding box center [283, 337] width 93 height 14
click at [304, 442] on div "13:00 - 13:45" at bounding box center [283, 440] width 93 height 9
click at [310, 494] on div "Main ref : 6100002174, 2000000899" at bounding box center [283, 498] width 93 height 14
click at [295, 556] on div "BT FAIR 25-5-8 35%UH 3M 25kg (x40) INT" at bounding box center [283, 551] width 93 height 16
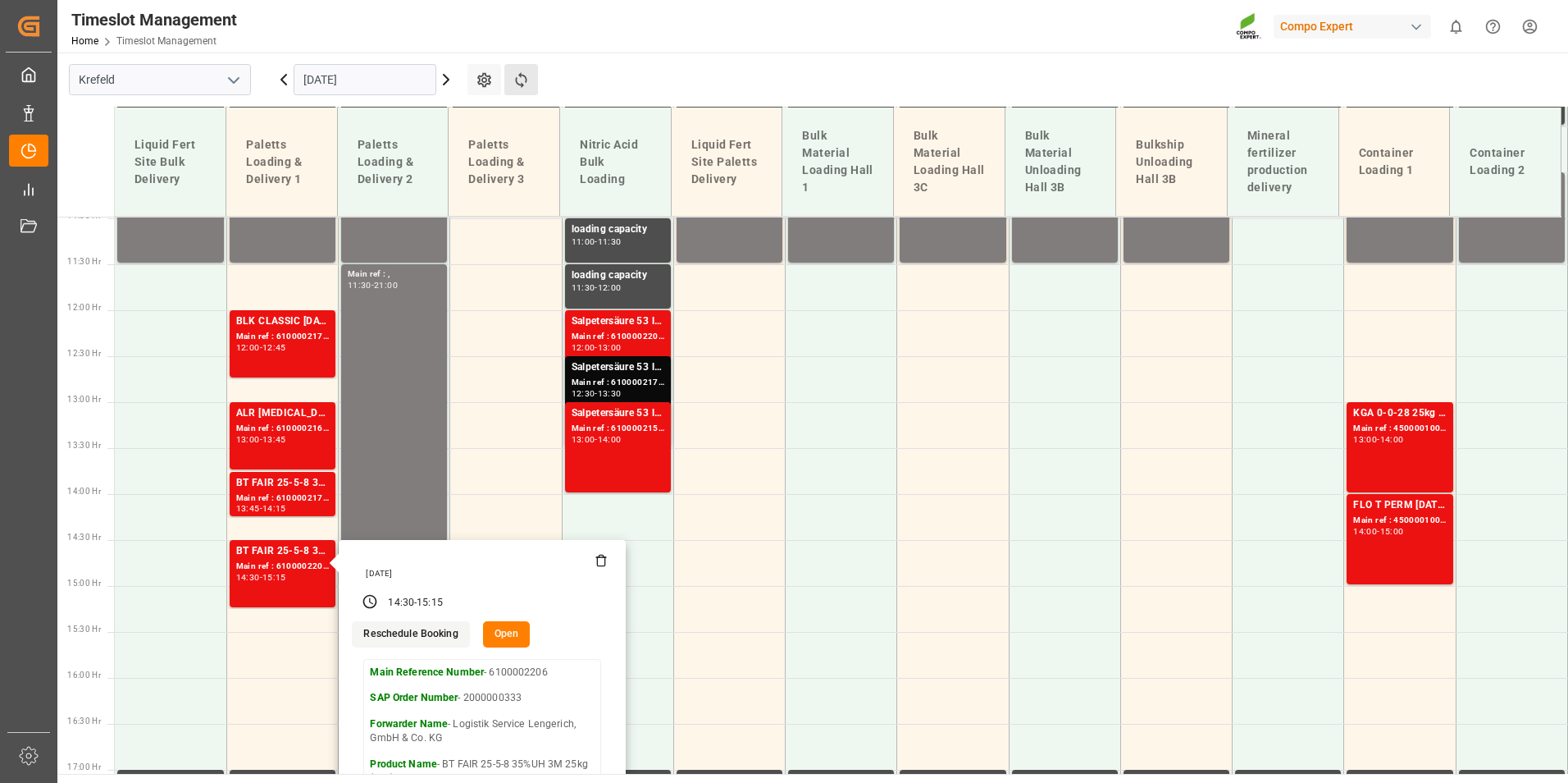
click at [510, 86] on button "Refresh Time Slots" at bounding box center [521, 79] width 34 height 31
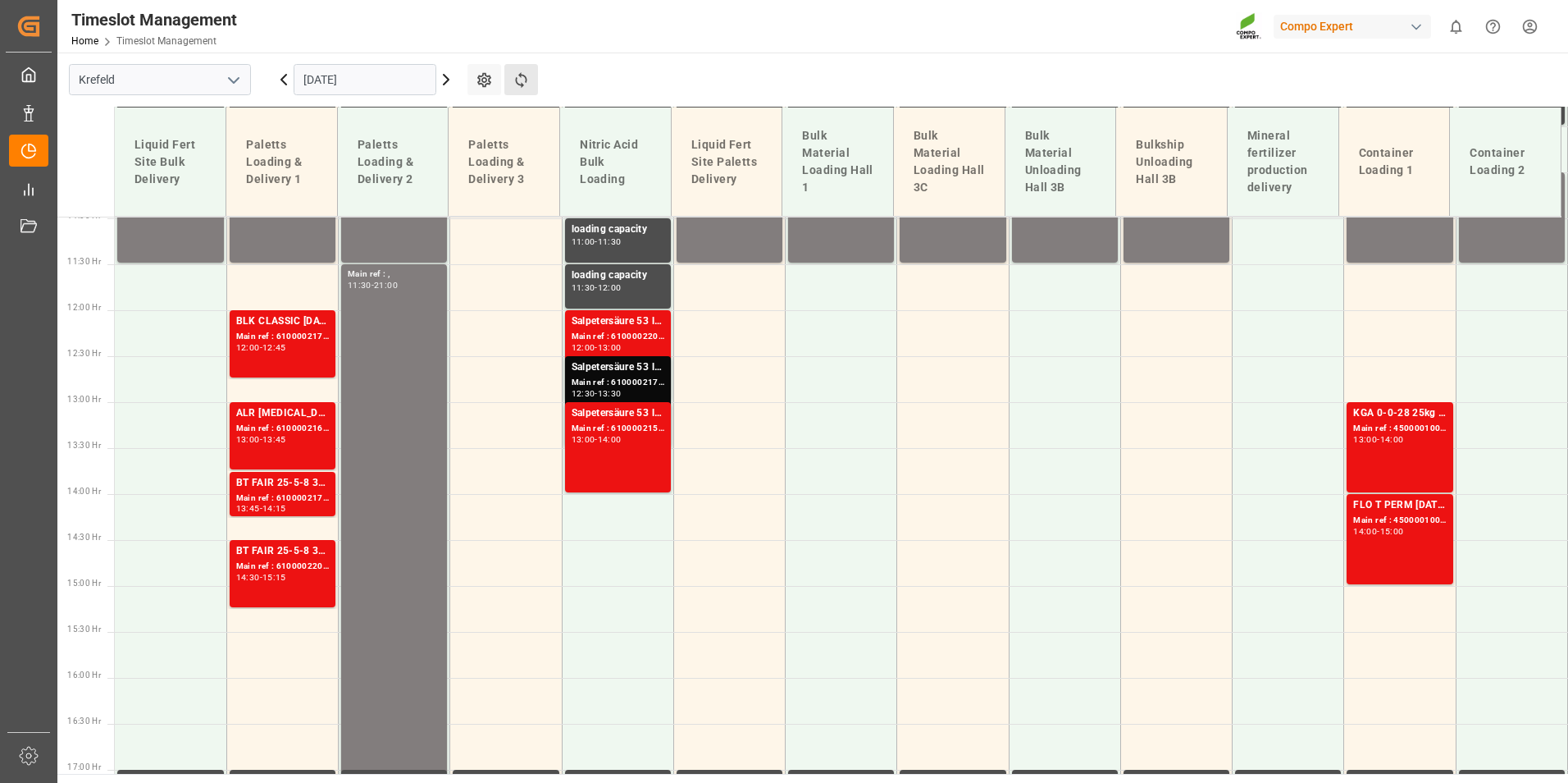
click at [531, 77] on button "Refresh Time Slots" at bounding box center [521, 79] width 34 height 31
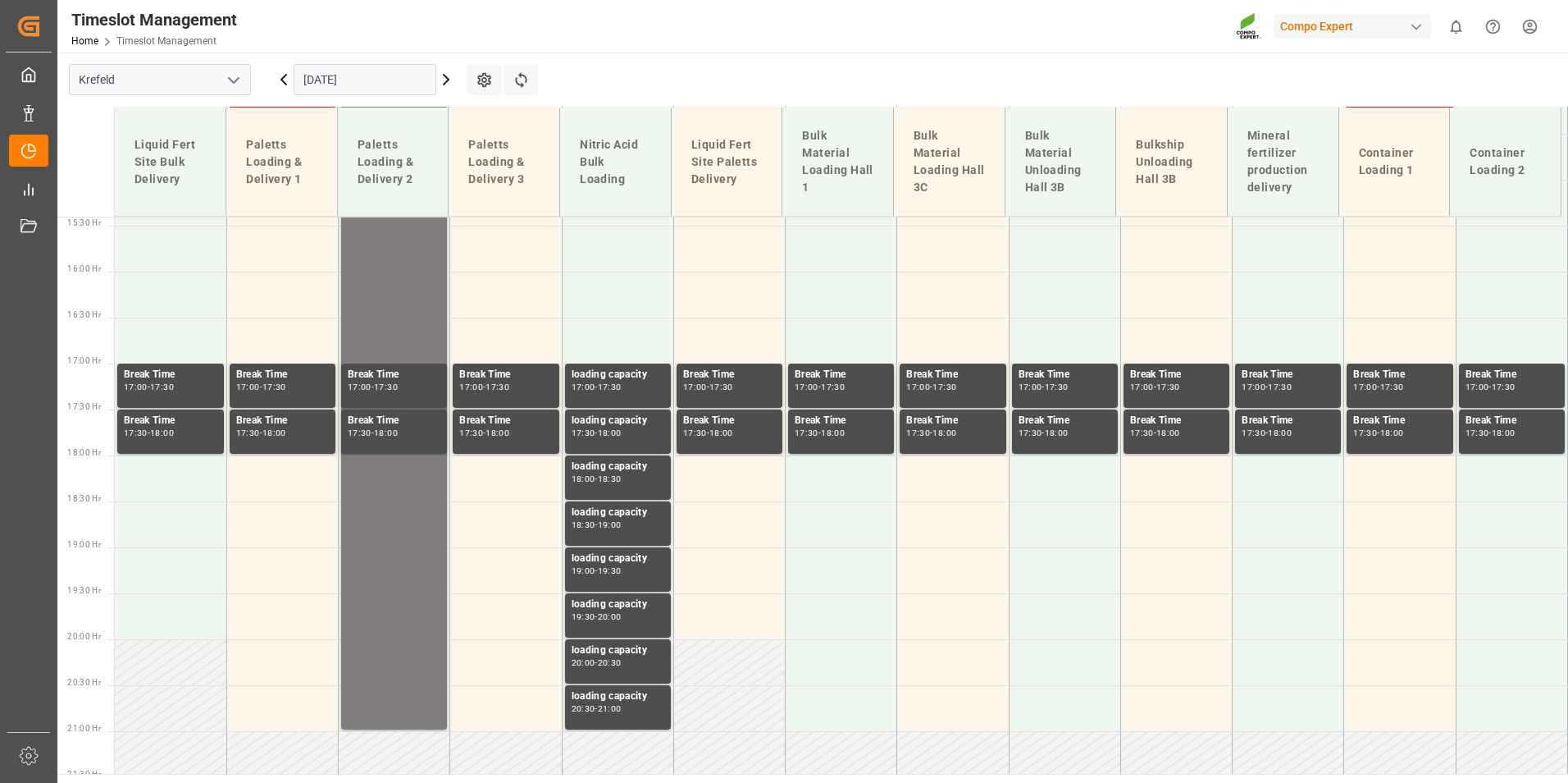
scroll to position [1419, 0]
